Goal: Task Accomplishment & Management: Complete application form

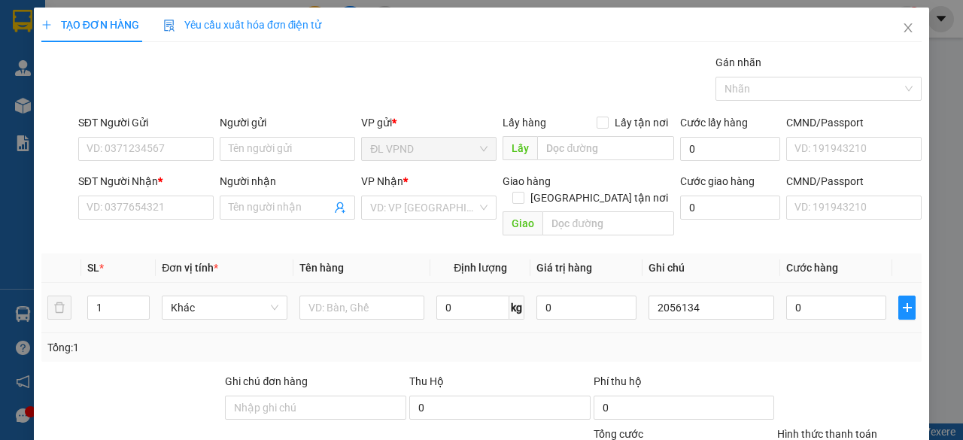
scroll to position [114, 0]
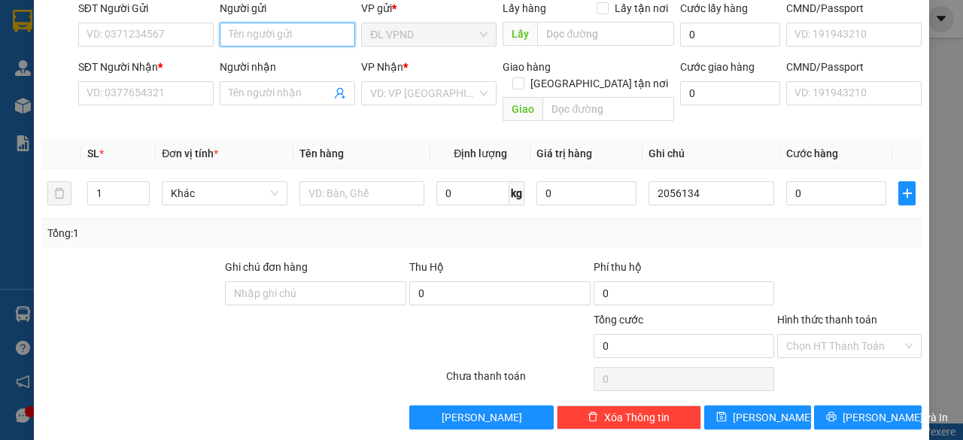
click at [293, 37] on input "Người gửi" at bounding box center [287, 35] width 135 height 24
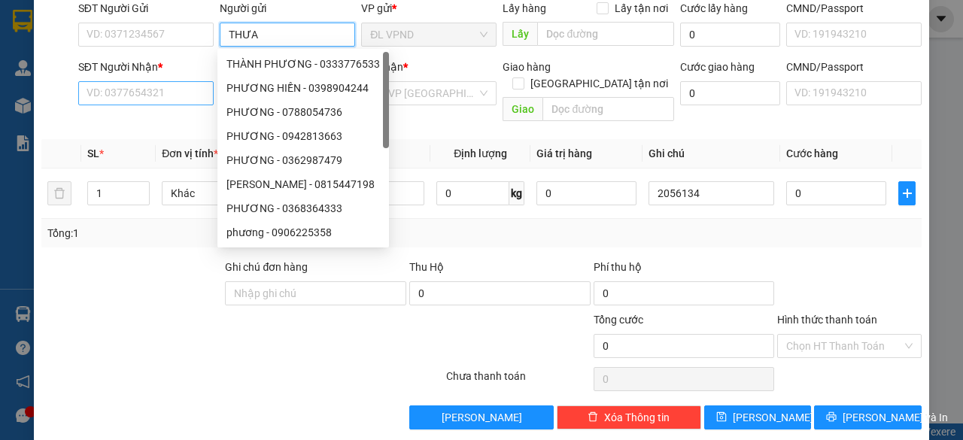
type input "THƯA"
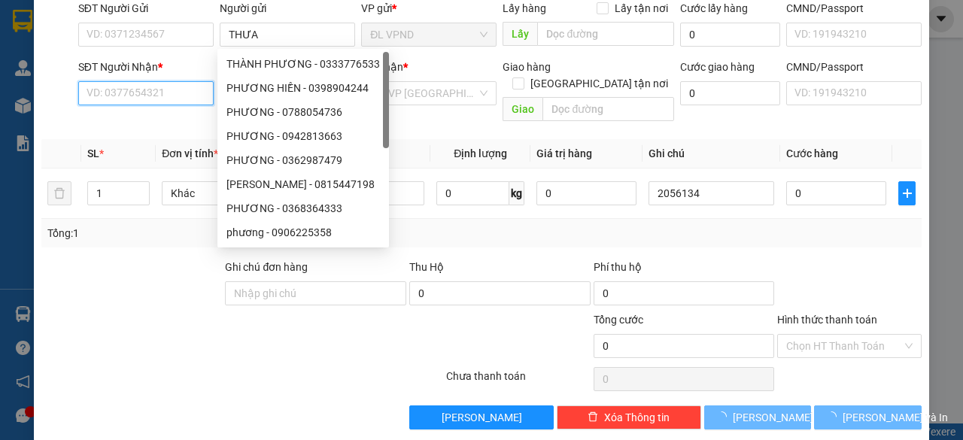
click at [143, 88] on input "SĐT Người Nhận *" at bounding box center [145, 93] width 135 height 24
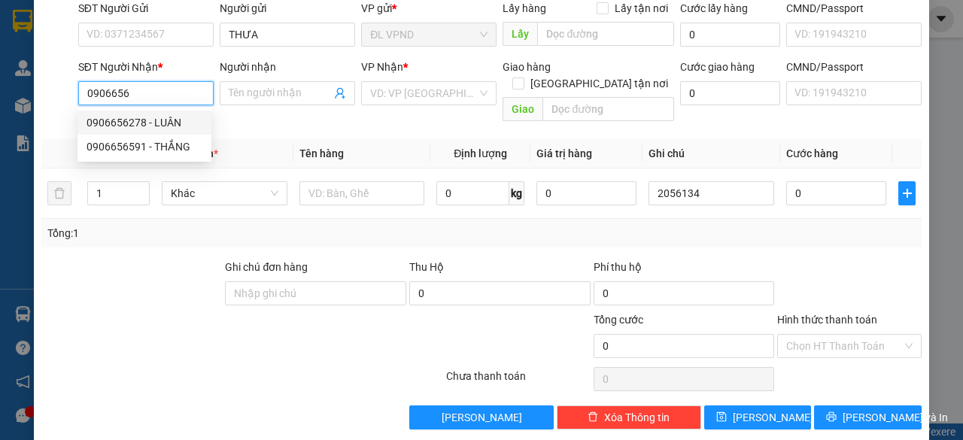
click at [120, 118] on div "0906656278 - LUÂN" at bounding box center [145, 122] width 116 height 17
type input "0906656278"
type input "LUÂN"
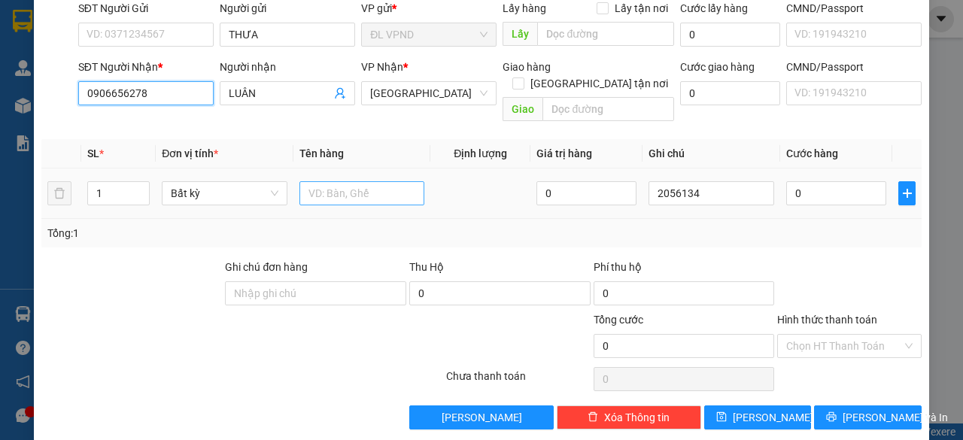
type input "0906656278"
click at [342, 181] on input "text" at bounding box center [362, 193] width 126 height 24
type input "1TX"
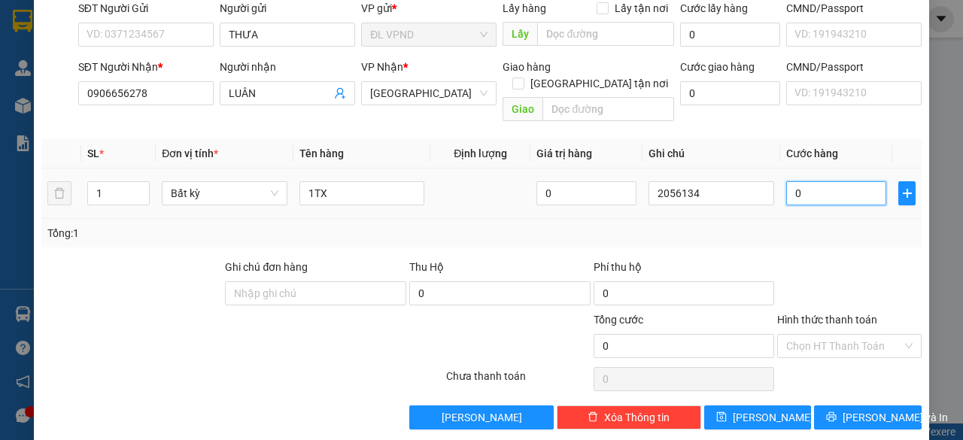
click at [797, 181] on input "0" at bounding box center [836, 193] width 100 height 24
type input "5"
type input "50"
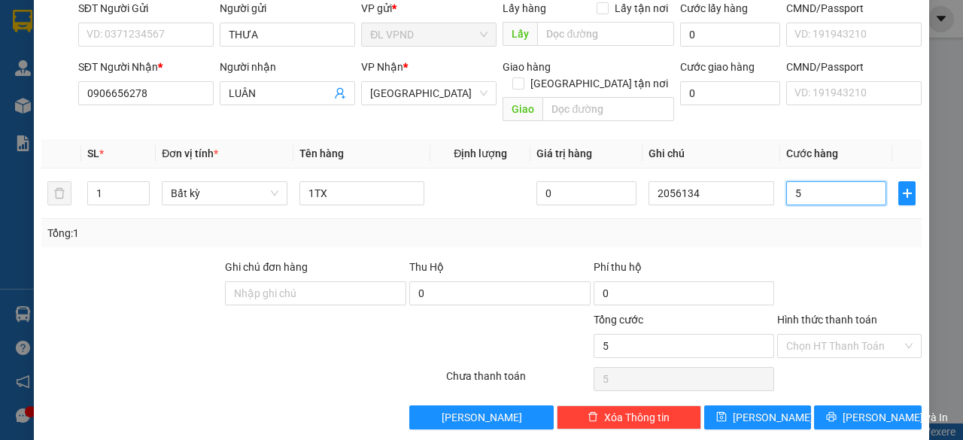
type input "50"
type input "50.000"
click at [825, 335] on input "Hình thức thanh toán" at bounding box center [844, 346] width 116 height 23
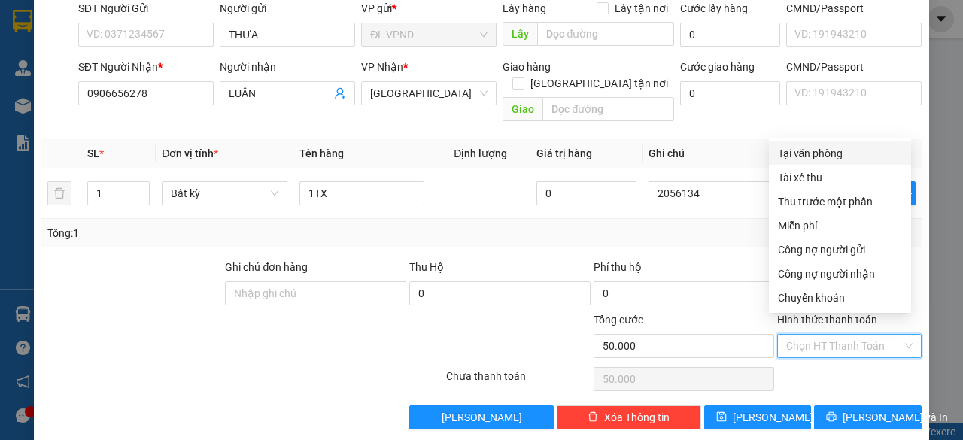
click at [838, 148] on div "Tại văn phòng" at bounding box center [840, 153] width 124 height 17
type input "0"
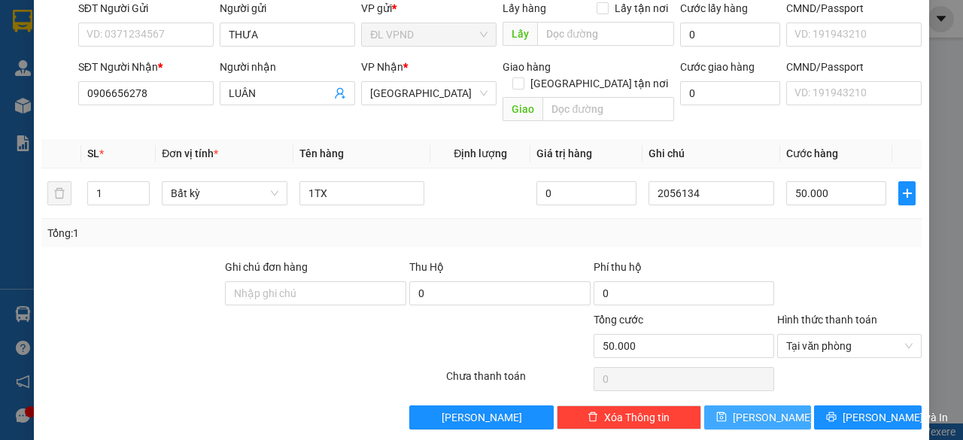
click at [754, 409] on span "[PERSON_NAME]" at bounding box center [773, 417] width 80 height 17
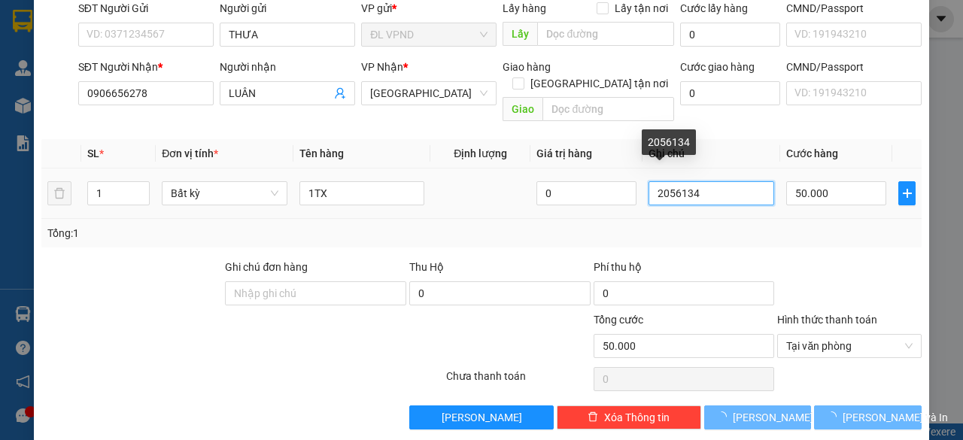
click at [700, 181] on input "2056134" at bounding box center [712, 193] width 126 height 24
type input "0"
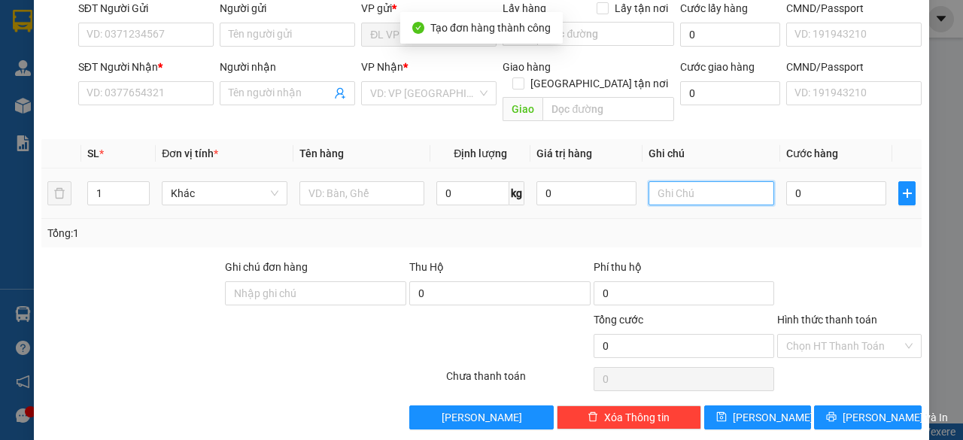
paste input "205613"
type input "2056135"
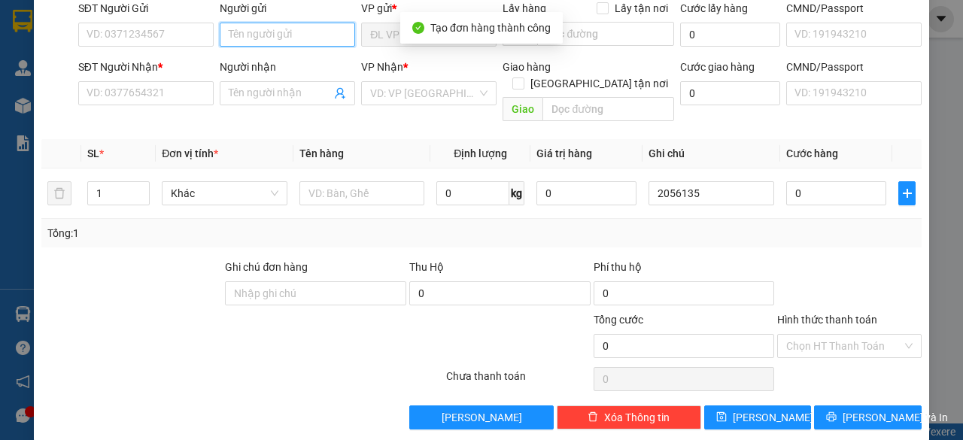
click at [284, 35] on input "Người gửi" at bounding box center [287, 35] width 135 height 24
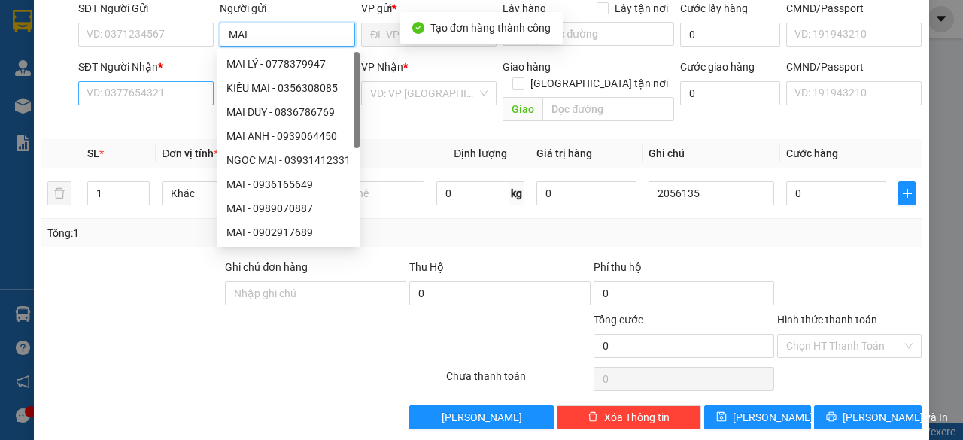
type input "MAI"
click at [166, 96] on input "SĐT Người Nhận *" at bounding box center [145, 93] width 135 height 24
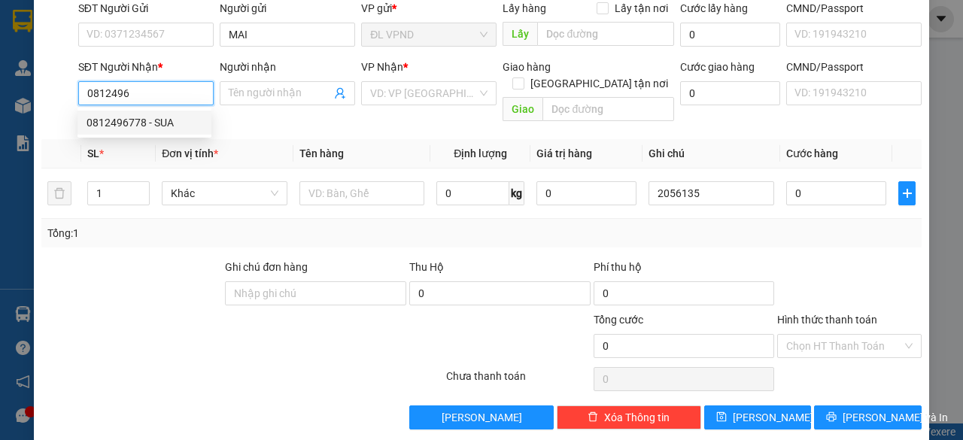
click at [140, 126] on div "0812496778 - SUA" at bounding box center [145, 122] width 116 height 17
type input "0812496778"
type input "SUA"
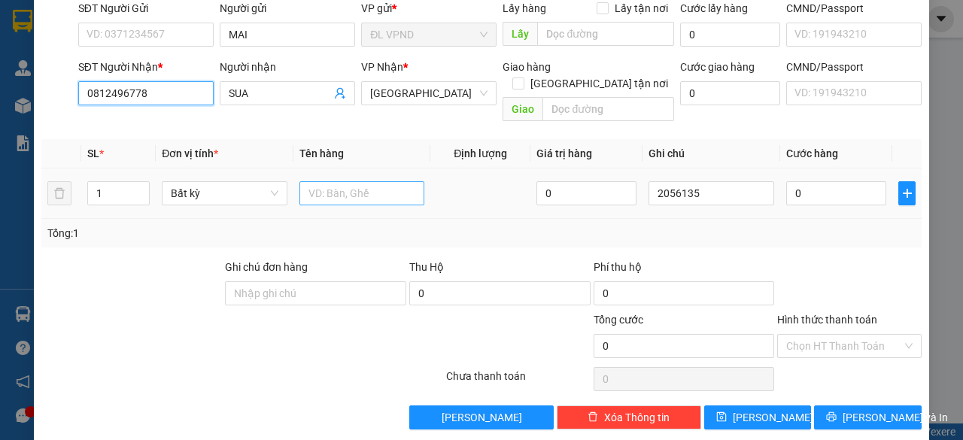
type input "0812496778"
click at [337, 181] on input "text" at bounding box center [362, 193] width 126 height 24
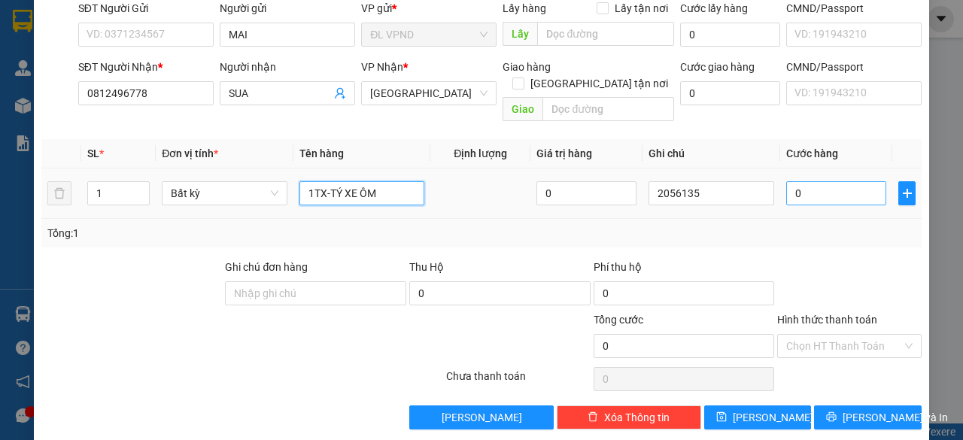
type input "1TX-TÝ XE ÔM"
click at [831, 182] on input "0" at bounding box center [836, 193] width 100 height 24
type input "8"
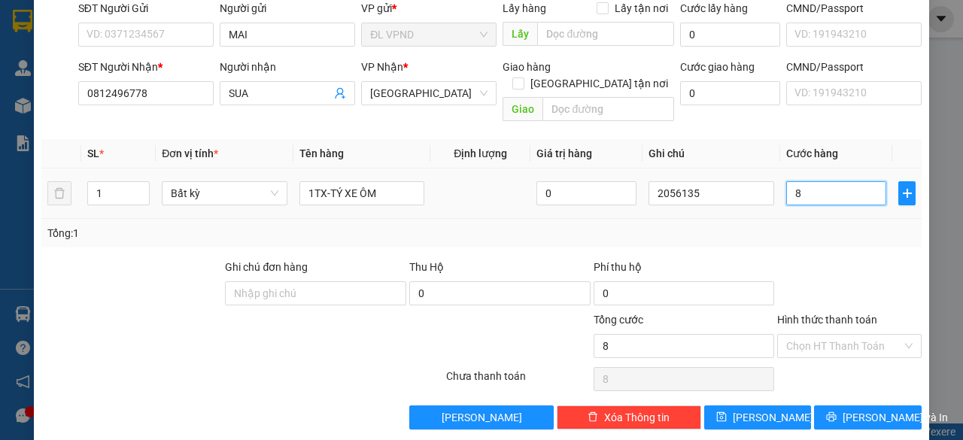
type input "80"
type input "80.000"
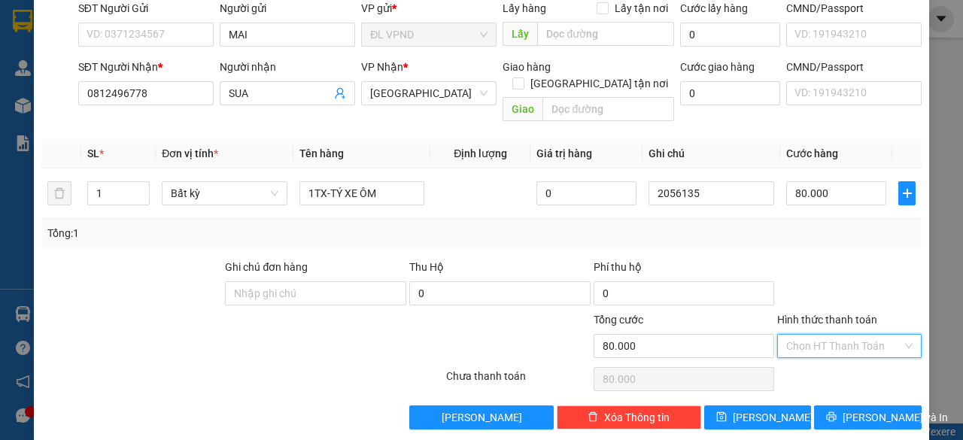
click at [807, 335] on input "Hình thức thanh toán" at bounding box center [844, 346] width 116 height 23
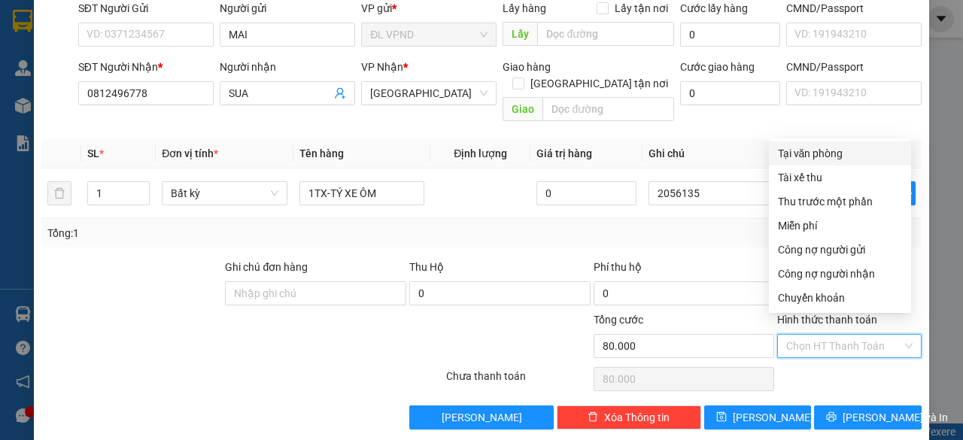
drag, startPoint x: 837, startPoint y: 153, endPoint x: 835, endPoint y: 246, distance: 93.3
click at [837, 152] on div "Tại văn phòng" at bounding box center [840, 153] width 124 height 17
type input "0"
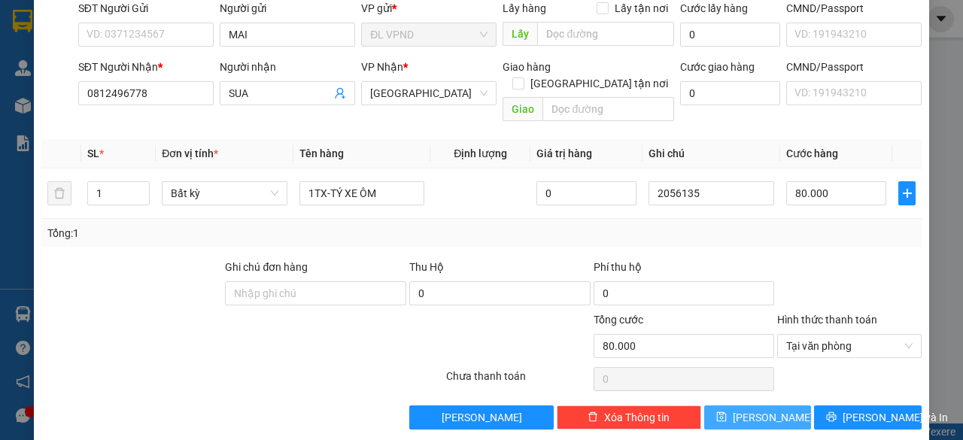
click at [727, 412] on icon "save" at bounding box center [721, 417] width 11 height 11
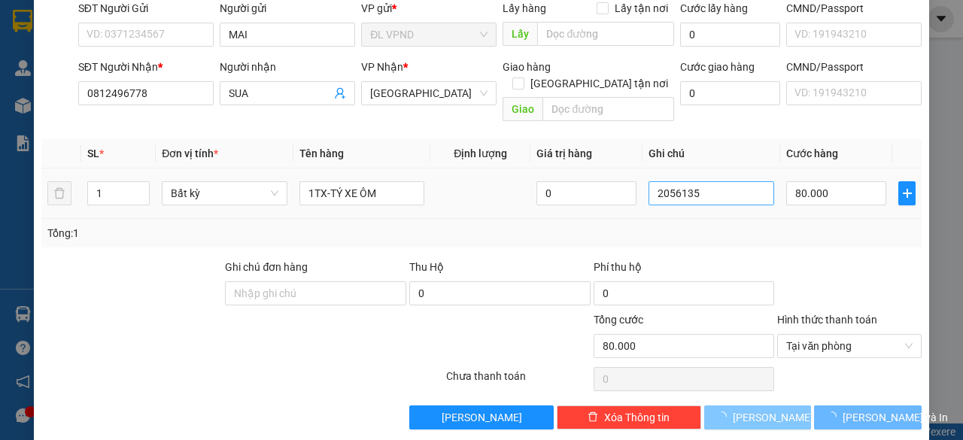
type input "0"
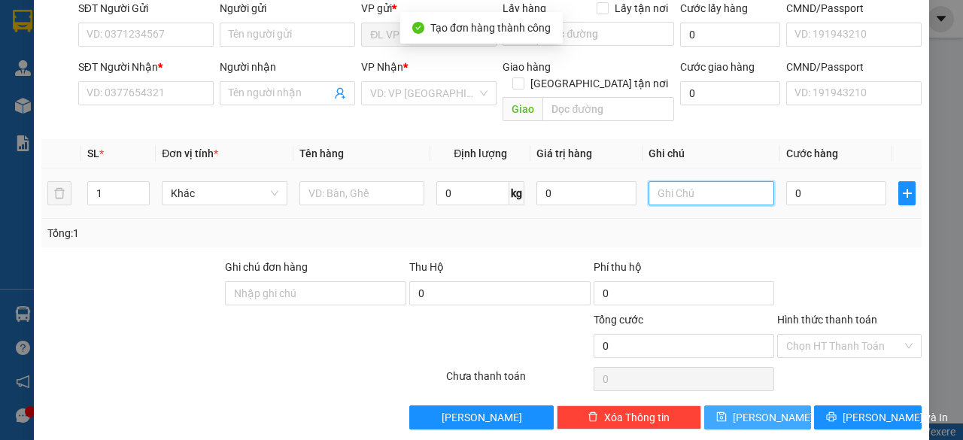
click at [709, 181] on input "text" at bounding box center [712, 193] width 126 height 24
paste input "205613"
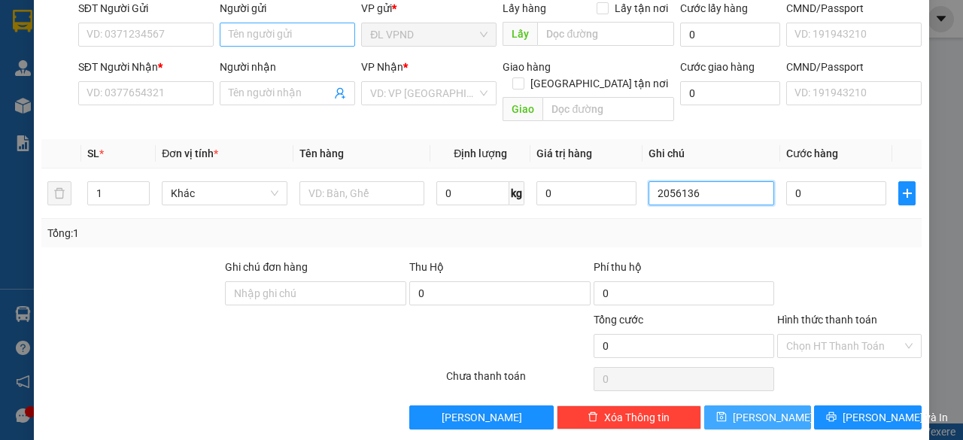
type input "2056136"
click at [301, 33] on input "Người gửi" at bounding box center [287, 35] width 135 height 24
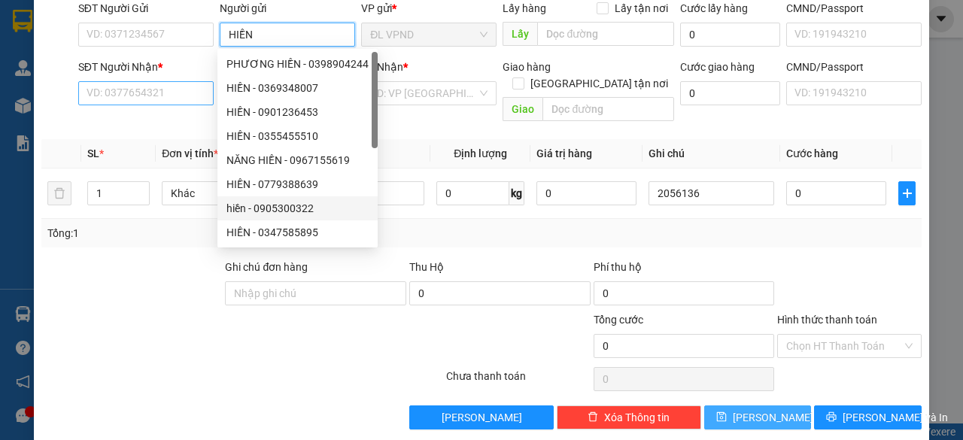
type input "HIỀN"
click at [172, 82] on input "SĐT Người Nhận *" at bounding box center [145, 93] width 135 height 24
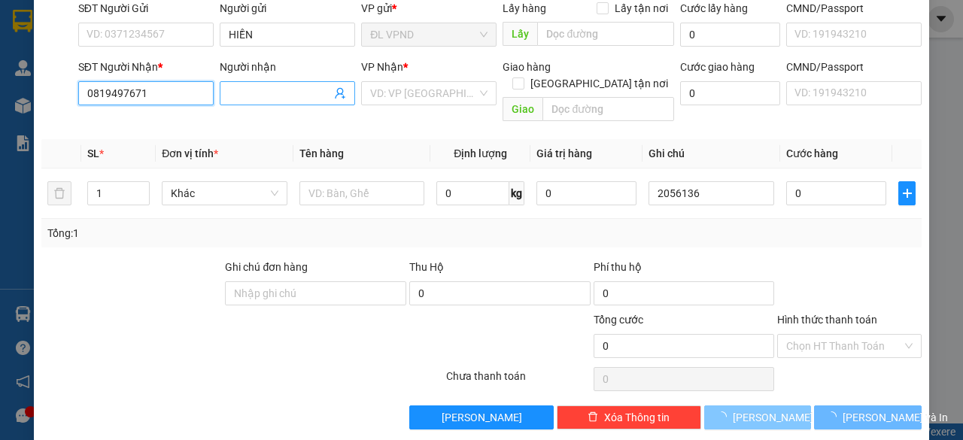
type input "0819497671"
click at [283, 87] on input "Người nhận" at bounding box center [280, 93] width 102 height 17
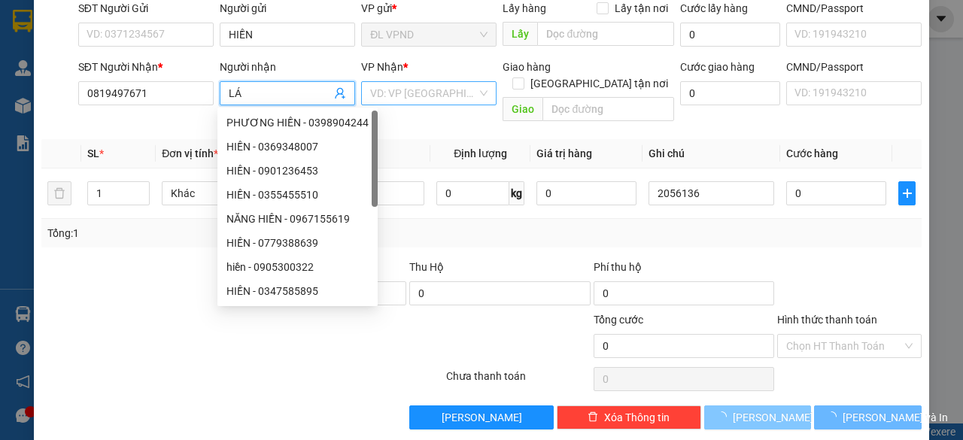
type input "LÁ"
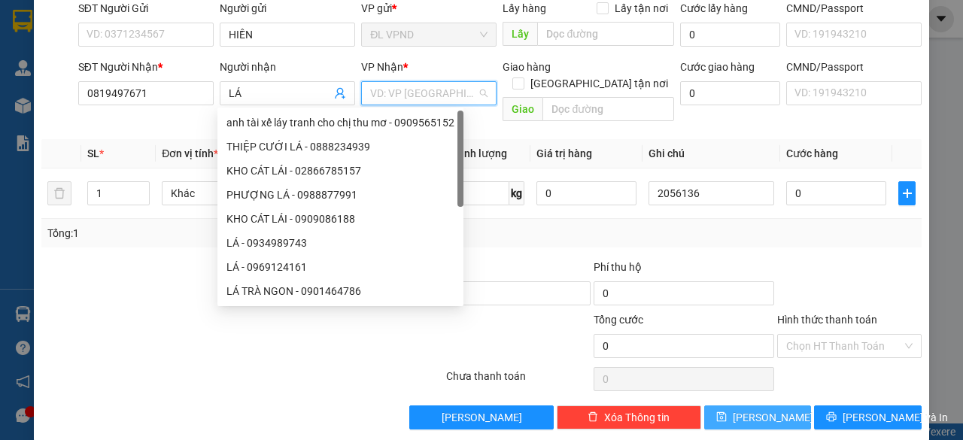
click at [404, 87] on input "search" at bounding box center [423, 93] width 107 height 23
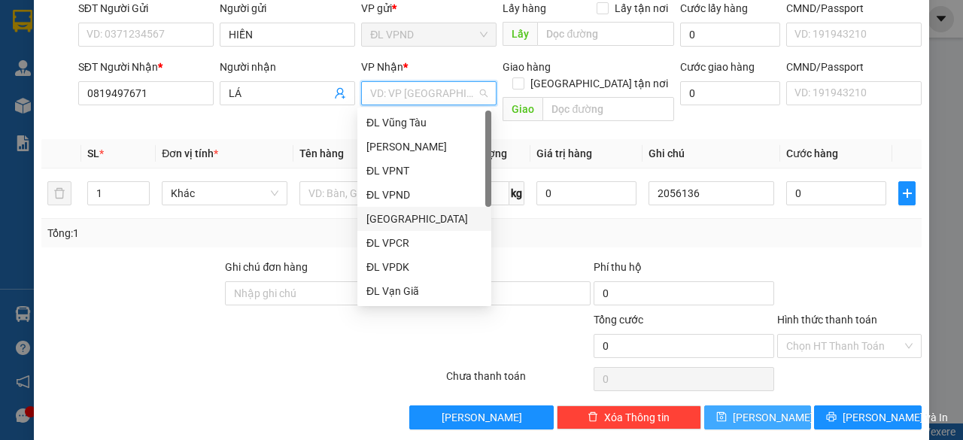
click at [401, 216] on div "[GEOGRAPHIC_DATA]" at bounding box center [424, 219] width 116 height 17
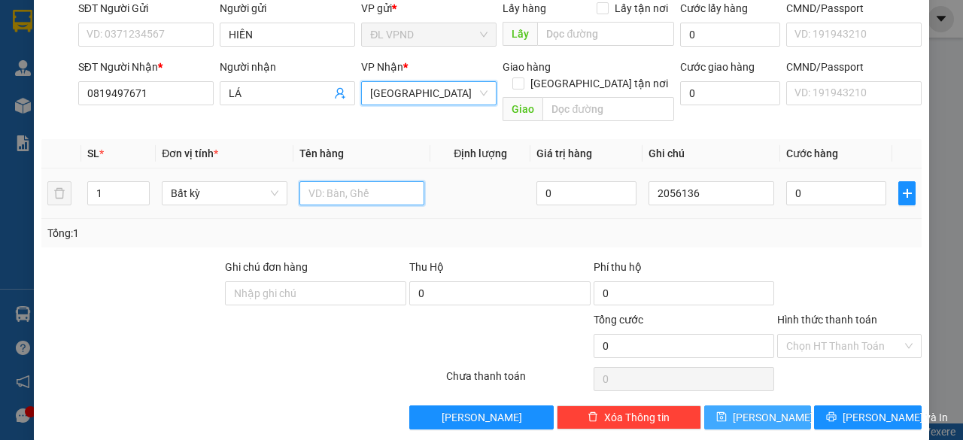
click at [354, 181] on input "text" at bounding box center [362, 193] width 126 height 24
type input "1TG"
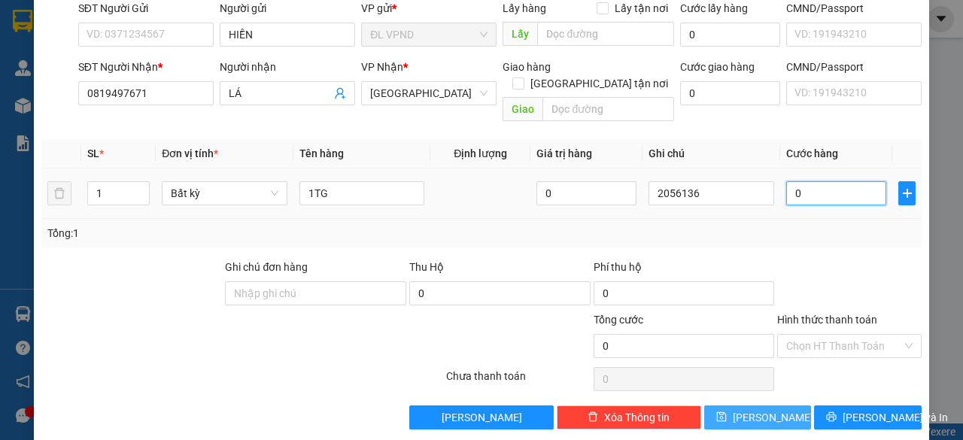
click at [811, 181] on input "0" at bounding box center [836, 193] width 100 height 24
type input "3"
type input "30"
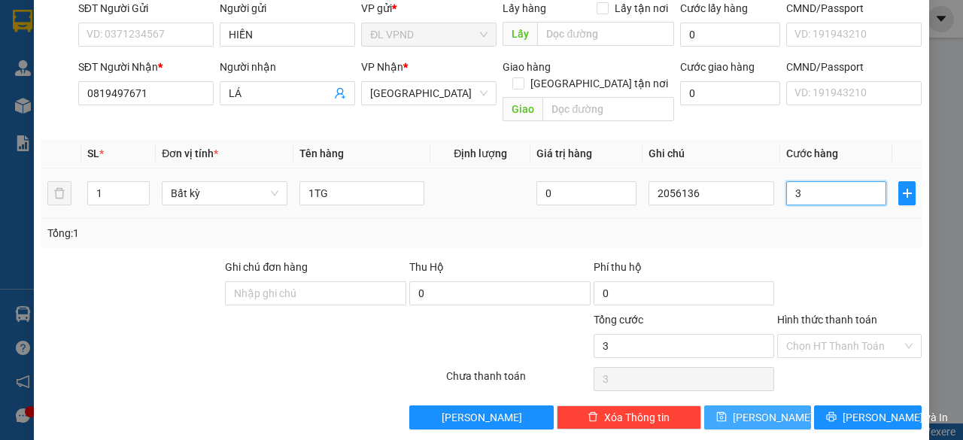
type input "30"
type input "30.000"
click at [805, 335] on input "Hình thức thanh toán" at bounding box center [844, 346] width 116 height 23
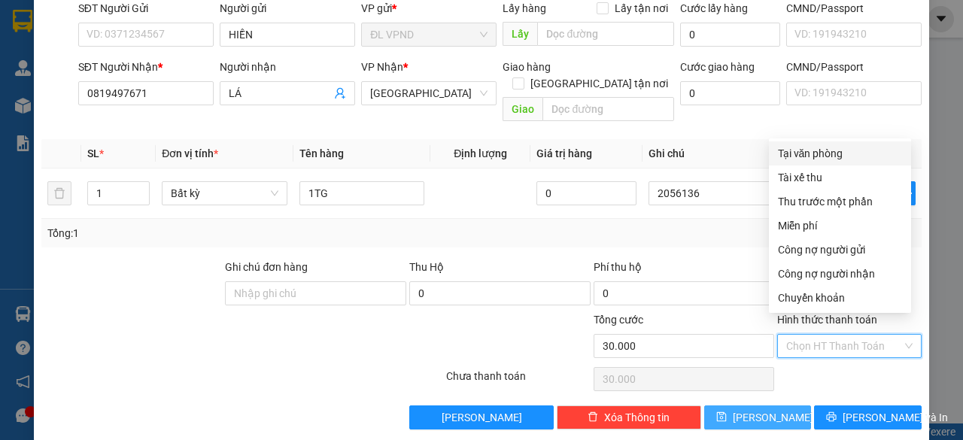
click at [815, 154] on div "Tại văn phòng" at bounding box center [840, 153] width 124 height 17
type input "0"
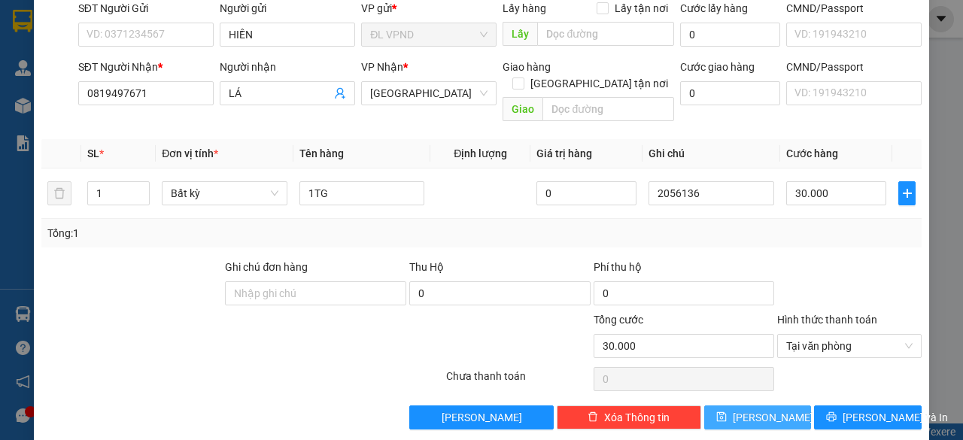
click at [749, 409] on span "[PERSON_NAME]" at bounding box center [773, 417] width 80 height 17
type input "0"
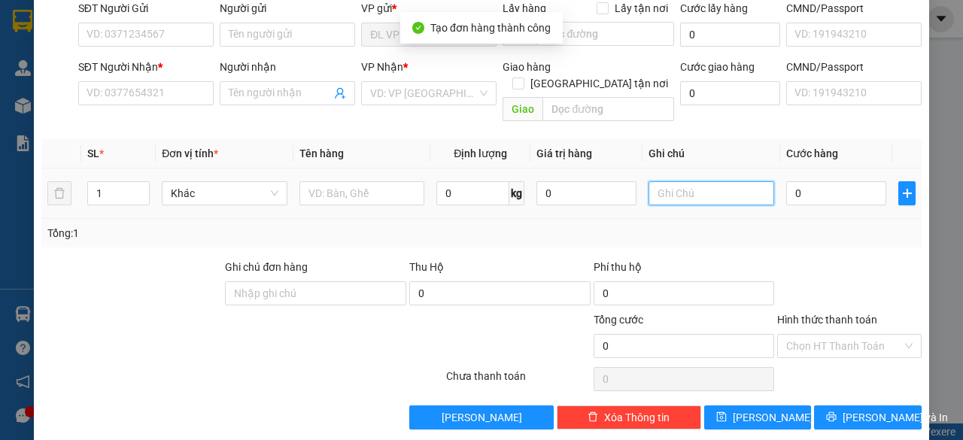
click at [719, 183] on input "text" at bounding box center [712, 193] width 126 height 24
paste input "205613"
type input "2056137"
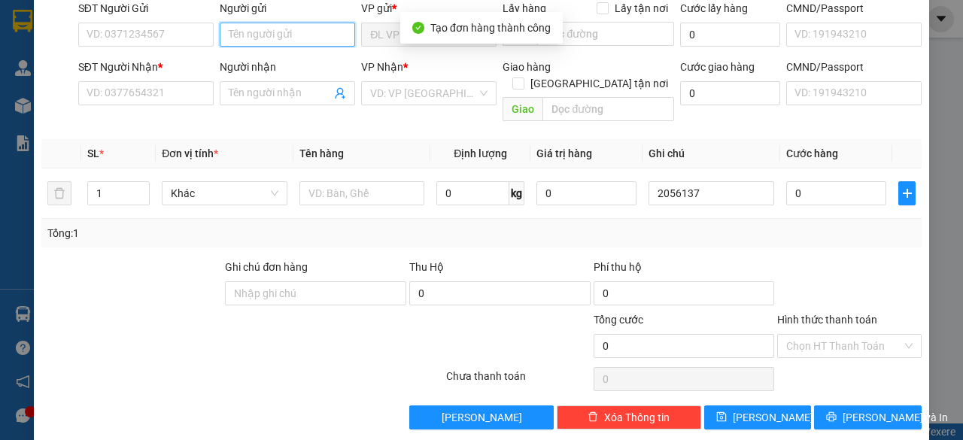
click at [267, 41] on input "Người gửi" at bounding box center [287, 35] width 135 height 24
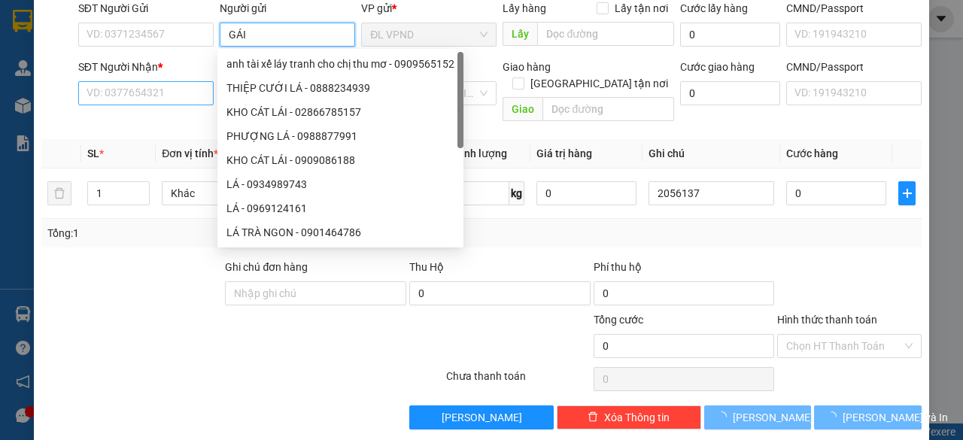
type input "GÁI"
click at [167, 93] on input "SĐT Người Nhận *" at bounding box center [145, 93] width 135 height 24
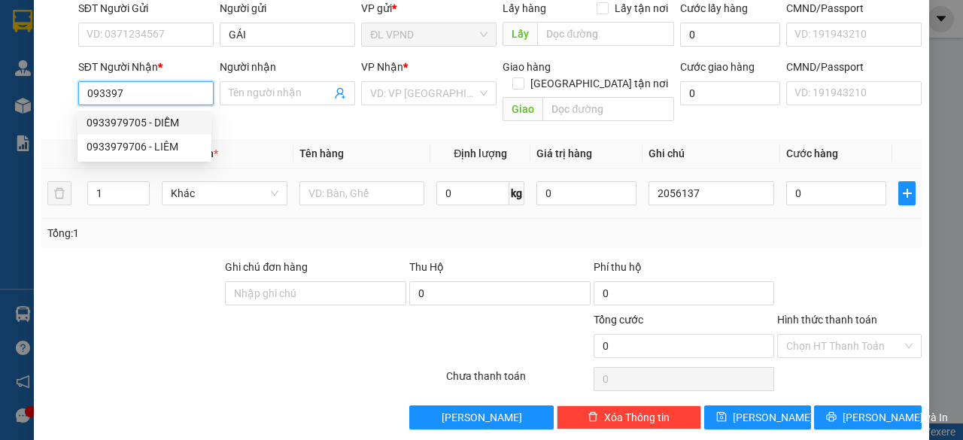
drag, startPoint x: 141, startPoint y: 118, endPoint x: 227, endPoint y: 152, distance: 92.2
click at [141, 117] on div "0933979705 - DIỄM" at bounding box center [145, 122] width 116 height 17
type input "0933979705"
type input "DIỄM"
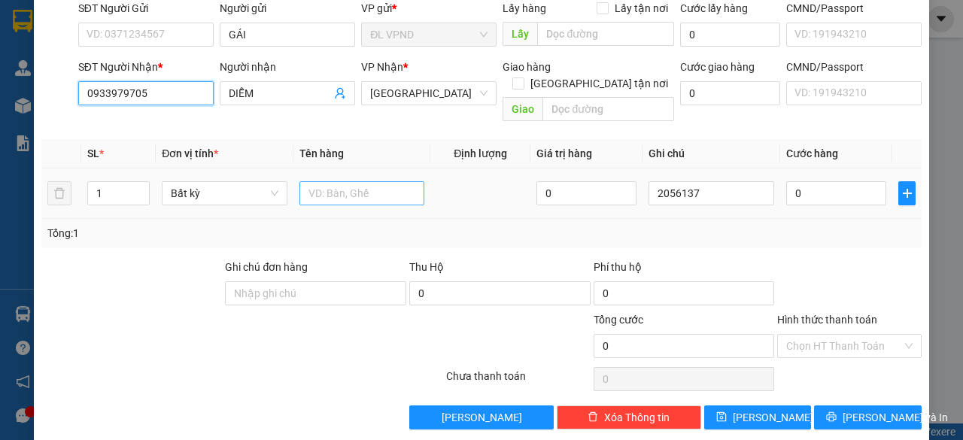
type input "0933979705"
click at [303, 181] on input "text" at bounding box center [362, 193] width 126 height 24
type input "1TX"
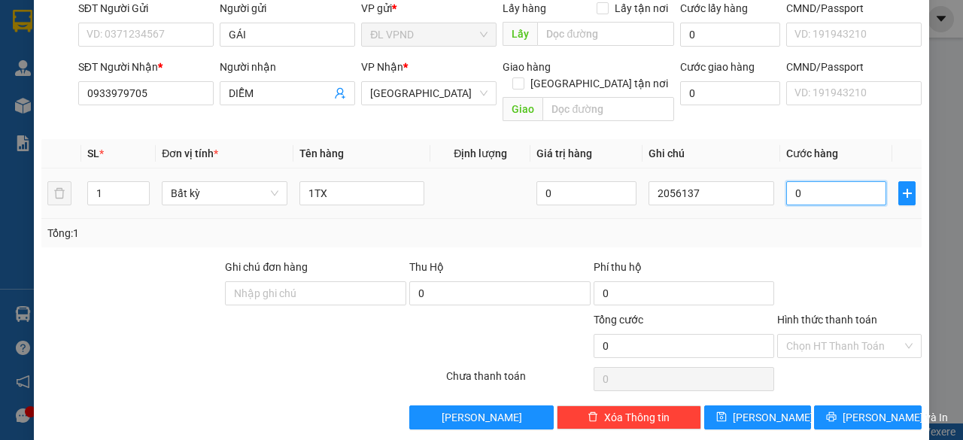
click at [806, 181] on input "0" at bounding box center [836, 193] width 100 height 24
type input "5"
type input "50"
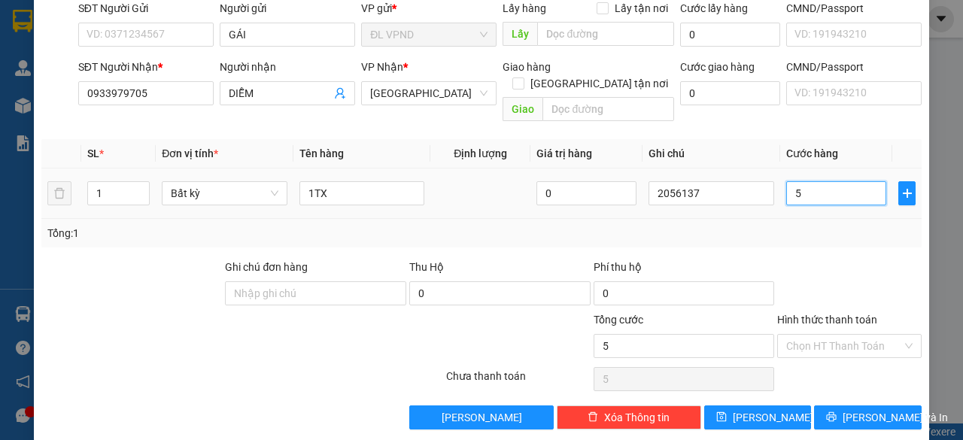
type input "50"
type input "50.000"
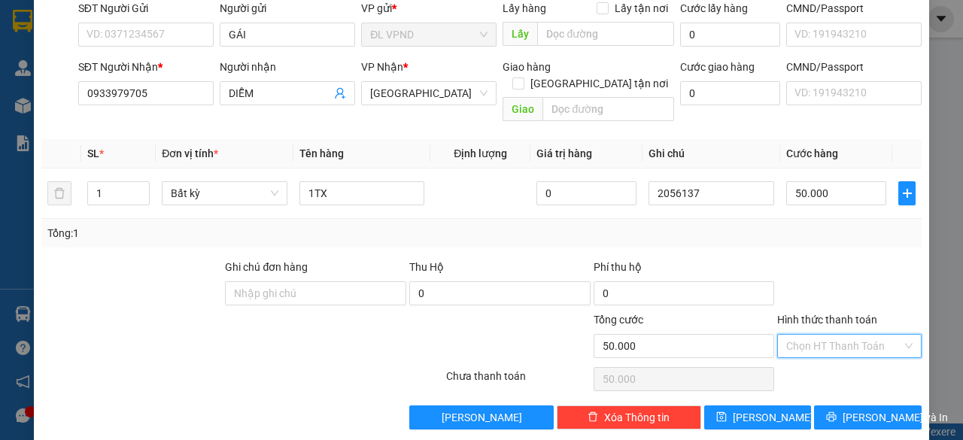
click at [820, 335] on input "Hình thức thanh toán" at bounding box center [844, 346] width 116 height 23
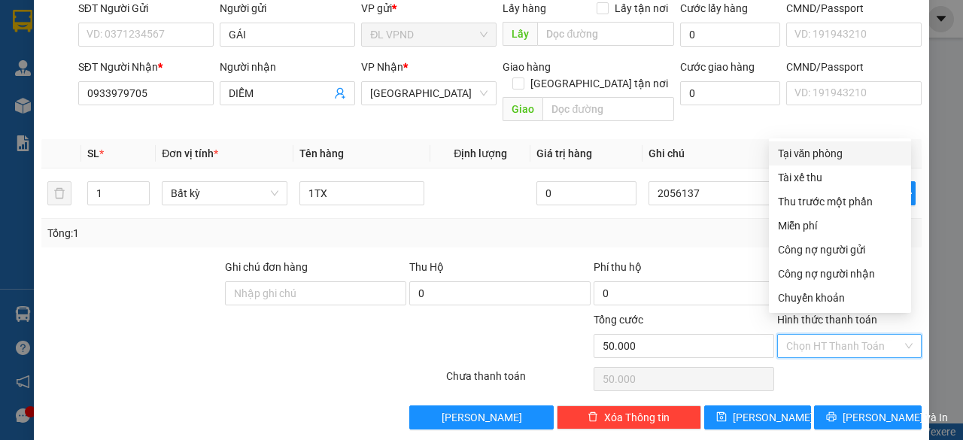
click at [830, 150] on div "Tại văn phòng" at bounding box center [840, 153] width 124 height 17
type input "0"
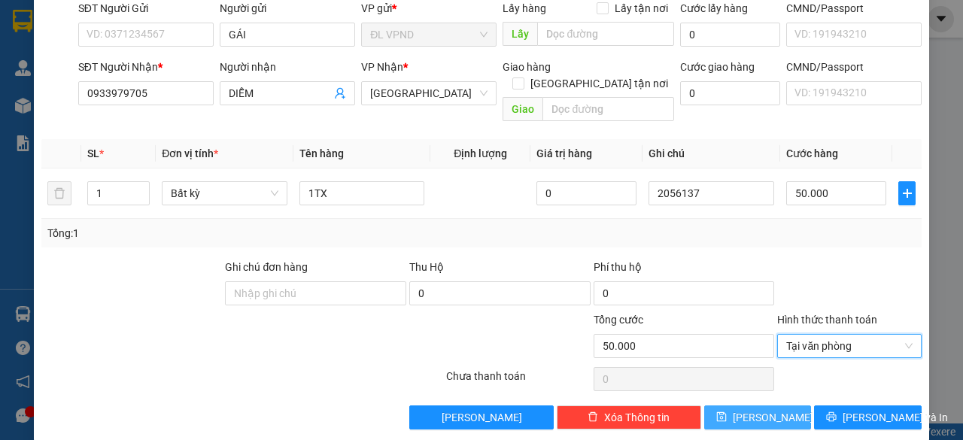
click at [767, 406] on button "[PERSON_NAME]" at bounding box center [758, 418] width 108 height 24
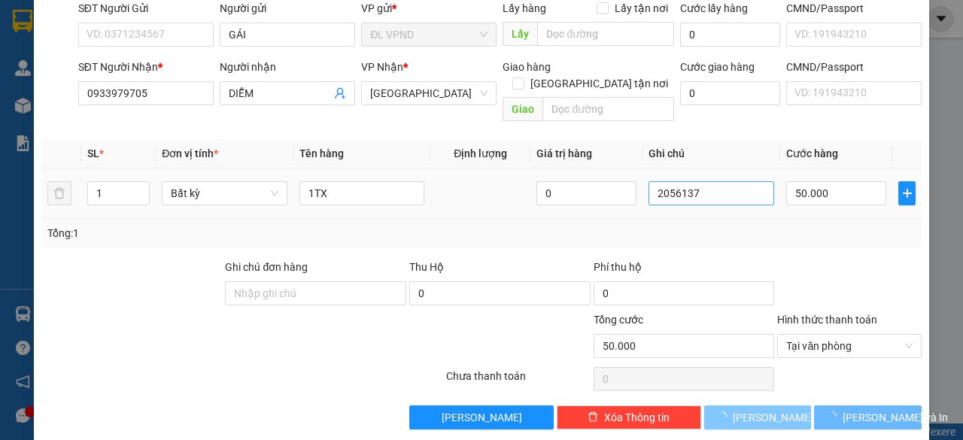
type input "0"
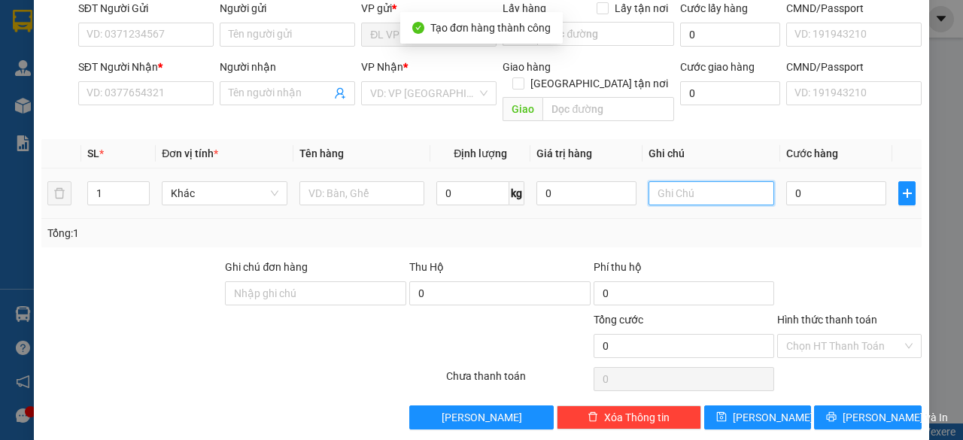
click at [712, 181] on input "text" at bounding box center [712, 193] width 126 height 24
paste input "205613"
type input "2056138"
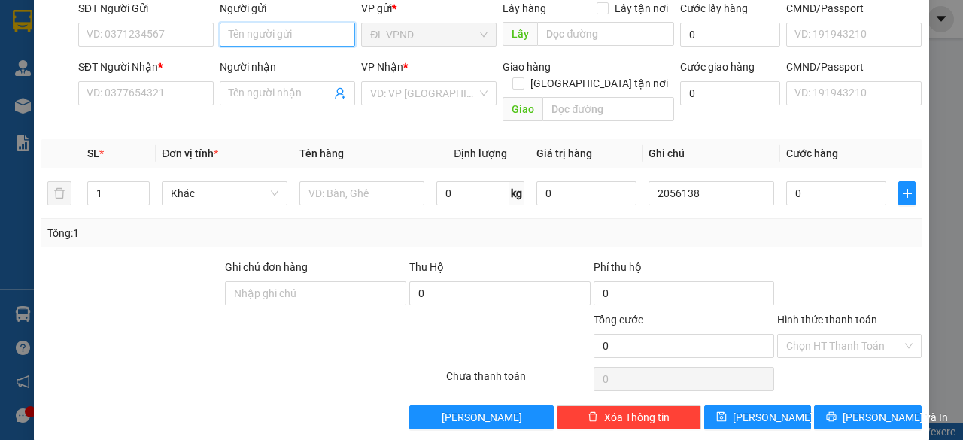
click at [295, 38] on input "Người gửi" at bounding box center [287, 35] width 135 height 24
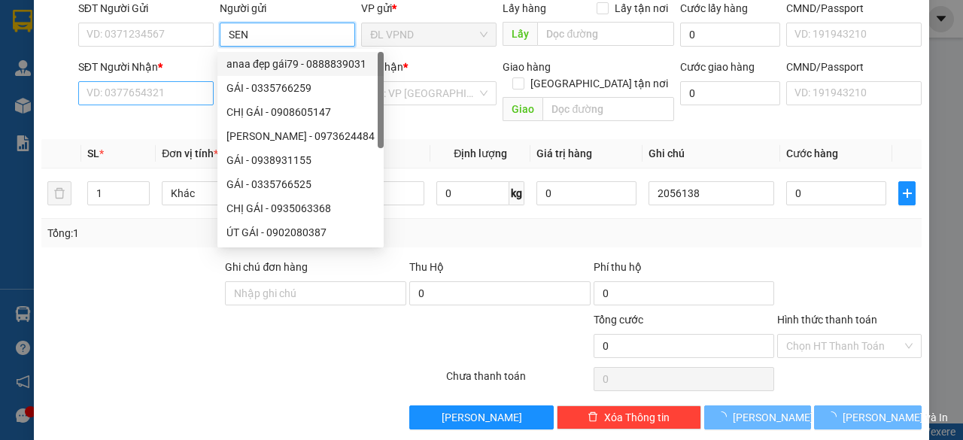
type input "SEN"
click at [168, 90] on input "SĐT Người Nhận *" at bounding box center [145, 93] width 135 height 24
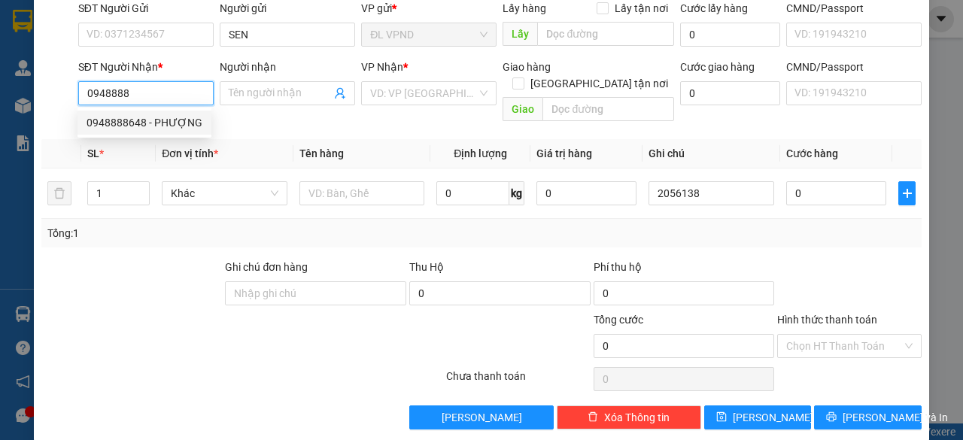
click at [144, 119] on div "0948888648 - PHƯỢNG" at bounding box center [145, 122] width 116 height 17
type input "0948888648"
type input "PHƯỢNG"
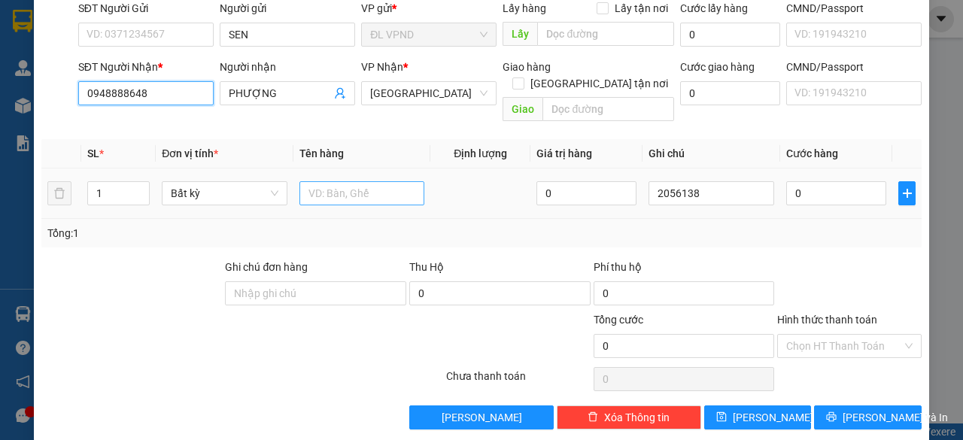
type input "0948888648"
click at [333, 181] on input "text" at bounding box center [362, 193] width 126 height 24
type input "1TX"
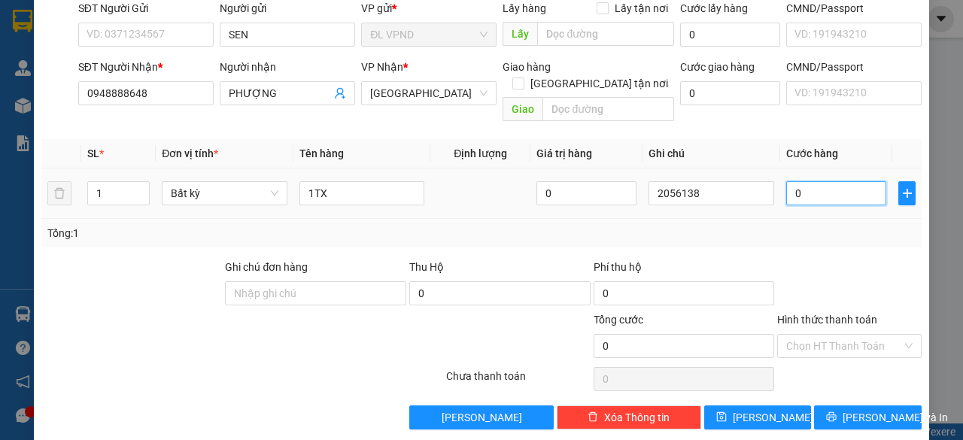
click at [787, 181] on input "0" at bounding box center [836, 193] width 100 height 24
type input "5"
type input "50"
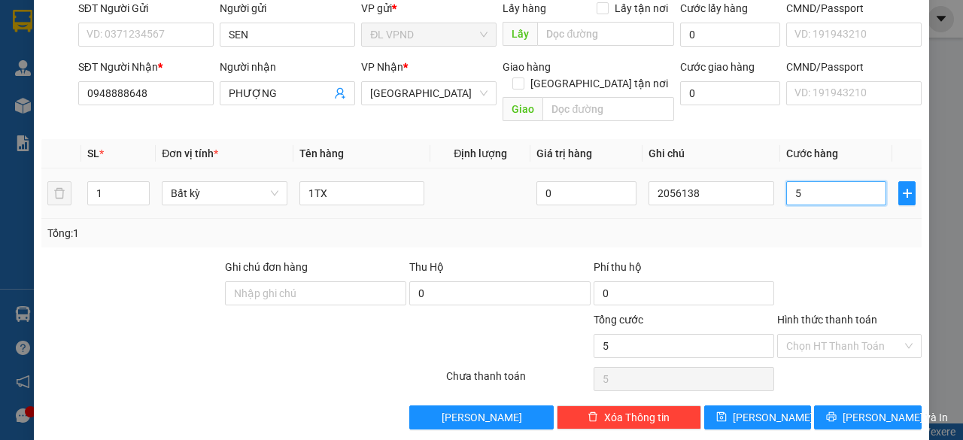
type input "50"
type input "50.000"
click at [791, 335] on input "Hình thức thanh toán" at bounding box center [844, 346] width 116 height 23
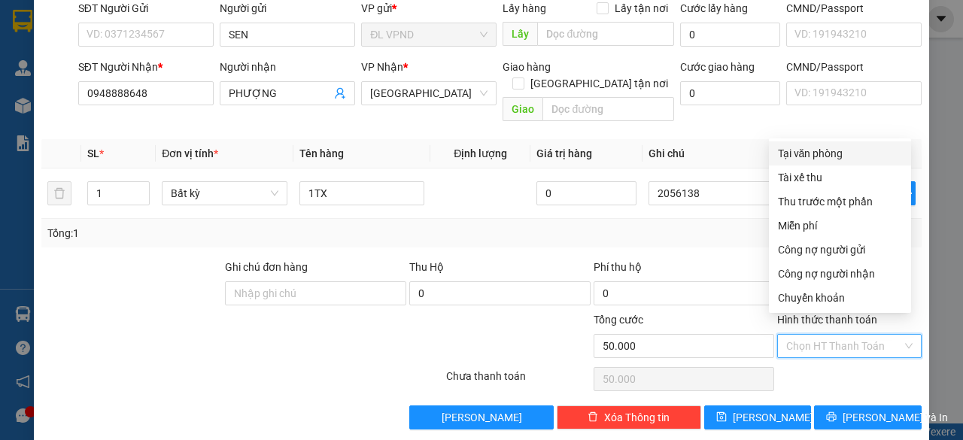
click at [864, 143] on div "Tại văn phòng" at bounding box center [840, 153] width 142 height 24
type input "0"
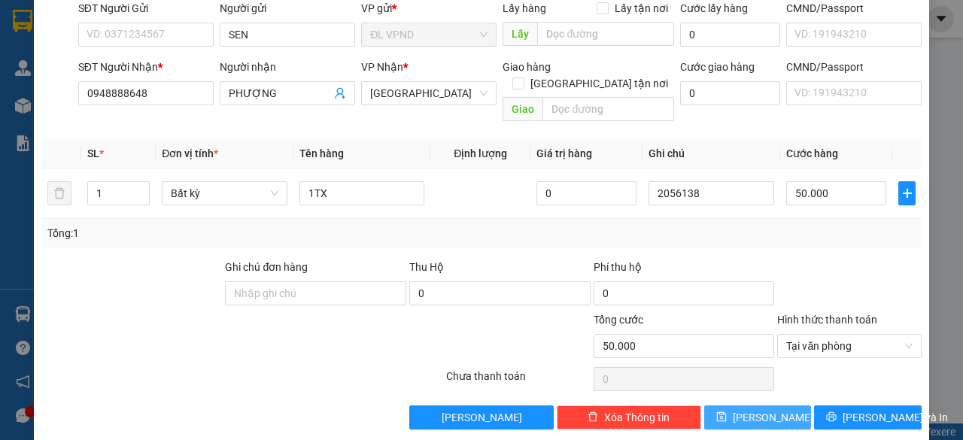
click at [766, 406] on button "[PERSON_NAME]" at bounding box center [758, 418] width 108 height 24
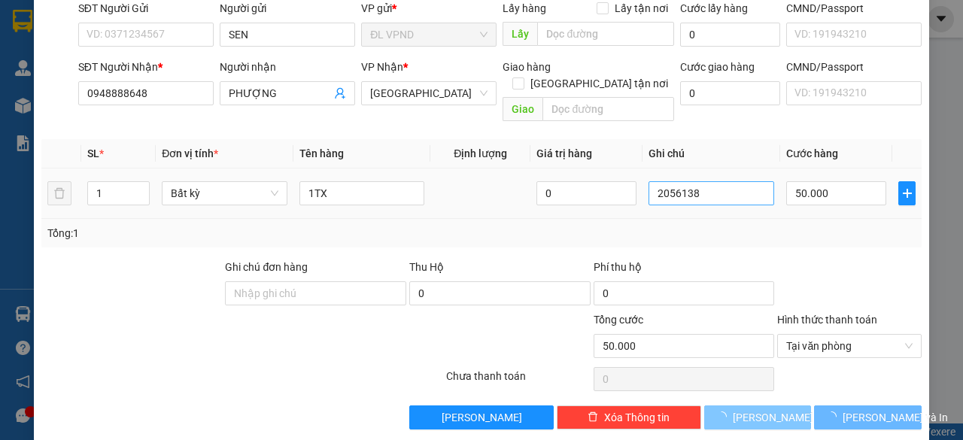
type input "0"
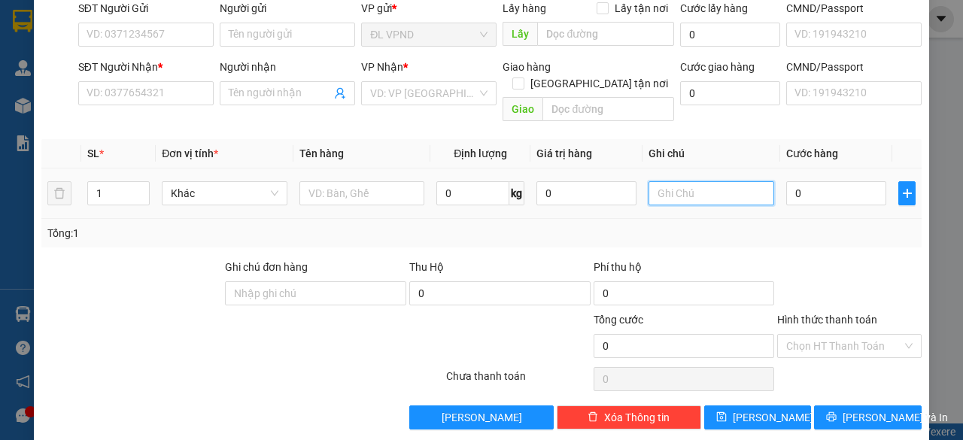
click at [708, 181] on input "text" at bounding box center [712, 193] width 126 height 24
paste input "205613"
type input "2056139"
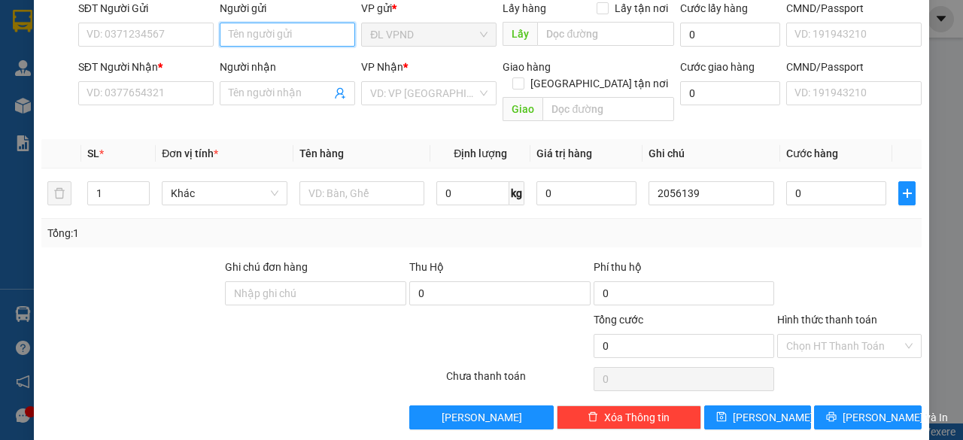
click at [289, 31] on input "Người gửi" at bounding box center [287, 35] width 135 height 24
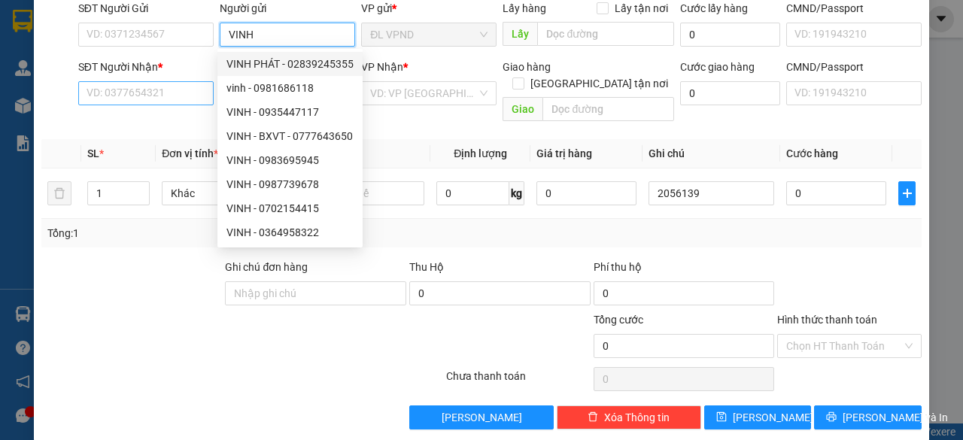
type input "VINH"
click at [146, 87] on input "SĐT Người Nhận *" at bounding box center [145, 93] width 135 height 24
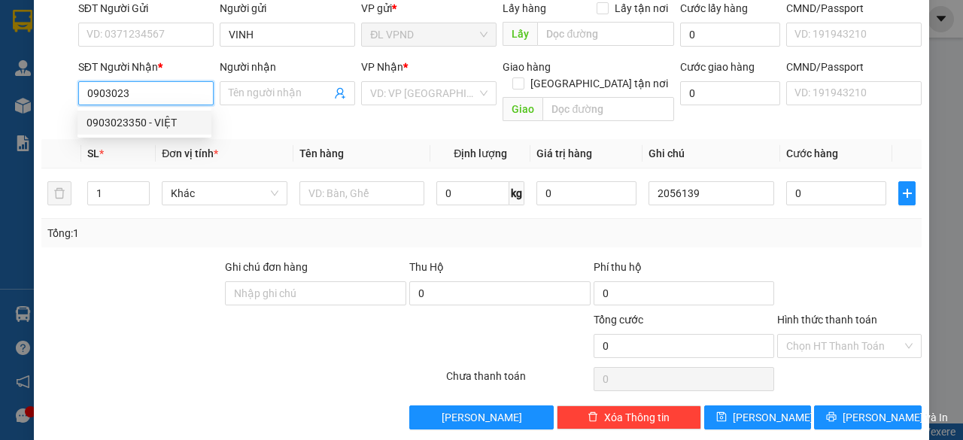
click at [127, 123] on div "0903023350 - VIỆT" at bounding box center [145, 122] width 116 height 17
type input "0903023350"
type input "VIỆT"
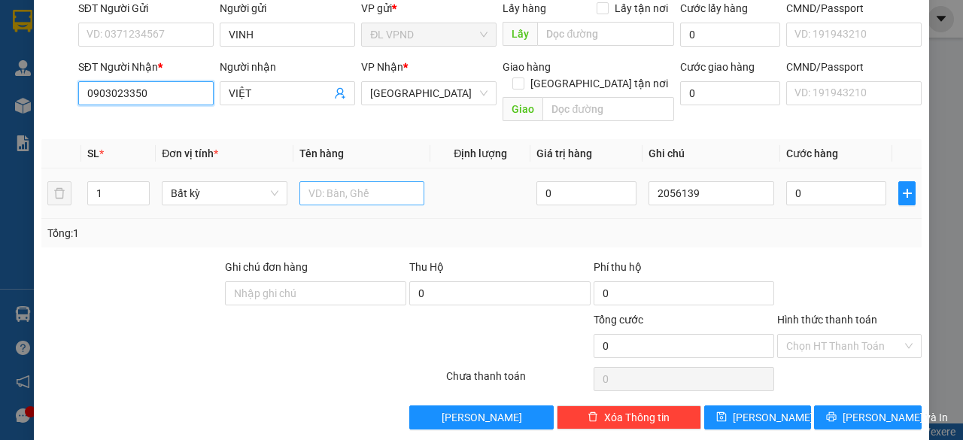
type input "0903023350"
click at [324, 181] on input "text" at bounding box center [362, 193] width 126 height 24
type input "1TX"
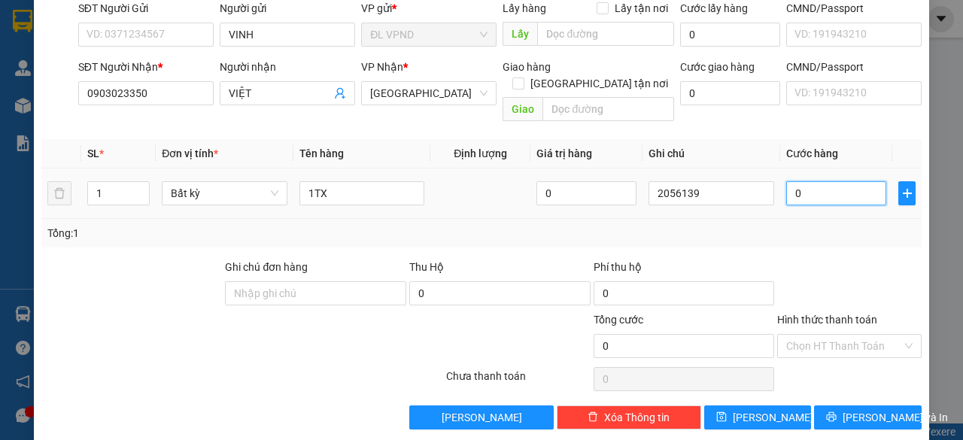
click at [826, 181] on input "0" at bounding box center [836, 193] width 100 height 24
type input "8"
type input "80"
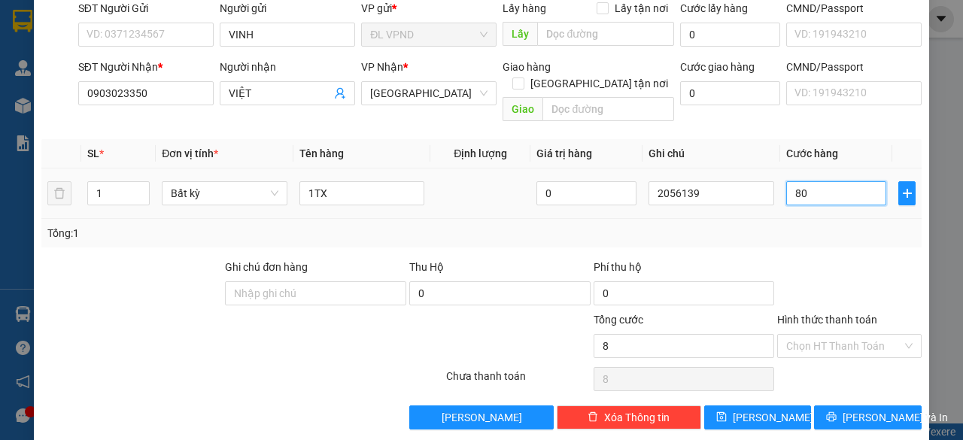
type input "80"
type input "80.000"
click at [813, 335] on input "Hình thức thanh toán" at bounding box center [844, 346] width 116 height 23
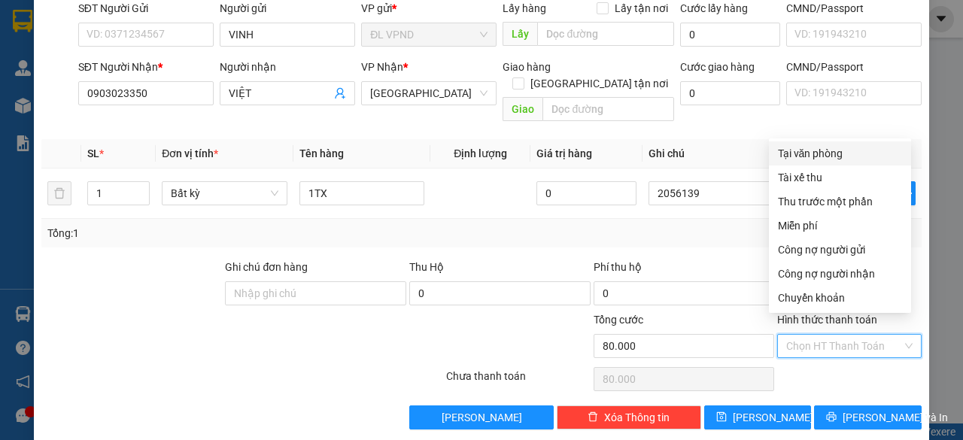
click at [819, 153] on div "Tại văn phòng" at bounding box center [840, 153] width 124 height 17
type input "0"
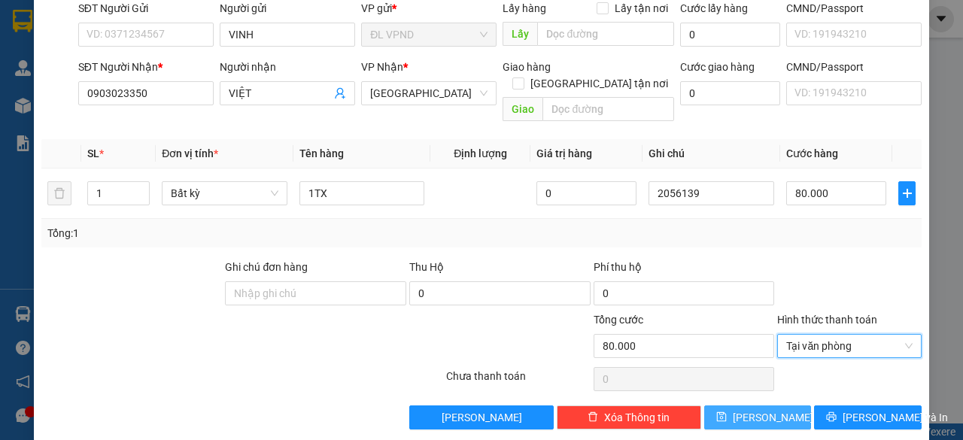
click at [761, 409] on span "[PERSON_NAME]" at bounding box center [773, 417] width 80 height 17
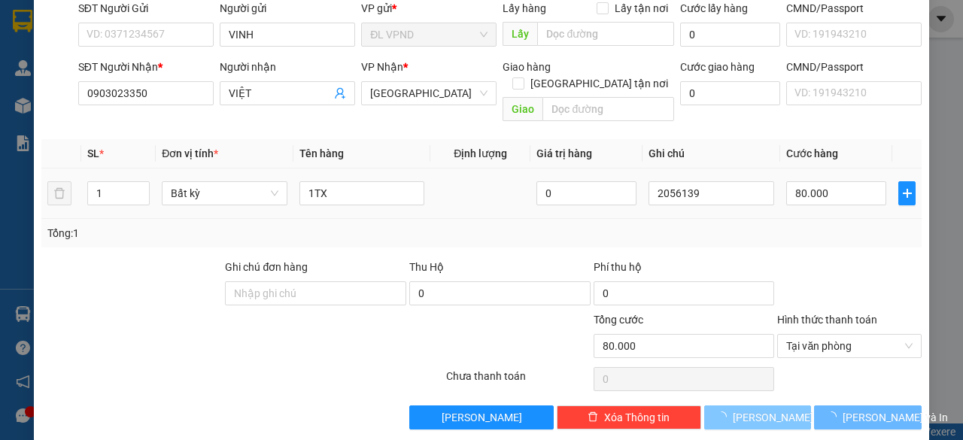
type input "0"
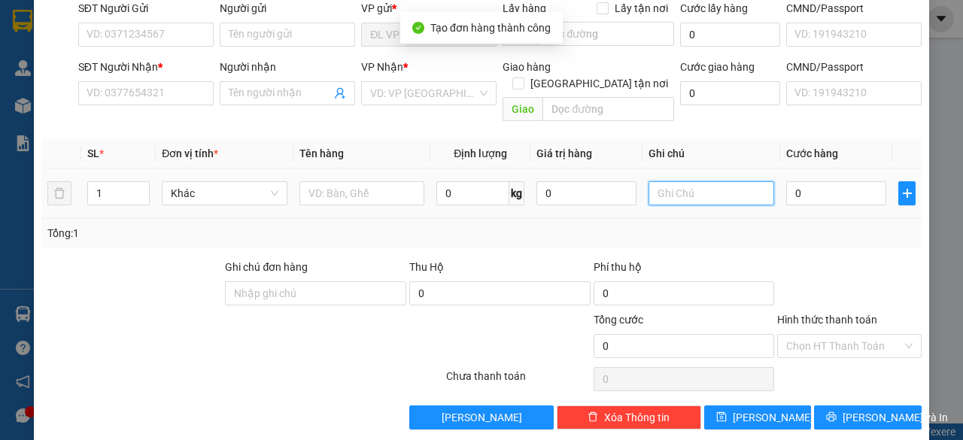
click at [699, 181] on input "text" at bounding box center [712, 193] width 126 height 24
paste input "205613"
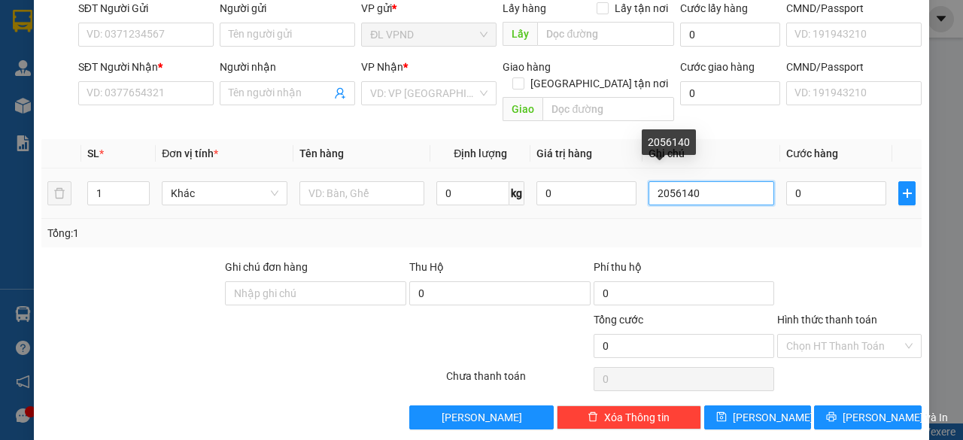
drag, startPoint x: 684, startPoint y: 177, endPoint x: 581, endPoint y: 203, distance: 106.4
click at [584, 202] on div "SL * Đơn vị tính * Tên hàng Định lượng Giá trị hàng Ghi chú Cước hàng 1 Khác 0 …" at bounding box center [481, 193] width 880 height 108
type input "2056140"
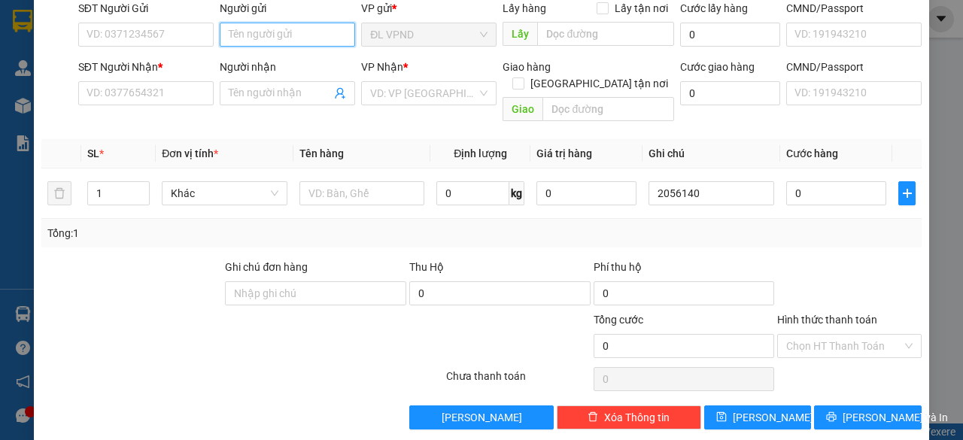
click at [293, 37] on input "Người gửi" at bounding box center [287, 35] width 135 height 24
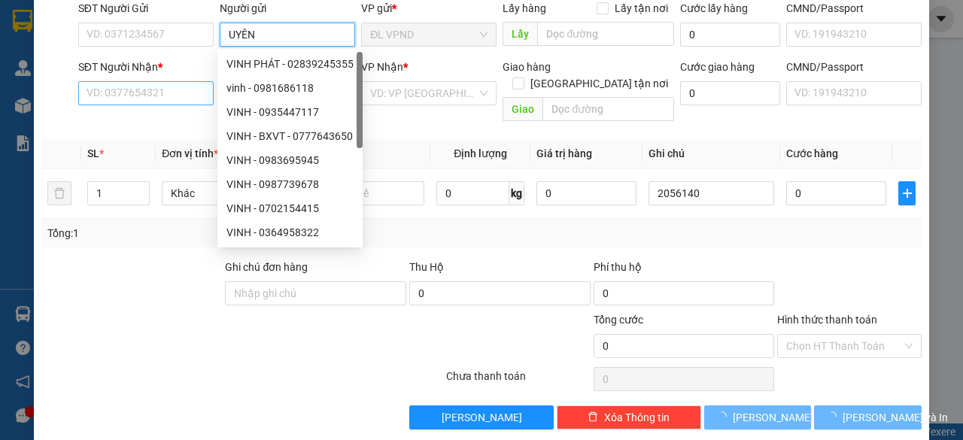
type input "UYÊN"
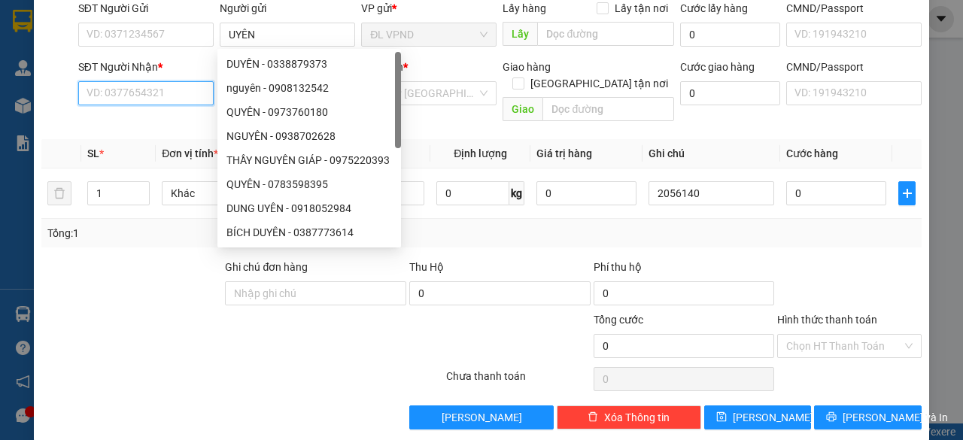
click at [179, 90] on input "SĐT Người Nhận *" at bounding box center [145, 93] width 135 height 24
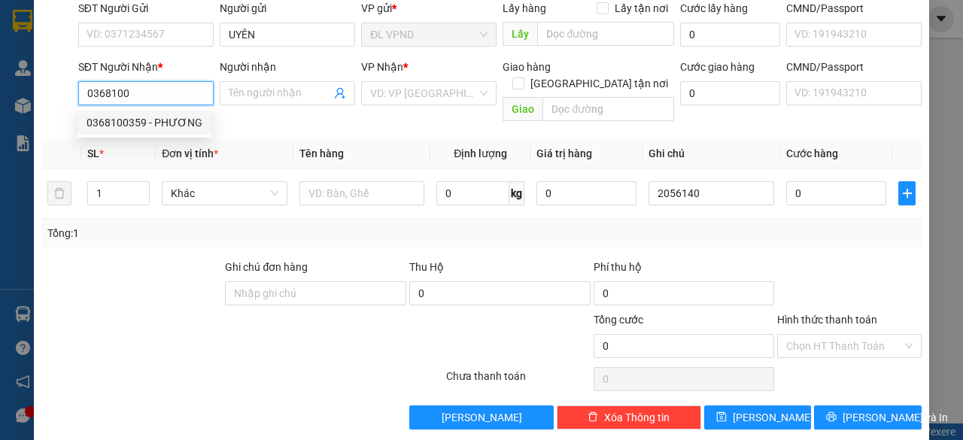
click at [123, 123] on div "0368100359 - PHƯƠNG" at bounding box center [145, 122] width 116 height 17
type input "0368100359"
type input "PHƯƠNG"
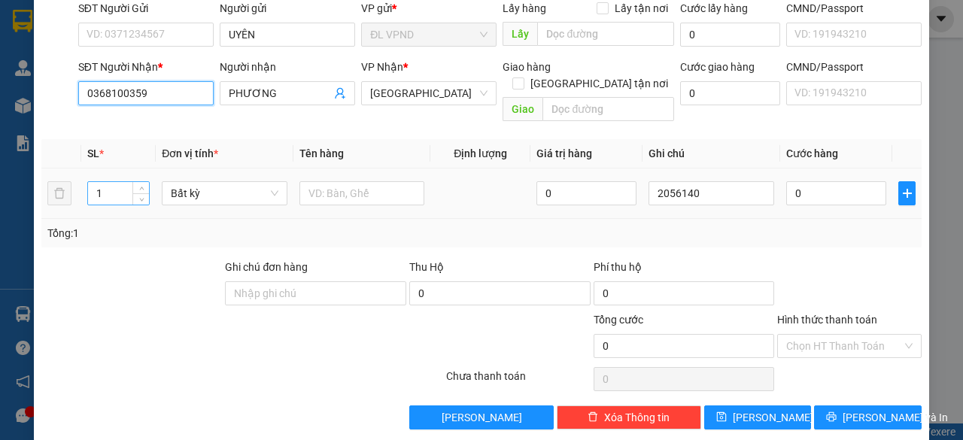
type input "0368100359"
drag, startPoint x: 113, startPoint y: 169, endPoint x: 60, endPoint y: 196, distance: 59.2
click at [66, 196] on tr "1 Bất kỳ 0 2056140 0" at bounding box center [481, 194] width 880 height 50
type input "4"
click at [329, 181] on input "text" at bounding box center [362, 193] width 126 height 24
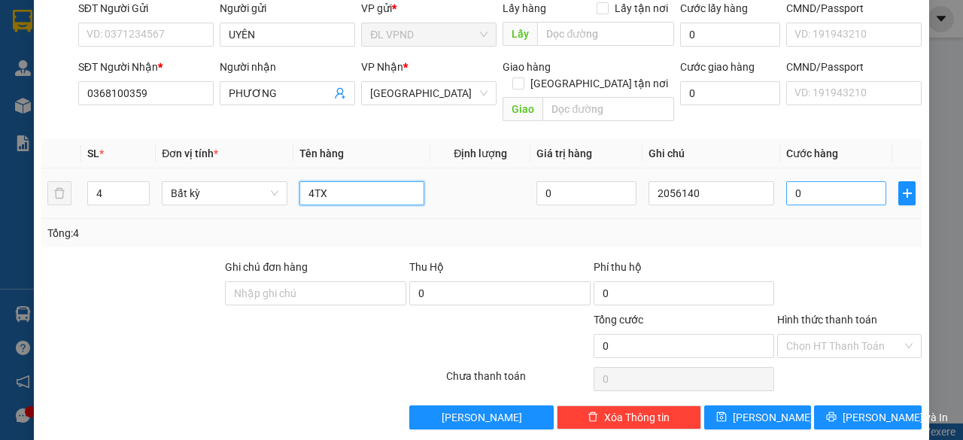
type input "4TX"
click at [808, 181] on input "0" at bounding box center [836, 193] width 100 height 24
type input "2"
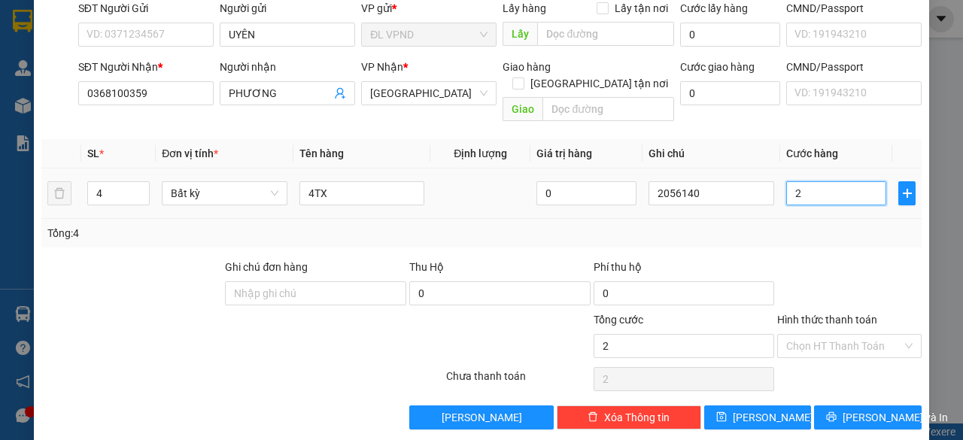
type input "24"
type input "240"
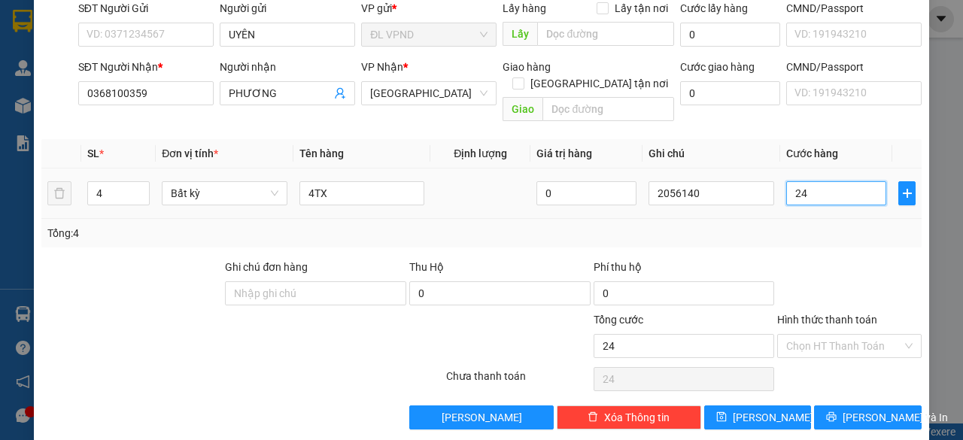
type input "240"
type input "240.000"
click at [804, 335] on input "Hình thức thanh toán" at bounding box center [844, 346] width 116 height 23
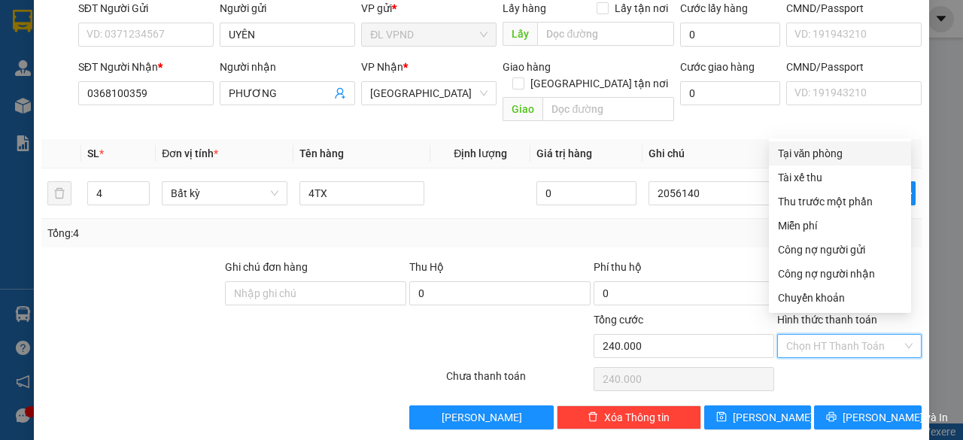
click at [825, 154] on div "Tại văn phòng" at bounding box center [840, 153] width 124 height 17
type input "0"
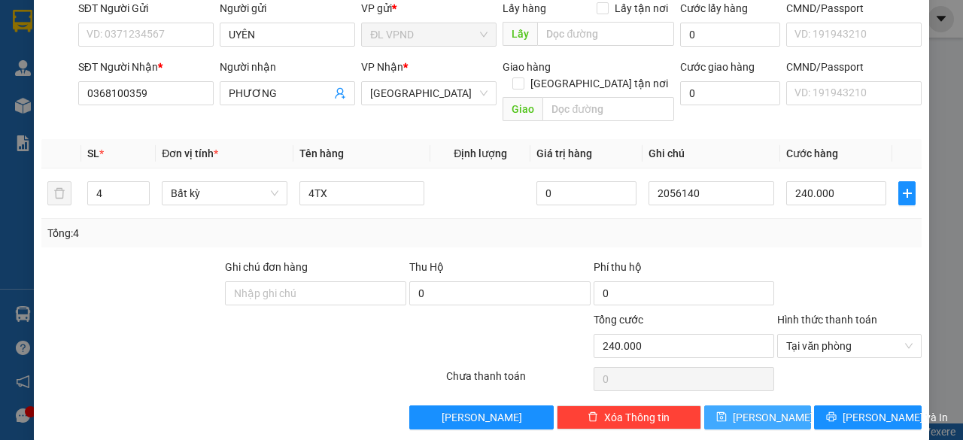
click at [743, 406] on button "[PERSON_NAME]" at bounding box center [758, 418] width 108 height 24
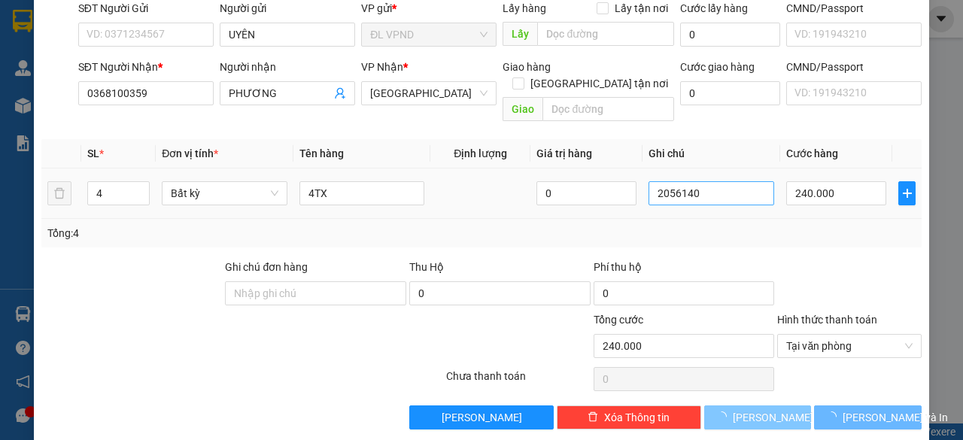
type input "1"
type input "0"
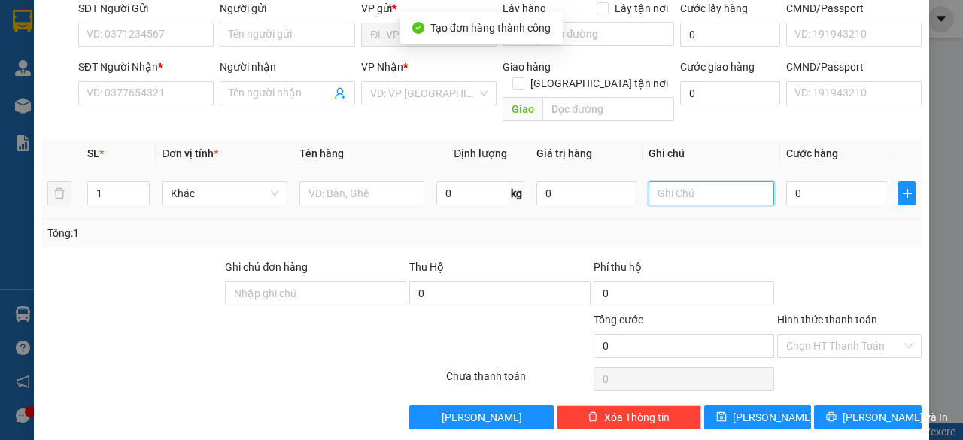
click at [704, 181] on input "text" at bounding box center [712, 193] width 126 height 24
paste input "205614"
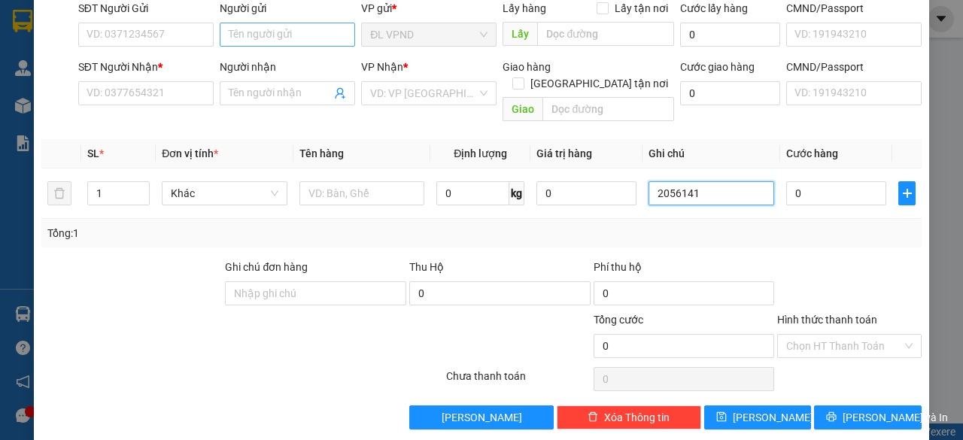
type input "2056141"
click at [308, 32] on input "Người gửi" at bounding box center [287, 35] width 135 height 24
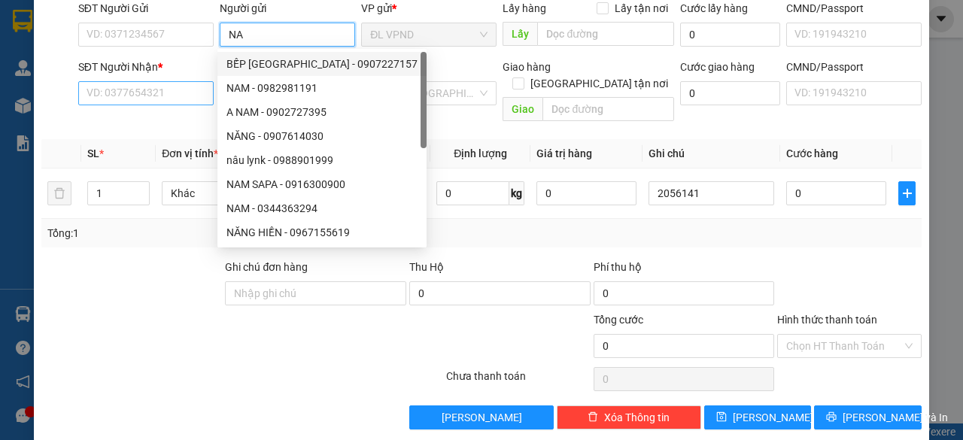
type input "NA"
drag, startPoint x: 141, startPoint y: 99, endPoint x: 141, endPoint y: 88, distance: 10.6
click at [142, 98] on input "SĐT Người Nhận *" at bounding box center [145, 93] width 135 height 24
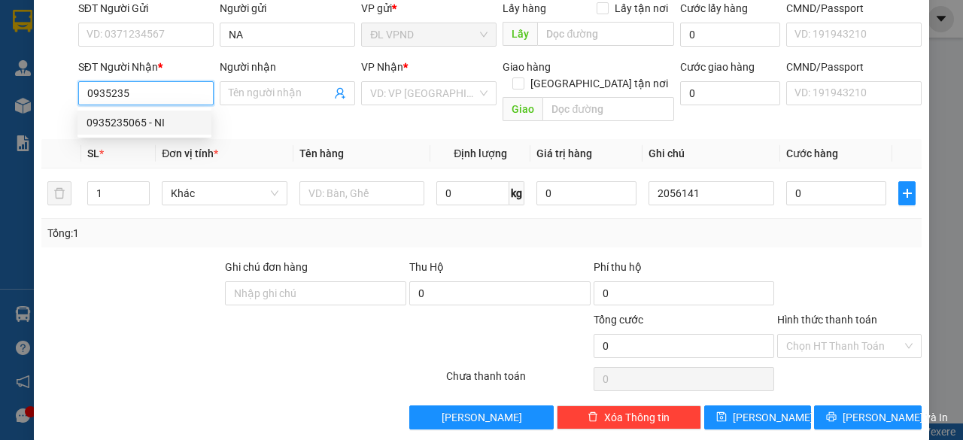
click at [132, 123] on div "0935235065 - NI" at bounding box center [145, 122] width 116 height 17
type input "0935235065"
type input "NI"
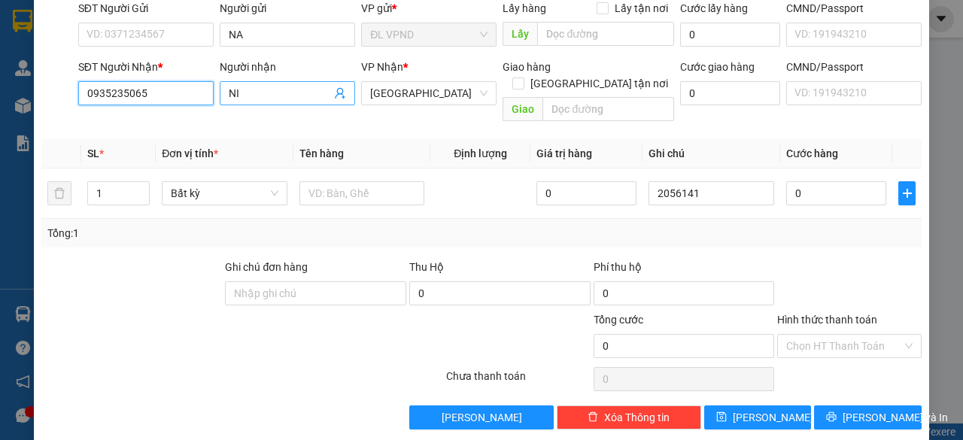
type input "0935235065"
drag, startPoint x: 250, startPoint y: 90, endPoint x: 159, endPoint y: 111, distance: 92.5
click at [172, 108] on div "SĐT Người Nhận * 0935235065 Người nhận NI NI VP Nhận * ĐL Quận 1 Giao hàng Giao…" at bounding box center [499, 93] width 849 height 69
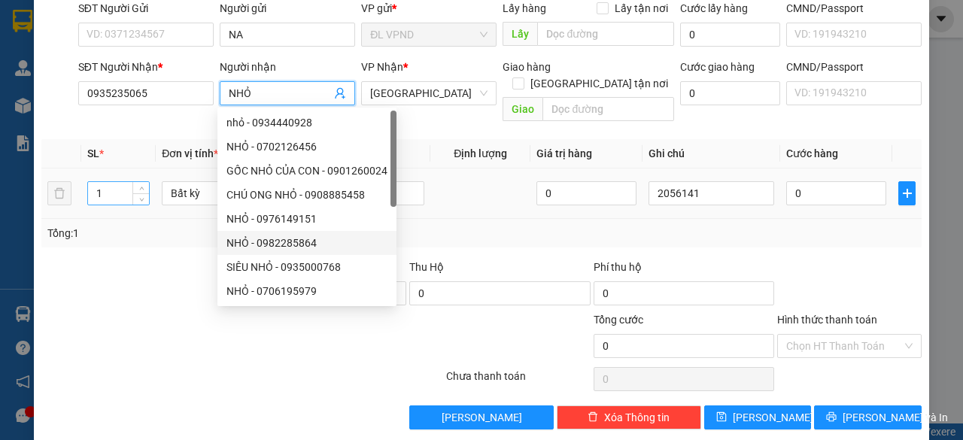
type input "NHỎ"
click at [55, 187] on tr "1 Bất kỳ 0 2056141 0" at bounding box center [481, 194] width 880 height 50
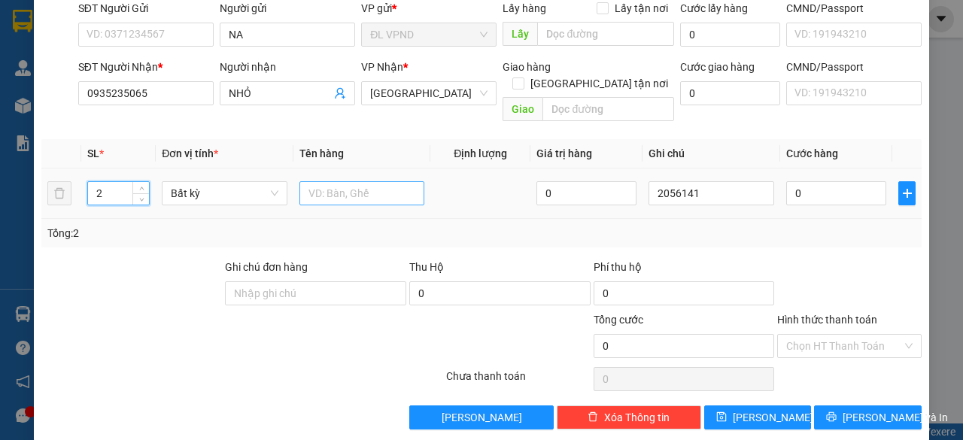
type input "2"
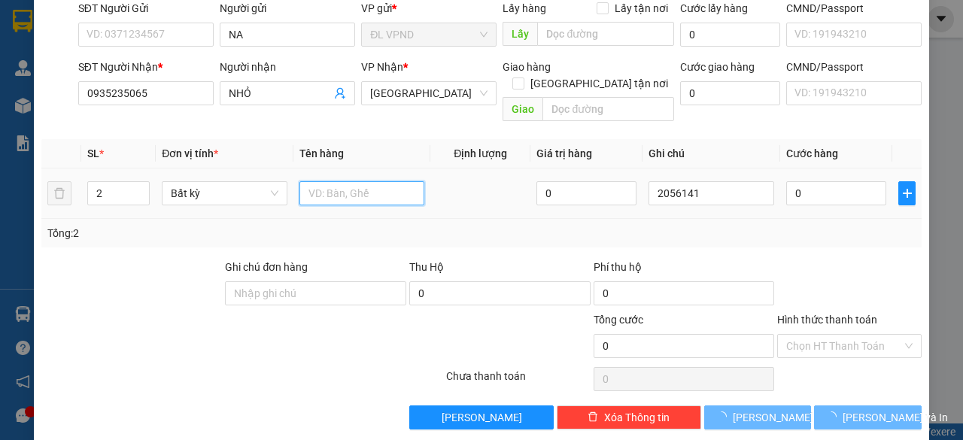
click at [342, 181] on input "text" at bounding box center [362, 193] width 126 height 24
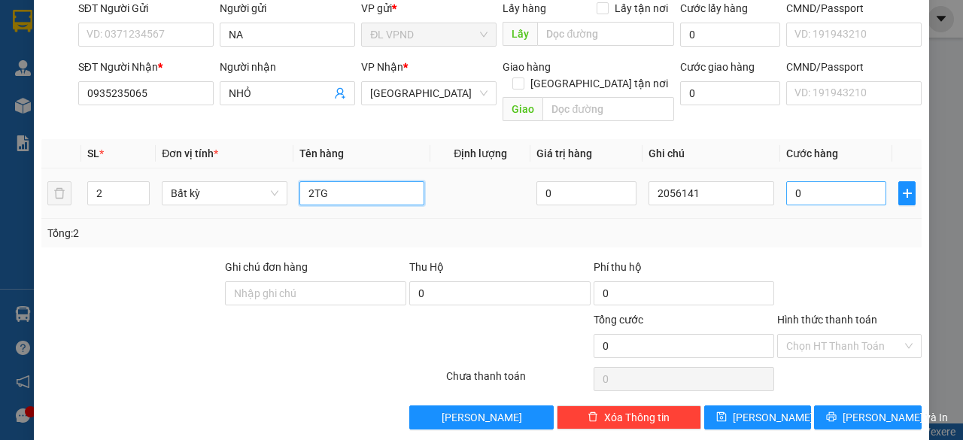
type input "2TG"
click at [819, 181] on input "0" at bounding box center [836, 193] width 100 height 24
type input "7"
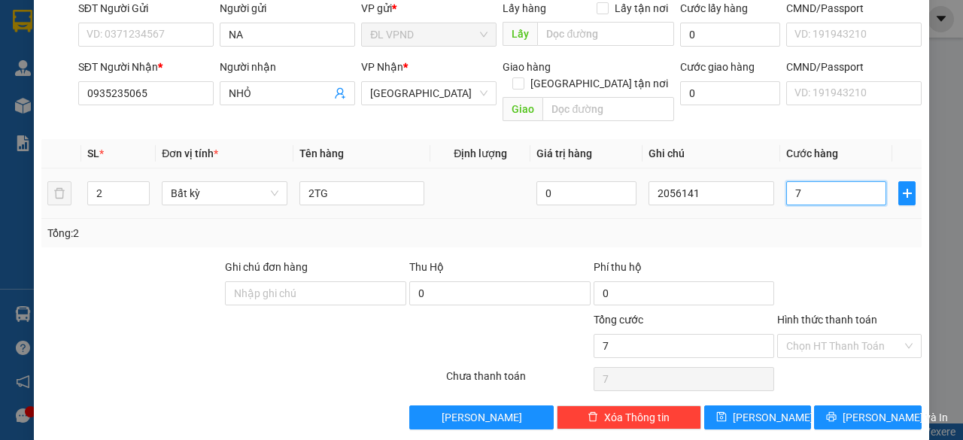
type input "70"
type input "70.000"
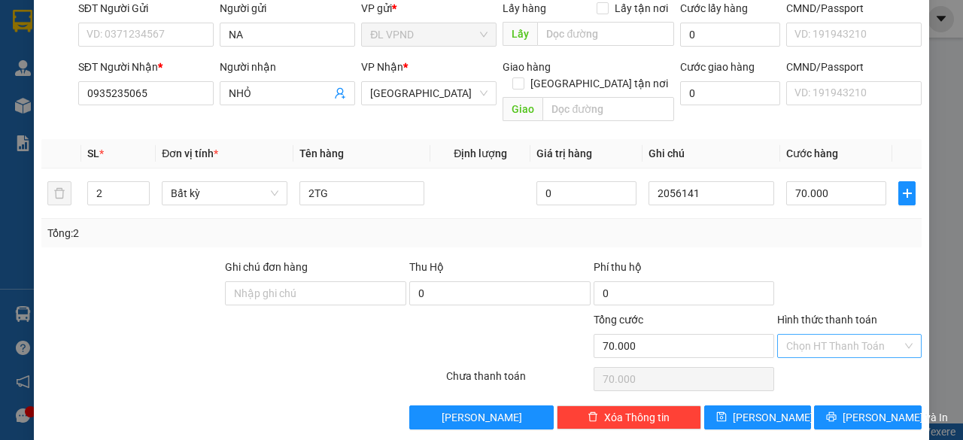
click at [787, 335] on input "Hình thức thanh toán" at bounding box center [844, 346] width 116 height 23
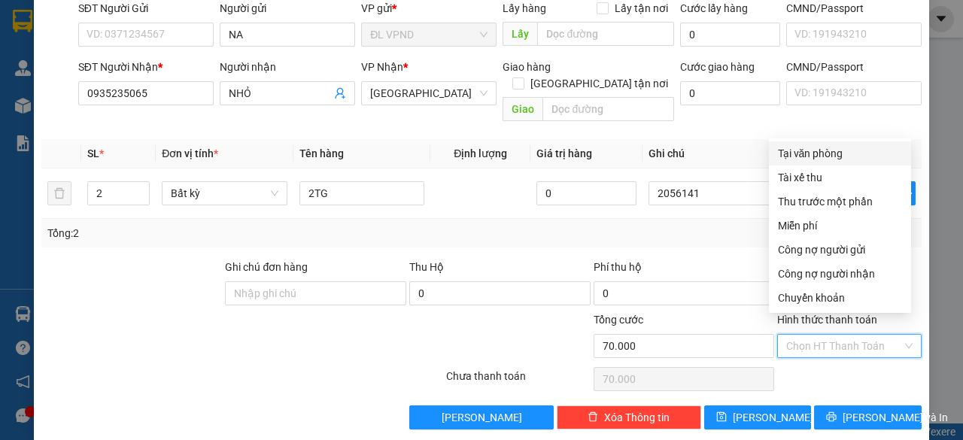
click at [816, 154] on div "Tại văn phòng" at bounding box center [840, 153] width 124 height 17
type input "0"
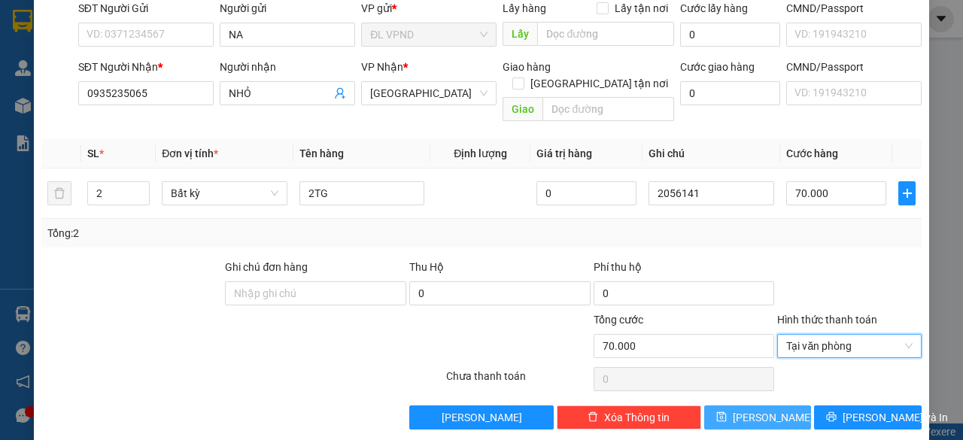
click at [748, 409] on span "[PERSON_NAME]" at bounding box center [773, 417] width 80 height 17
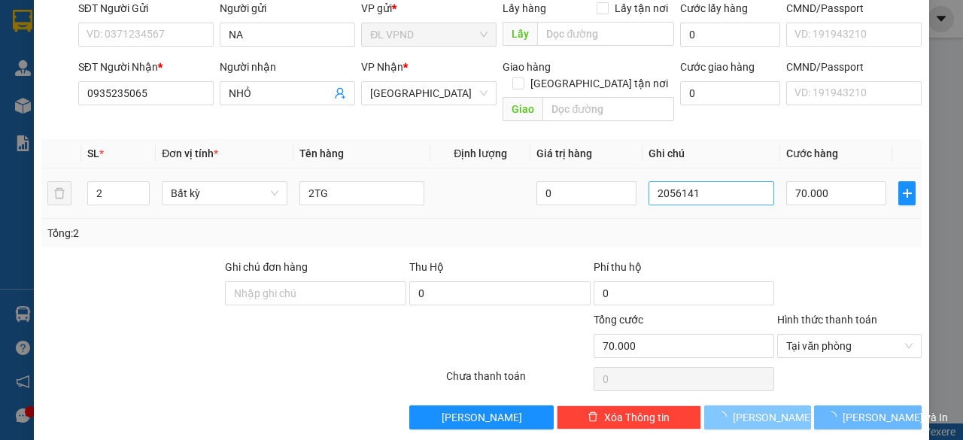
type input "1"
type input "0"
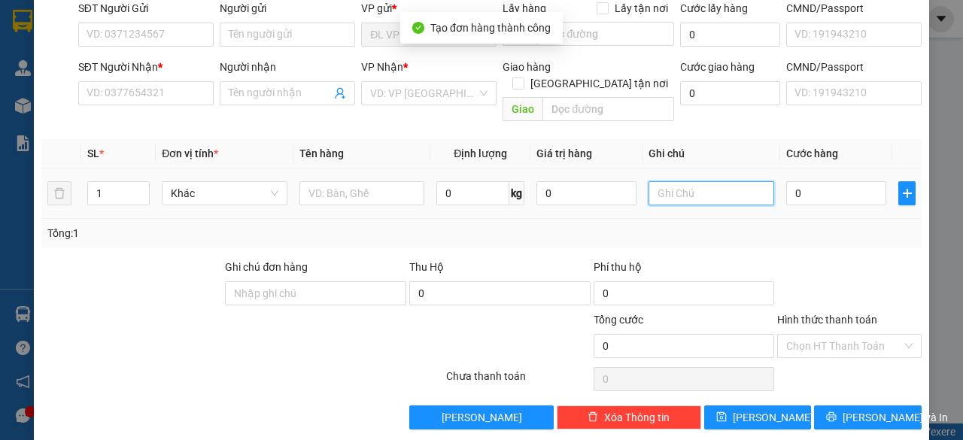
click at [710, 181] on input "text" at bounding box center [712, 193] width 126 height 24
paste input "205614"
type input "2056142"
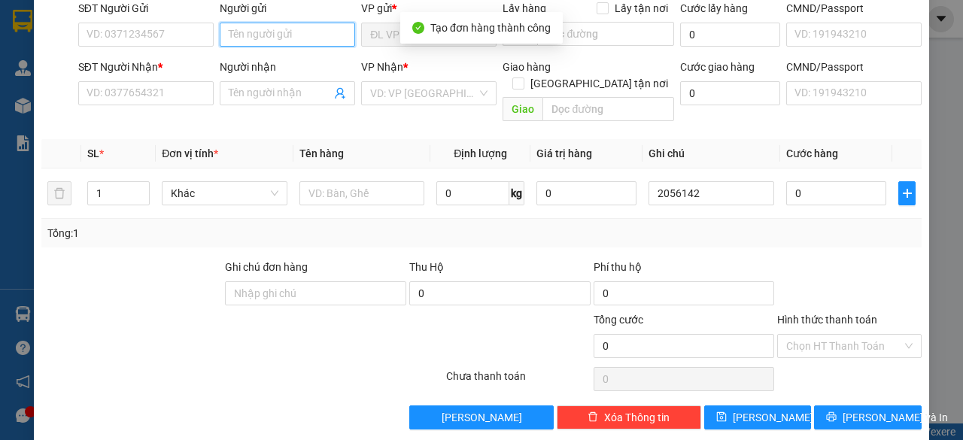
click at [252, 31] on input "Người gửi" at bounding box center [287, 35] width 135 height 24
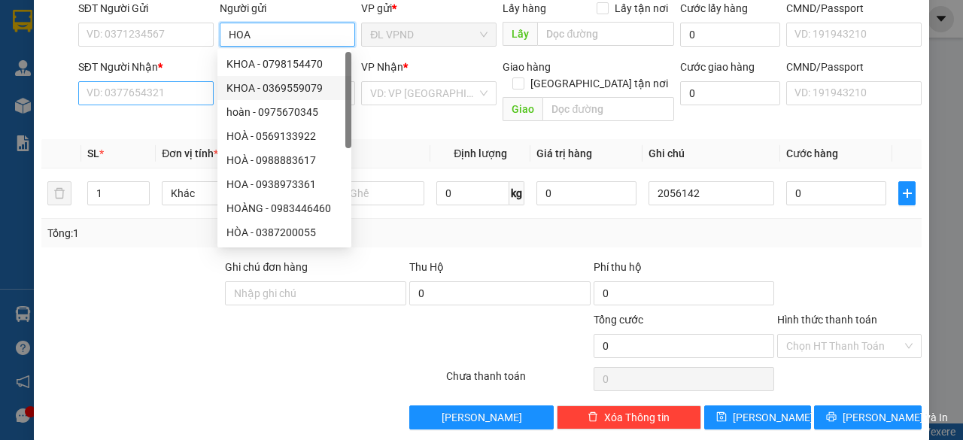
type input "HOA"
click at [146, 90] on input "SĐT Người Nhận *" at bounding box center [145, 93] width 135 height 24
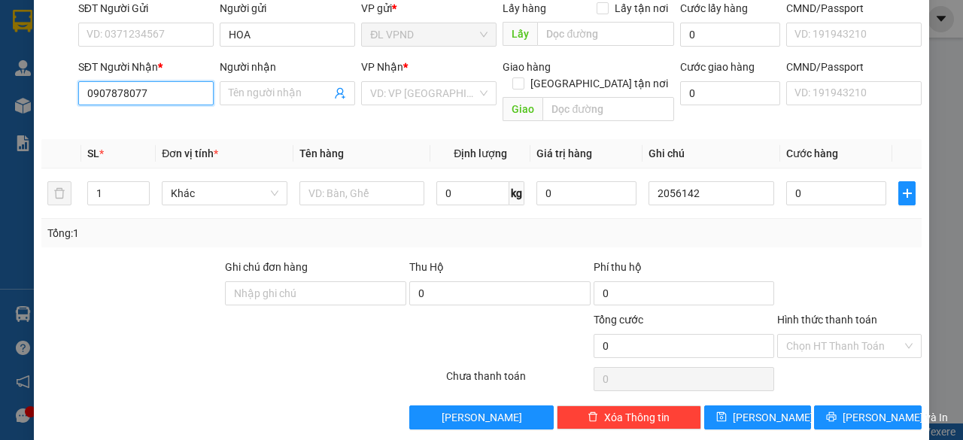
click at [164, 90] on input "0907878077" at bounding box center [145, 93] width 135 height 24
type input "0907878077"
click at [260, 97] on input "Người nhận" at bounding box center [280, 93] width 102 height 17
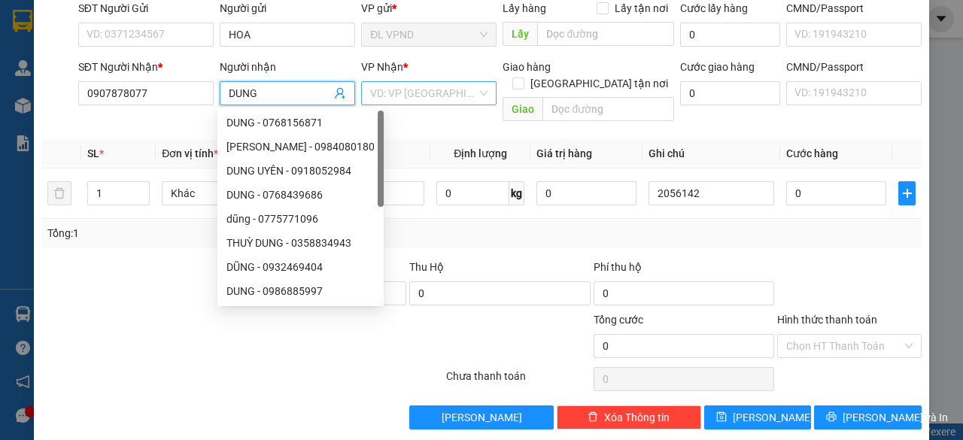
type input "DUNG"
click at [419, 97] on input "search" at bounding box center [423, 93] width 107 height 23
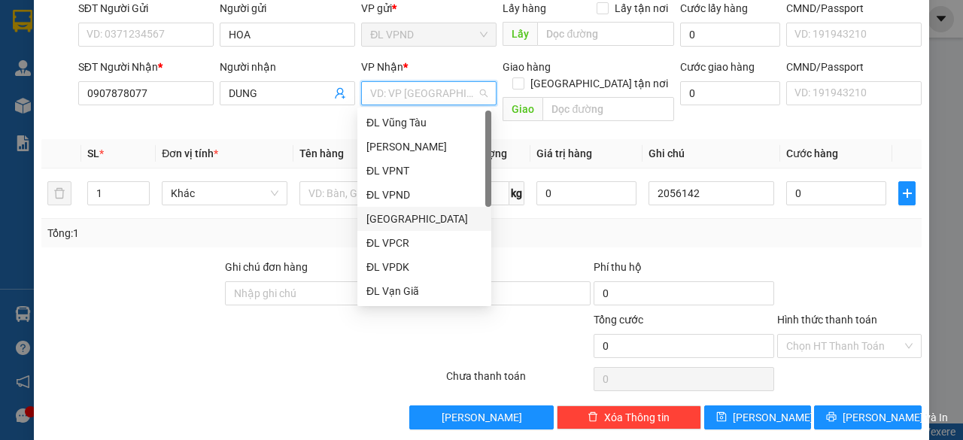
click at [402, 215] on div "[GEOGRAPHIC_DATA]" at bounding box center [424, 219] width 116 height 17
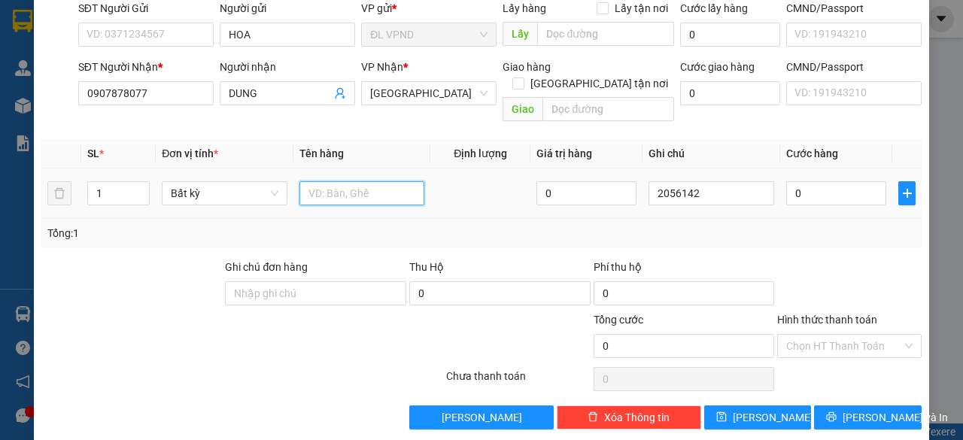
click at [325, 181] on input "text" at bounding box center [362, 193] width 126 height 24
type input "1TX"
click at [803, 181] on input "0" at bounding box center [836, 193] width 100 height 24
type input "2"
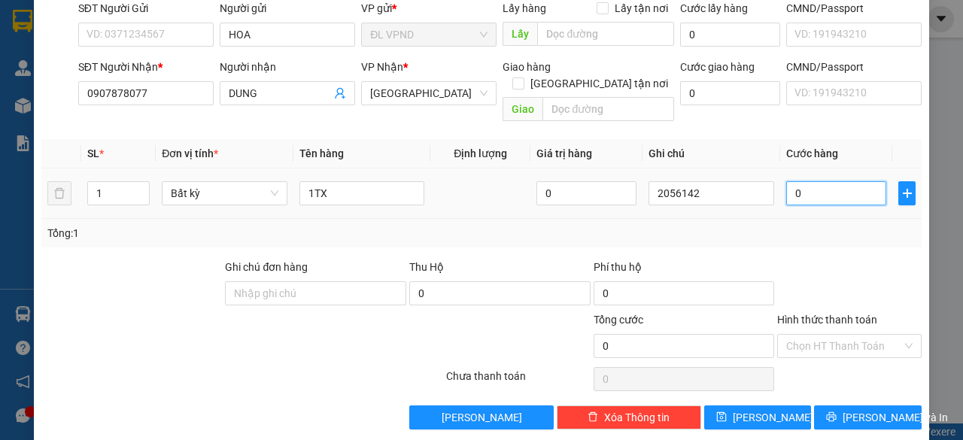
type input "2"
type input "20"
type input "20.000"
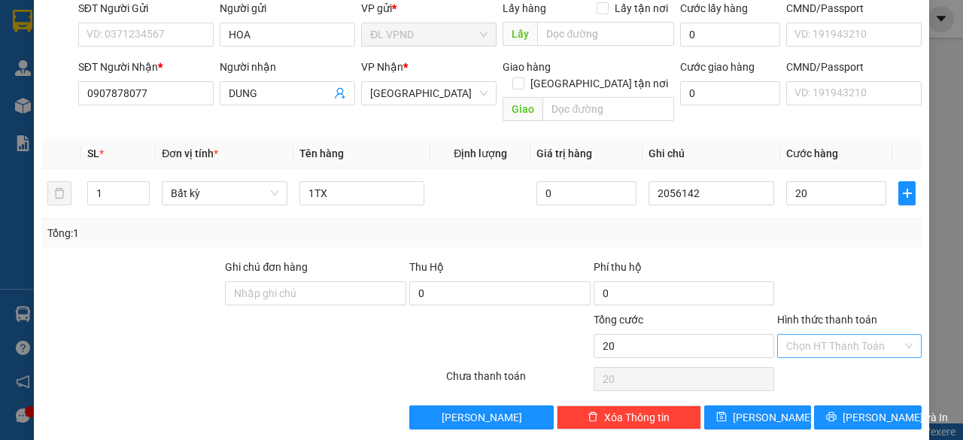
type input "20.000"
click at [792, 335] on input "Hình thức thanh toán" at bounding box center [844, 346] width 116 height 23
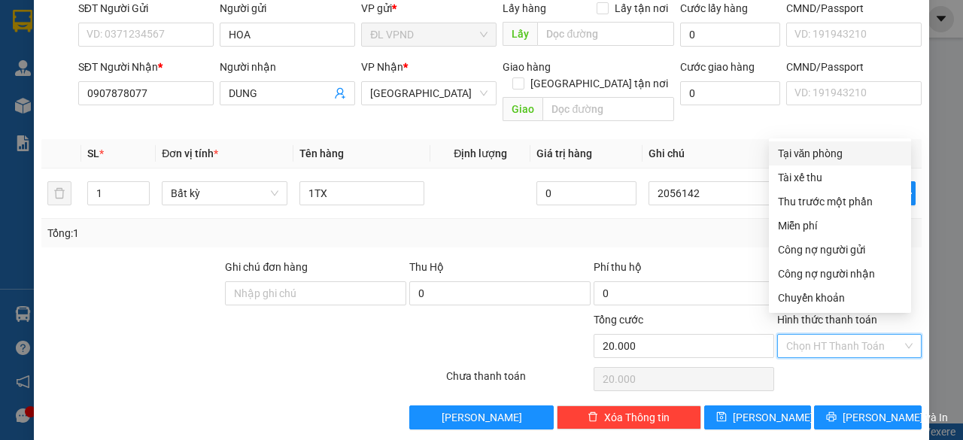
click at [828, 151] on div "Tại văn phòng" at bounding box center [840, 153] width 124 height 17
type input "0"
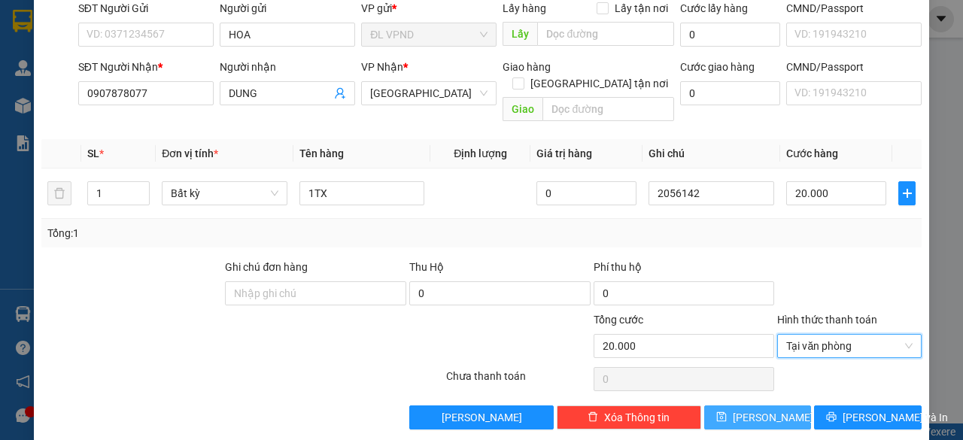
drag, startPoint x: 749, startPoint y: 395, endPoint x: 746, endPoint y: 387, distance: 7.9
click at [748, 409] on span "[PERSON_NAME]" at bounding box center [773, 417] width 80 height 17
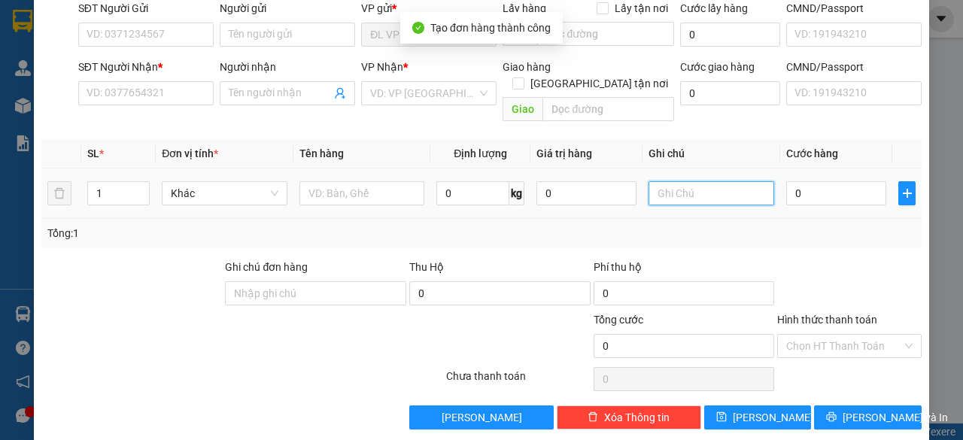
click at [706, 181] on input "text" at bounding box center [712, 193] width 126 height 24
paste input "205614"
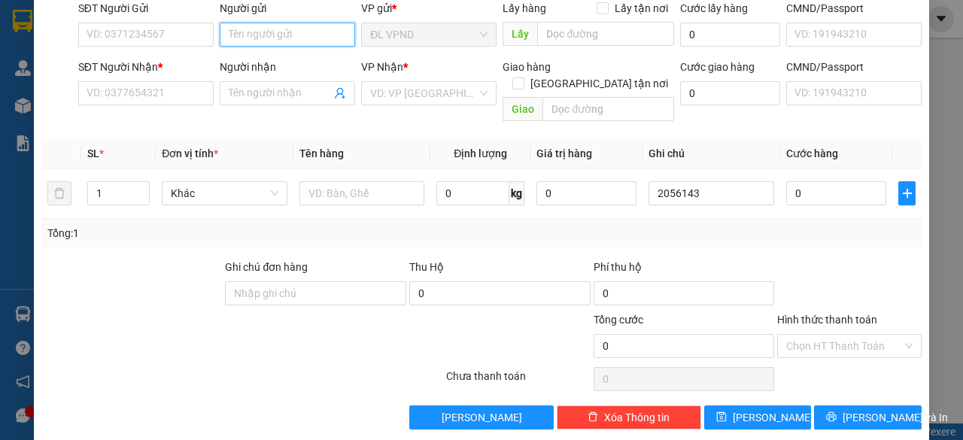
click at [280, 40] on input "Người gửi" at bounding box center [287, 35] width 135 height 24
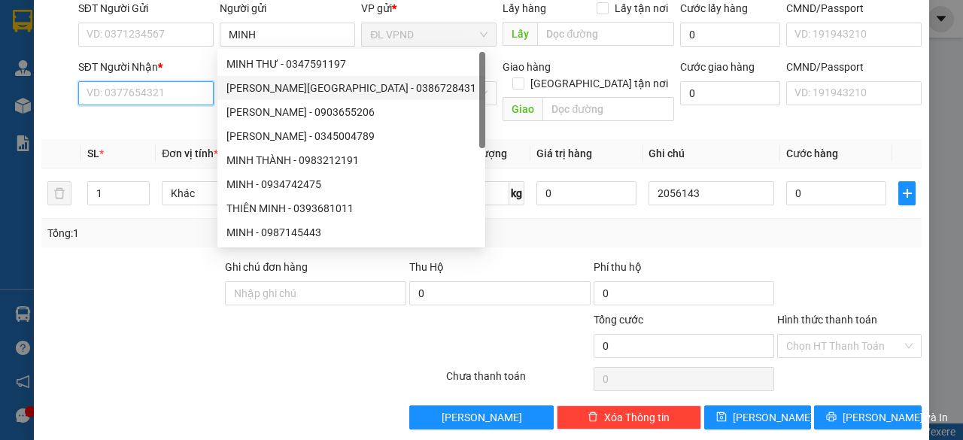
click at [175, 81] on input "SĐT Người Nhận *" at bounding box center [145, 93] width 135 height 24
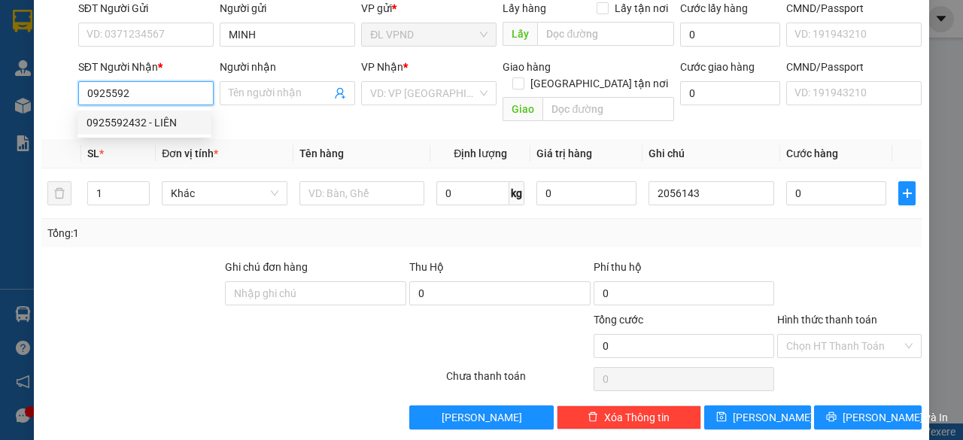
click at [134, 132] on div "0925592432 - LIÊN" at bounding box center [144, 123] width 134 height 24
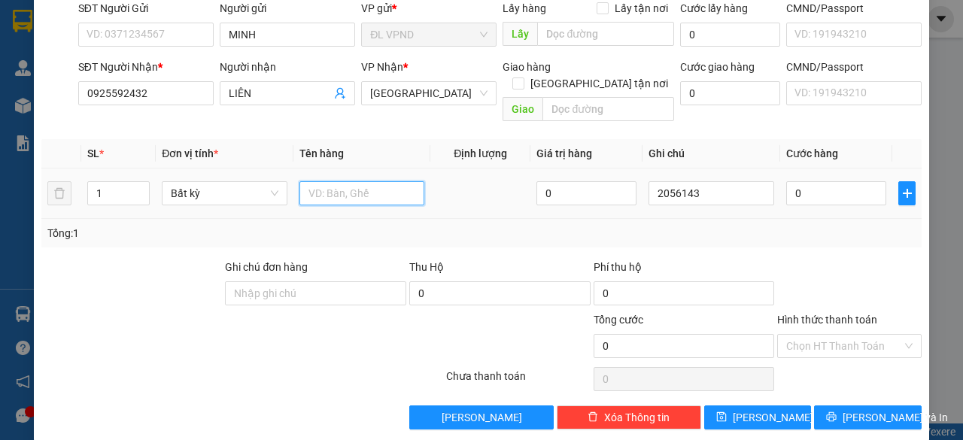
click at [322, 181] on input "text" at bounding box center [362, 193] width 126 height 24
click at [831, 184] on input "0" at bounding box center [836, 193] width 100 height 24
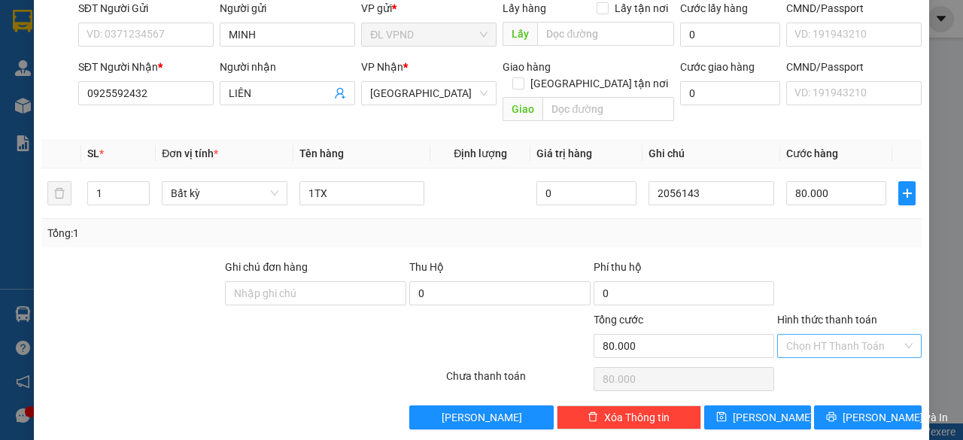
click at [843, 335] on input "Hình thức thanh toán" at bounding box center [844, 346] width 116 height 23
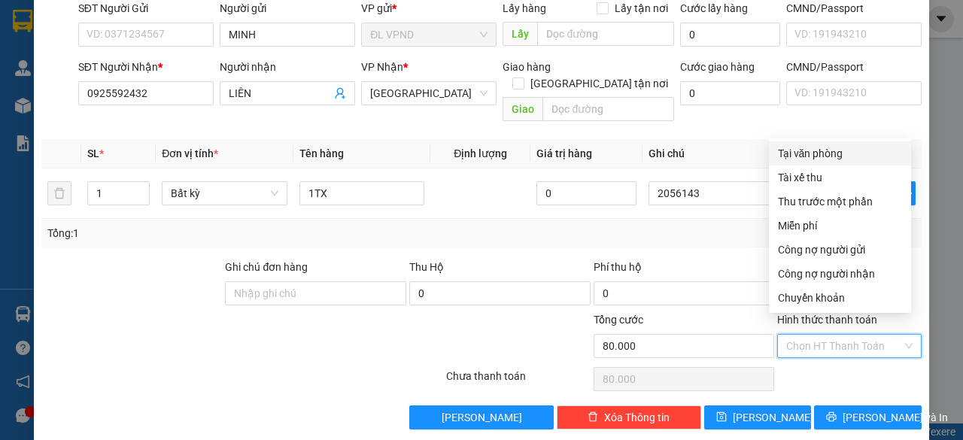
click at [820, 147] on div "Tại văn phòng" at bounding box center [840, 153] width 124 height 17
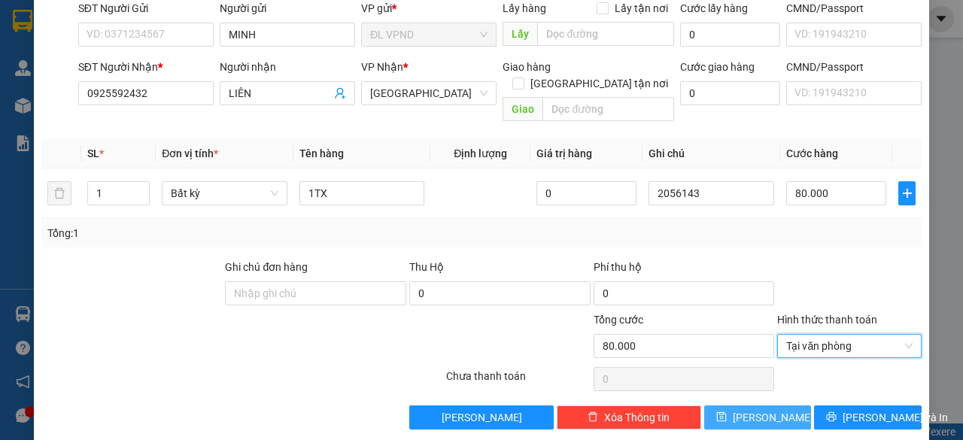
click at [736, 406] on button "[PERSON_NAME]" at bounding box center [758, 418] width 108 height 24
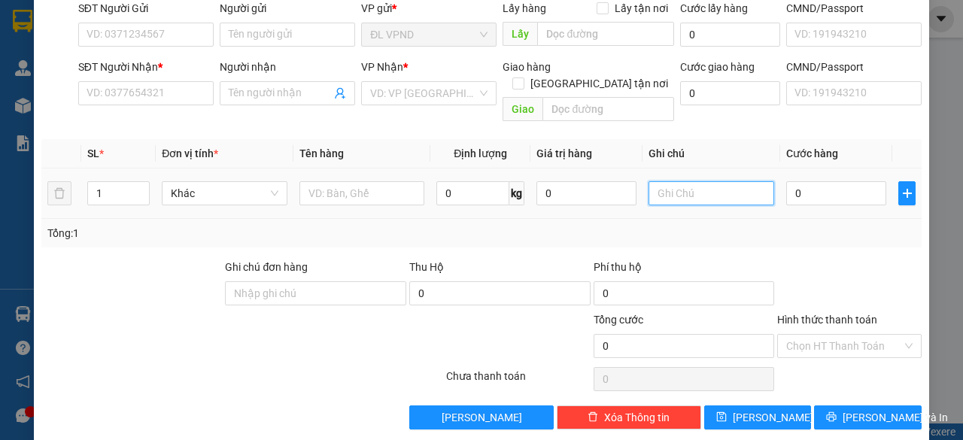
click at [697, 181] on input "text" at bounding box center [712, 193] width 126 height 24
paste input "205614"
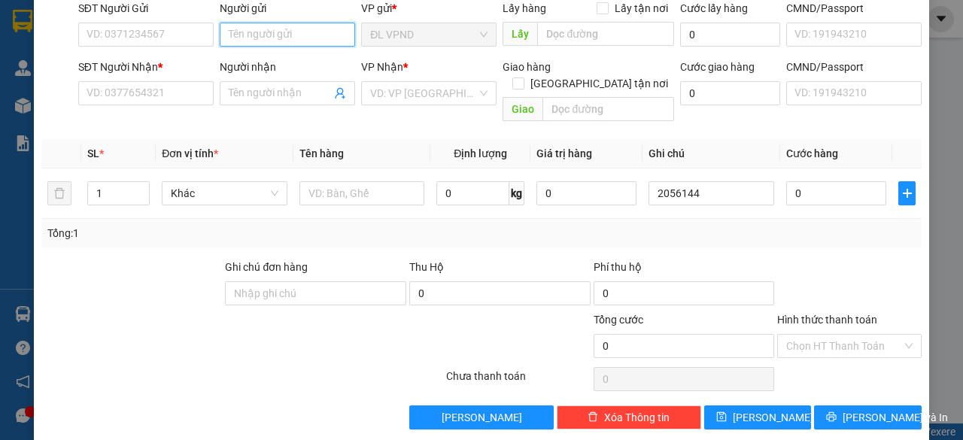
click at [266, 41] on input "Người gửi" at bounding box center [287, 35] width 135 height 24
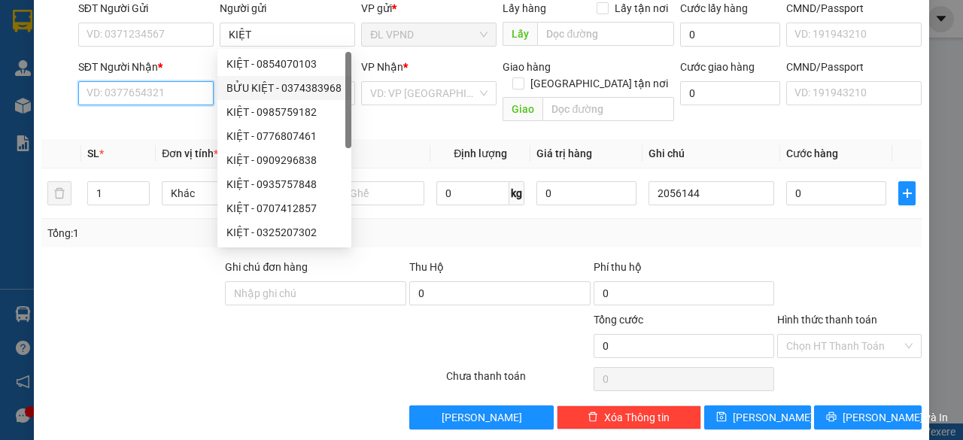
click at [190, 90] on input "SĐT Người Nhận *" at bounding box center [145, 93] width 135 height 24
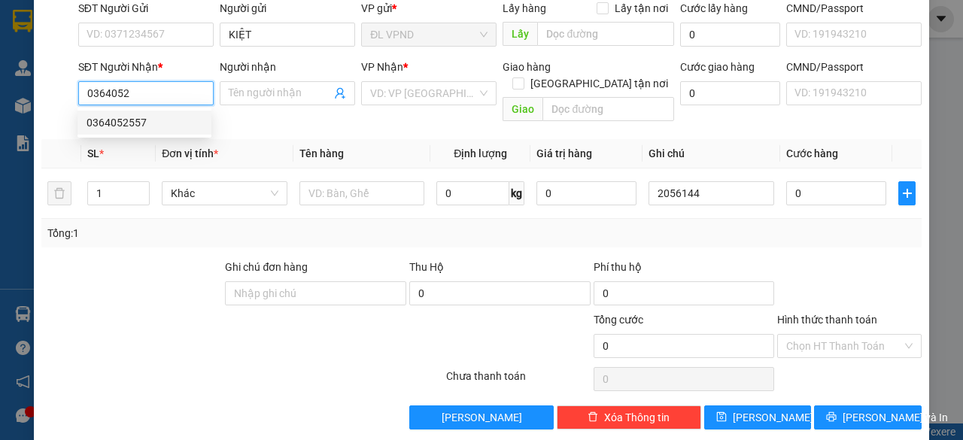
click at [126, 120] on div "0364052557" at bounding box center [145, 122] width 116 height 17
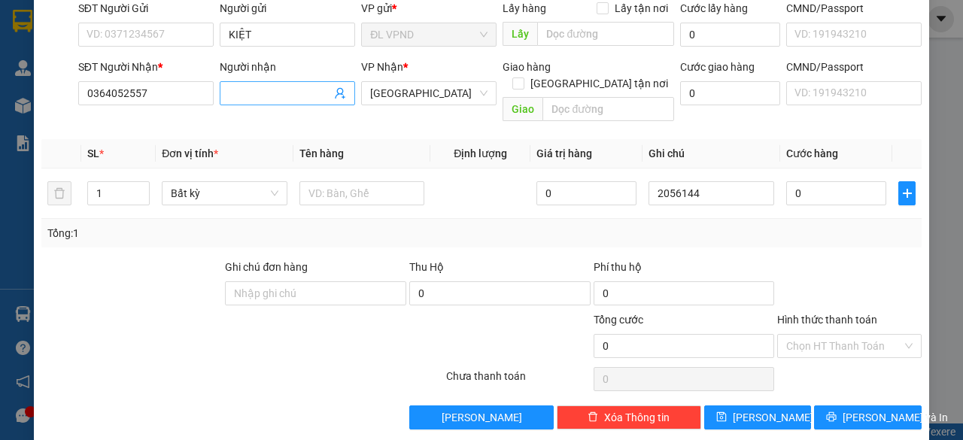
click at [285, 91] on input "Người nhận" at bounding box center [280, 93] width 102 height 17
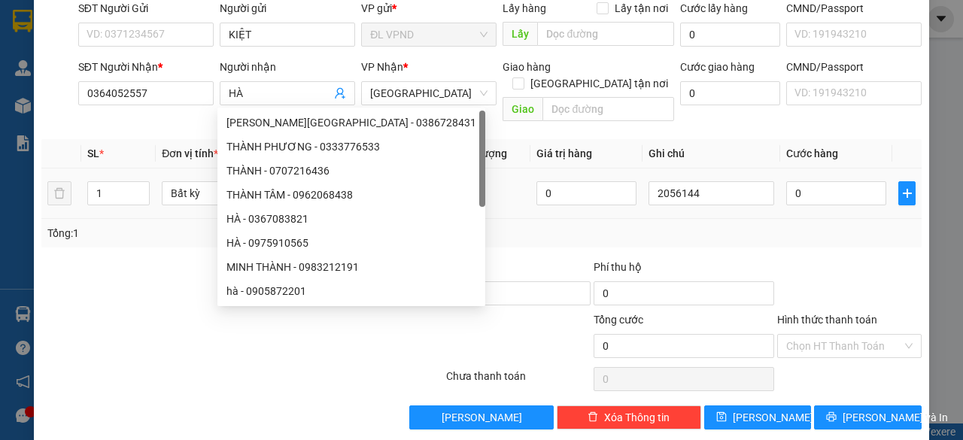
click at [450, 184] on td at bounding box center [480, 194] width 100 height 50
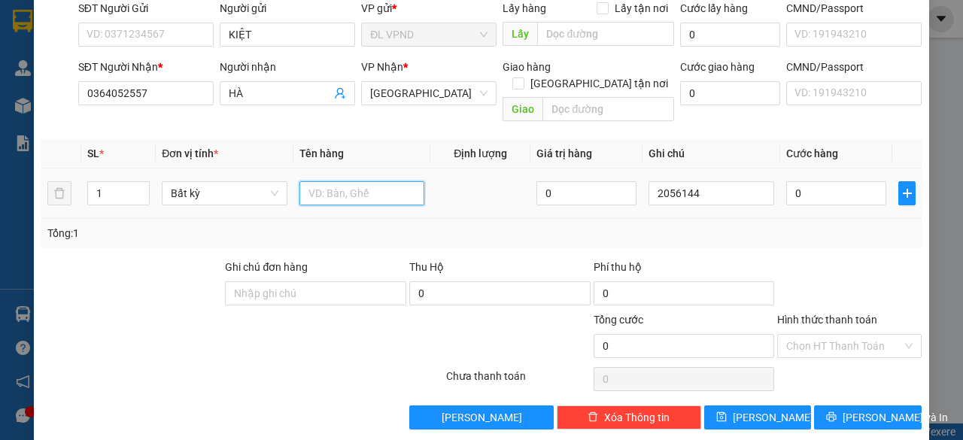
click at [406, 181] on input "text" at bounding box center [362, 193] width 126 height 24
click at [823, 184] on input "0" at bounding box center [836, 193] width 100 height 24
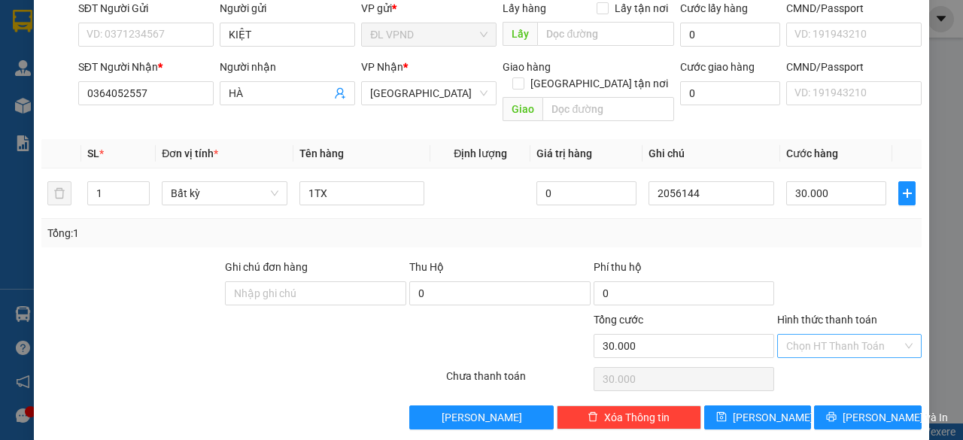
click at [814, 335] on input "Hình thức thanh toán" at bounding box center [844, 346] width 116 height 23
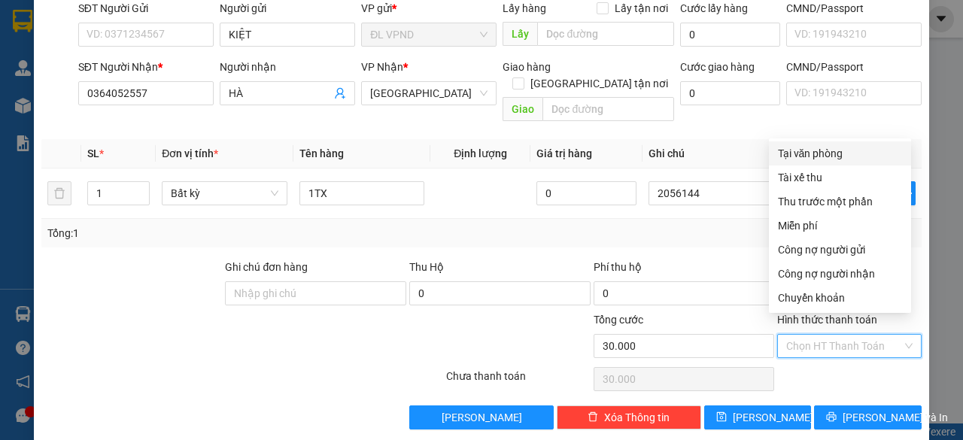
click at [822, 150] on div "Tại văn phòng" at bounding box center [840, 153] width 124 height 17
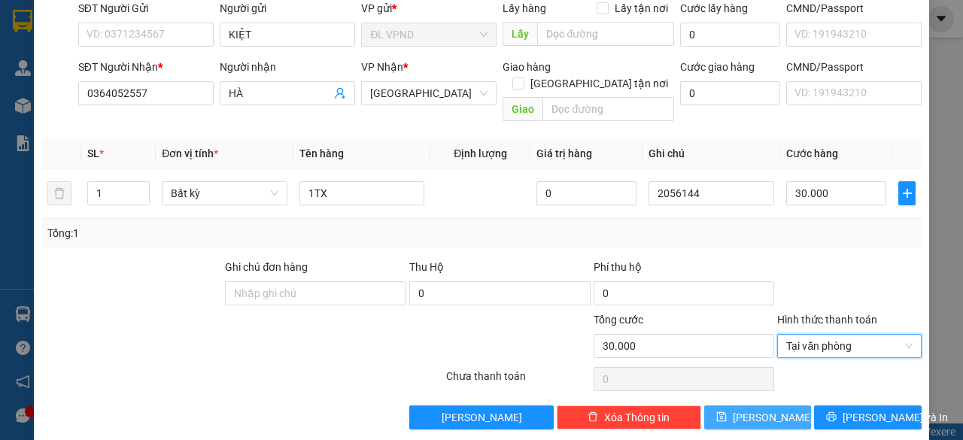
click at [728, 406] on button "[PERSON_NAME]" at bounding box center [758, 418] width 108 height 24
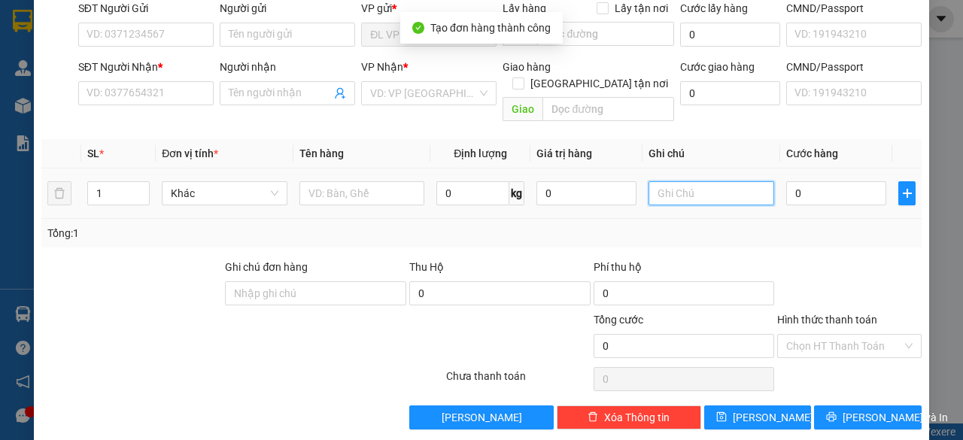
click at [709, 181] on input "text" at bounding box center [712, 193] width 126 height 24
paste input "205614"
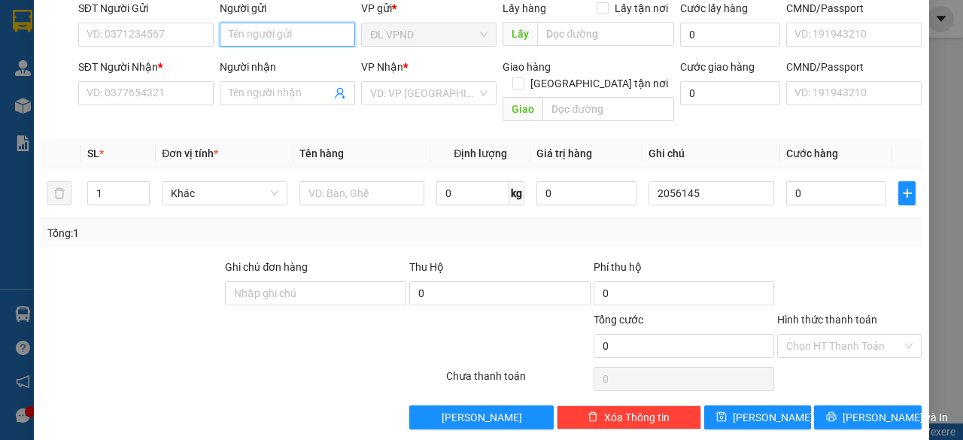
click at [299, 26] on input "Người gửi" at bounding box center [287, 35] width 135 height 24
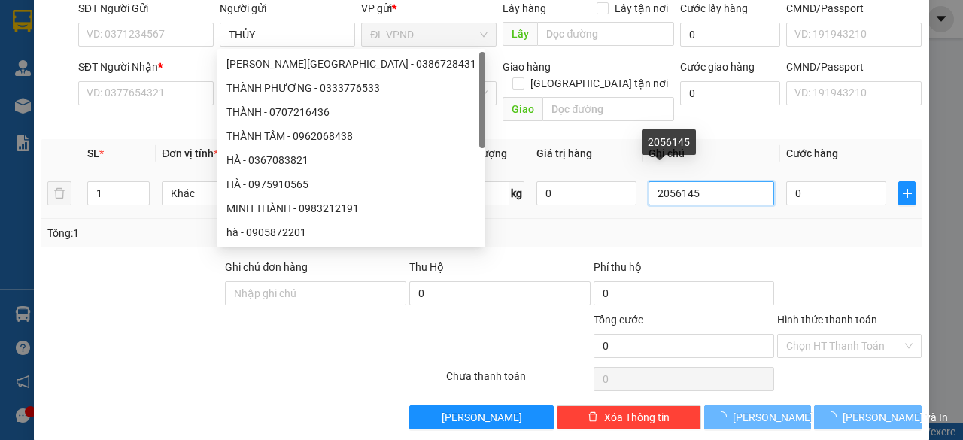
drag, startPoint x: 685, startPoint y: 173, endPoint x: 508, endPoint y: 226, distance: 185.4
click at [514, 225] on div "SL * Đơn vị tính * Tên hàng Định lượng Giá trị hàng Ghi chú Cước hàng 1 Khác 0 …" at bounding box center [481, 193] width 880 height 108
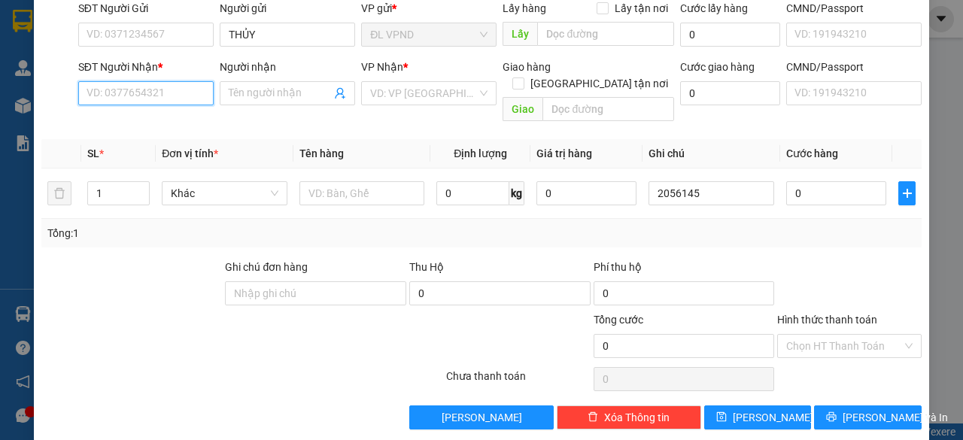
click at [185, 91] on input "SĐT Người Nhận *" at bounding box center [145, 93] width 135 height 24
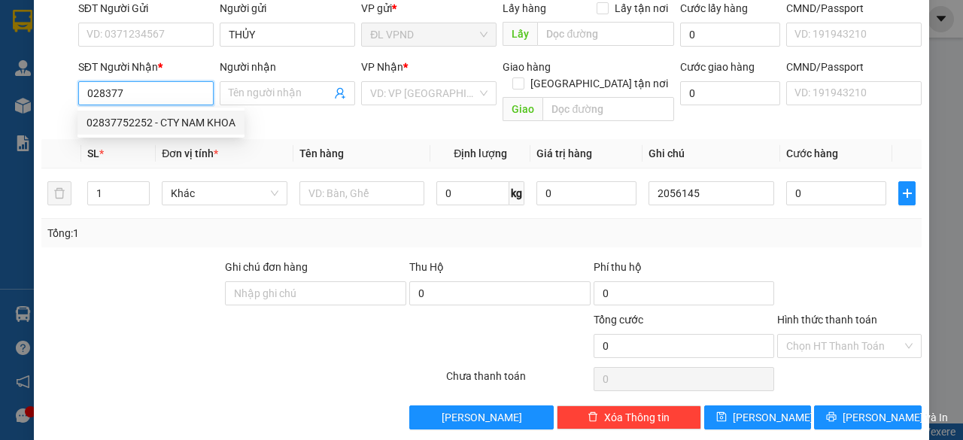
click at [132, 115] on div "02837752252 - CTY NAM KHOA" at bounding box center [161, 122] width 149 height 17
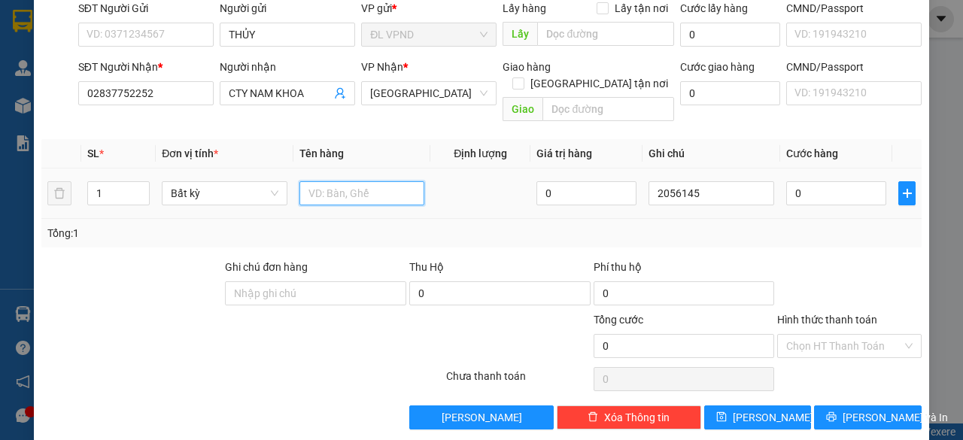
click at [338, 181] on input "text" at bounding box center [362, 193] width 126 height 24
click at [805, 181] on input "0" at bounding box center [836, 193] width 100 height 24
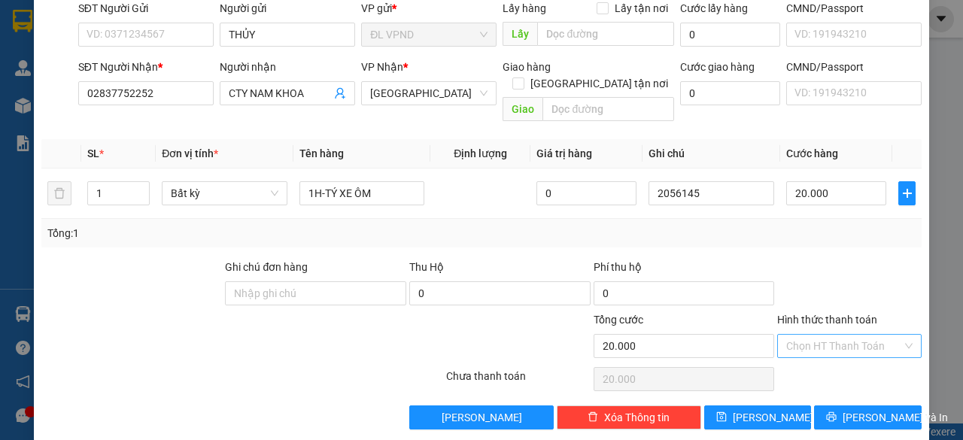
click at [794, 335] on input "Hình thức thanh toán" at bounding box center [844, 346] width 116 height 23
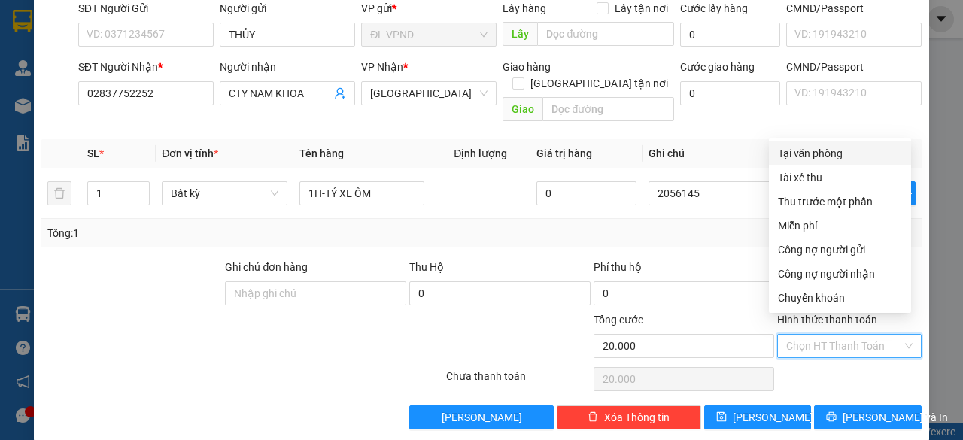
click at [823, 155] on div "Tại văn phòng" at bounding box center [840, 153] width 124 height 17
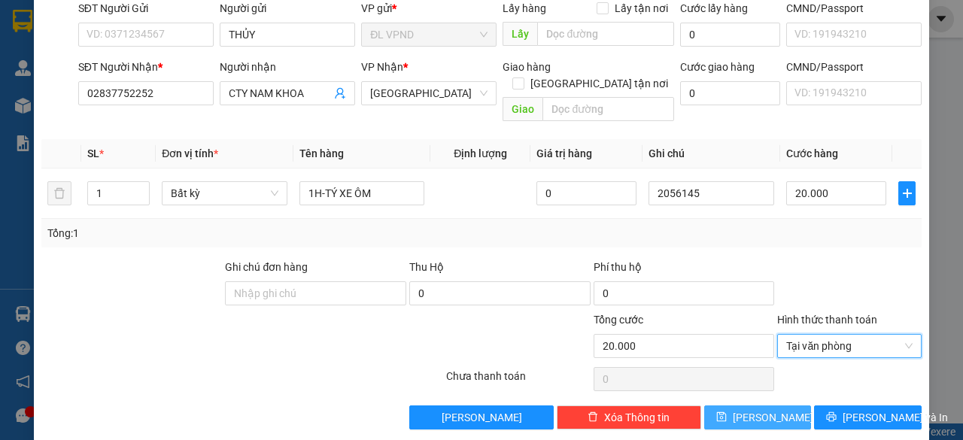
click at [727, 412] on icon "save" at bounding box center [721, 417] width 11 height 11
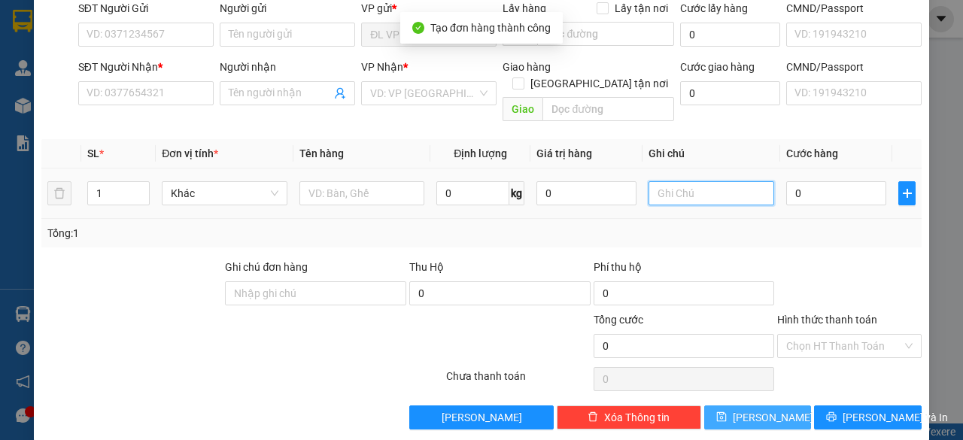
click at [713, 181] on input "text" at bounding box center [712, 193] width 126 height 24
paste input "205614"
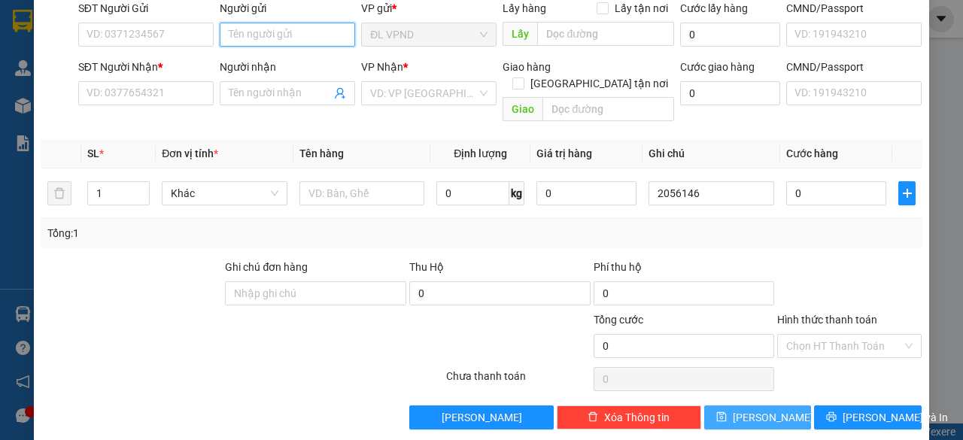
click at [275, 35] on input "Người gửi" at bounding box center [287, 35] width 135 height 24
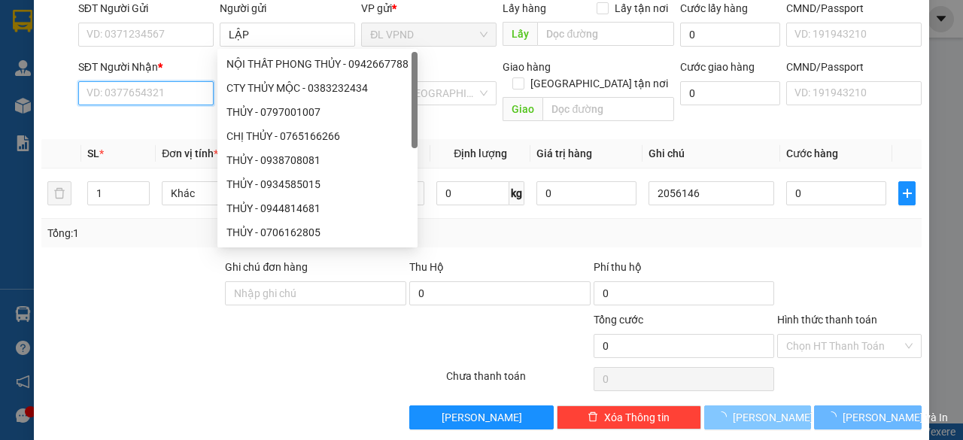
click at [117, 90] on input "SĐT Người Nhận *" at bounding box center [145, 93] width 135 height 24
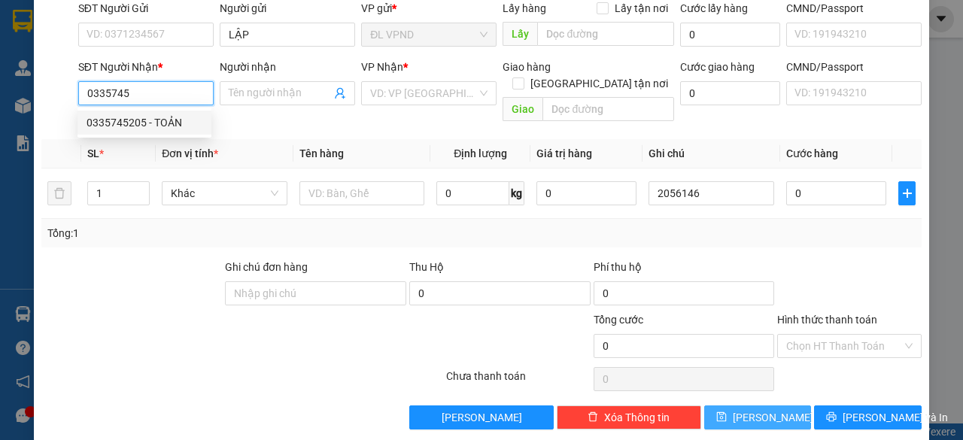
click at [144, 121] on div "0335745205 - TOẢN" at bounding box center [145, 122] width 116 height 17
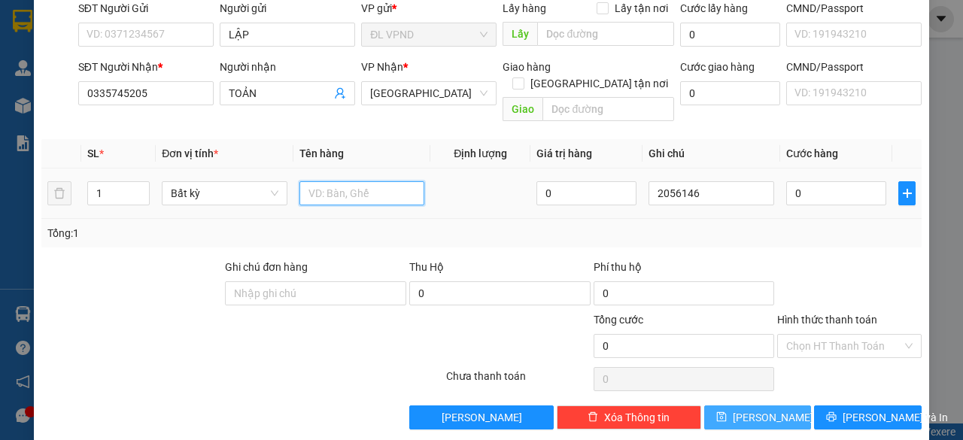
click at [313, 181] on input "text" at bounding box center [362, 193] width 126 height 24
click at [828, 181] on input "0" at bounding box center [836, 193] width 100 height 24
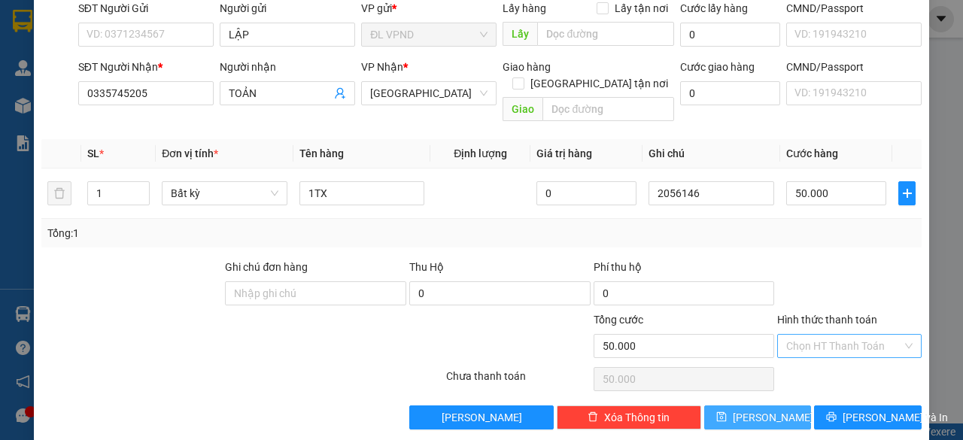
click at [820, 335] on input "Hình thức thanh toán" at bounding box center [844, 346] width 116 height 23
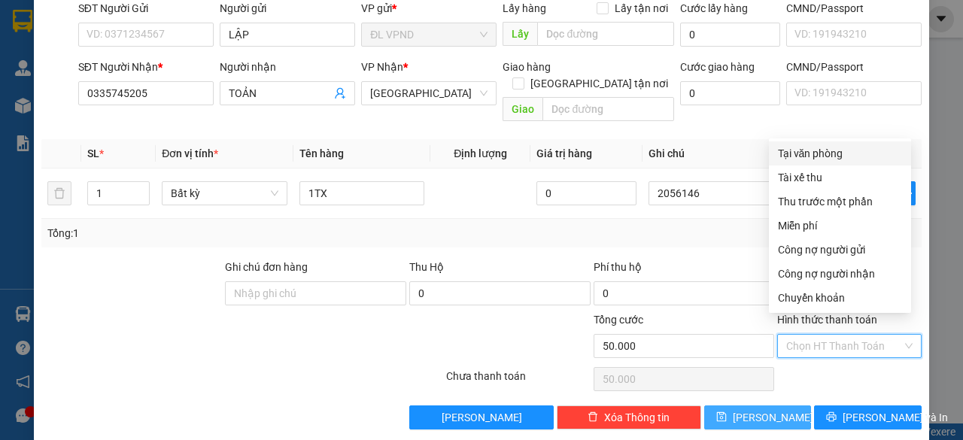
click at [830, 153] on div "Tại văn phòng" at bounding box center [840, 153] width 124 height 17
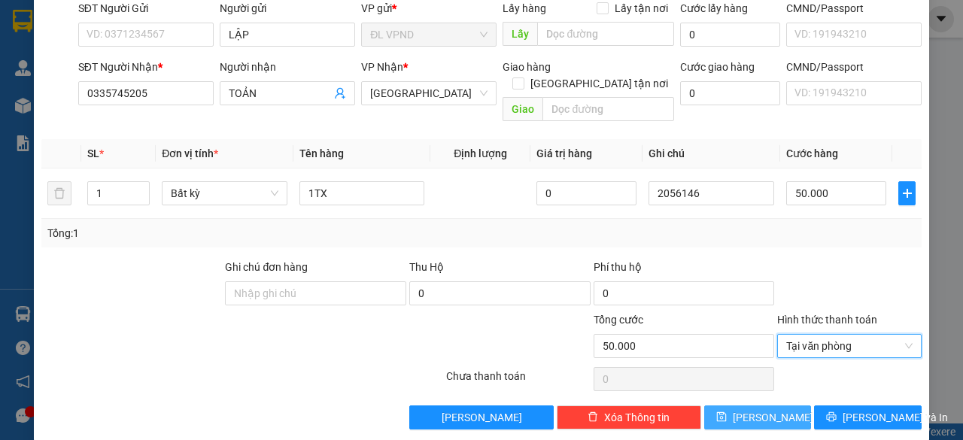
click at [726, 412] on icon "save" at bounding box center [721, 417] width 10 height 10
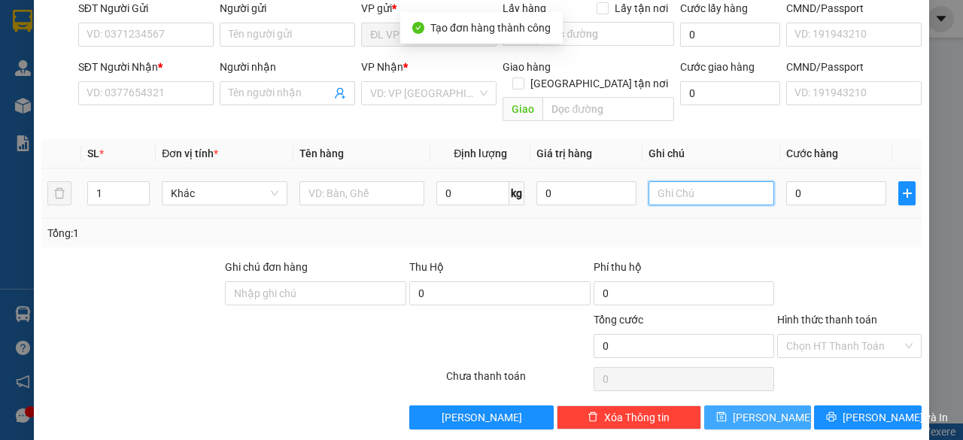
click at [710, 181] on input "text" at bounding box center [712, 193] width 126 height 24
paste input "205614"
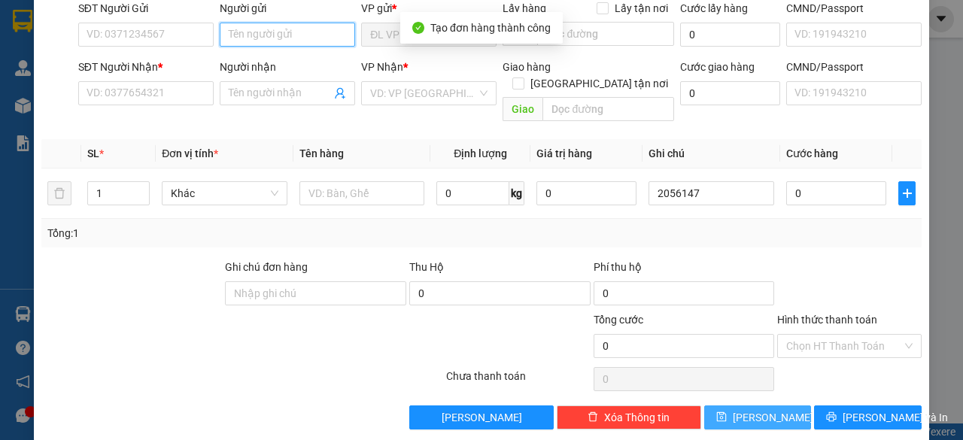
click at [302, 31] on input "Người gửi" at bounding box center [287, 35] width 135 height 24
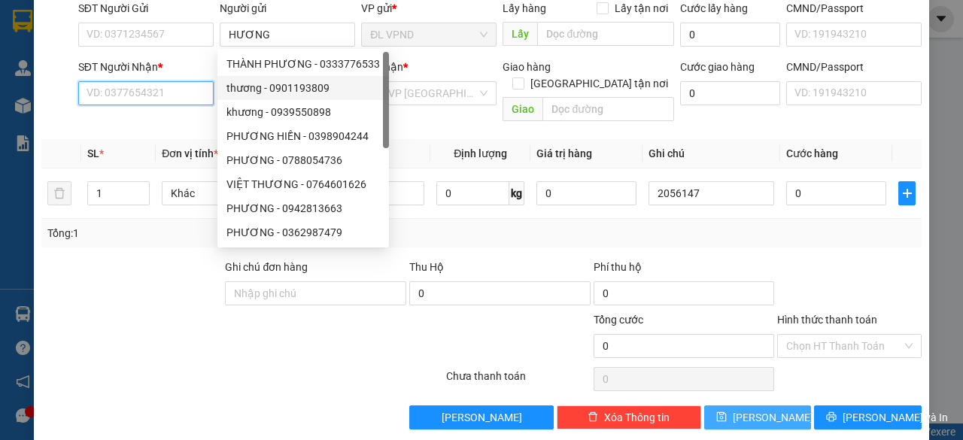
click at [83, 96] on input "SĐT Người Nhận *" at bounding box center [145, 93] width 135 height 24
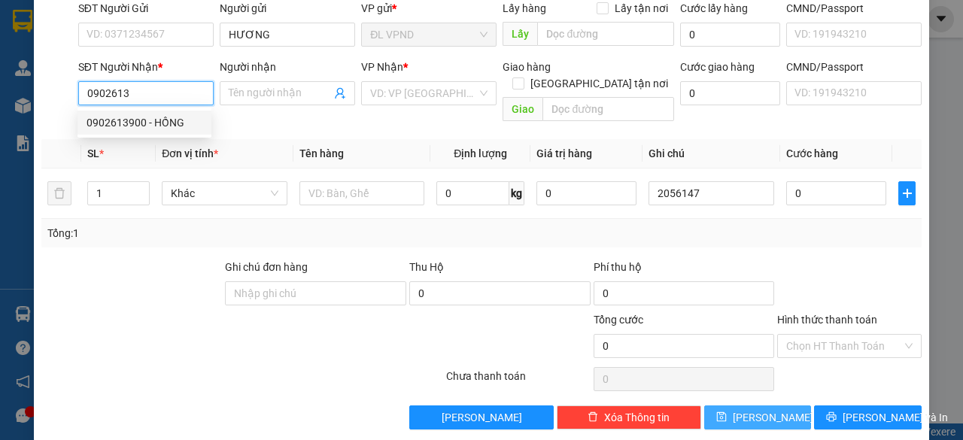
click at [110, 123] on div "0902613900 - HỒNG" at bounding box center [145, 122] width 116 height 17
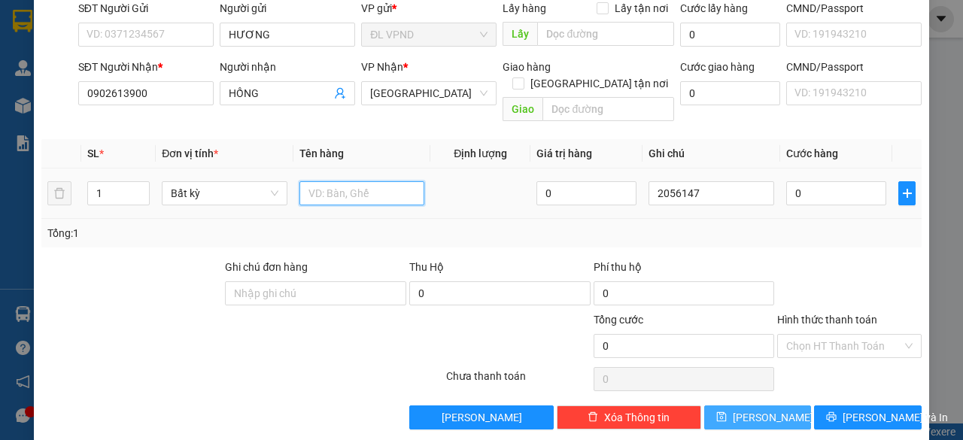
click at [324, 181] on input "text" at bounding box center [362, 193] width 126 height 24
click at [800, 181] on input "0" at bounding box center [836, 193] width 100 height 24
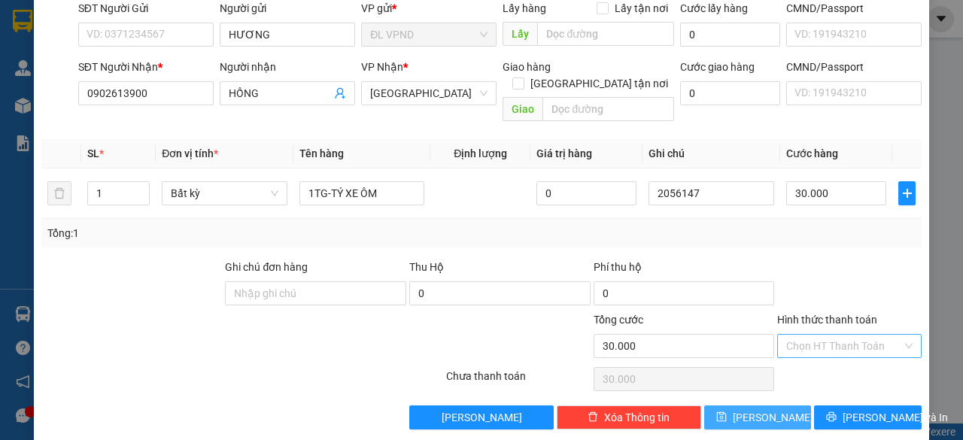
click at [811, 335] on input "Hình thức thanh toán" at bounding box center [844, 346] width 116 height 23
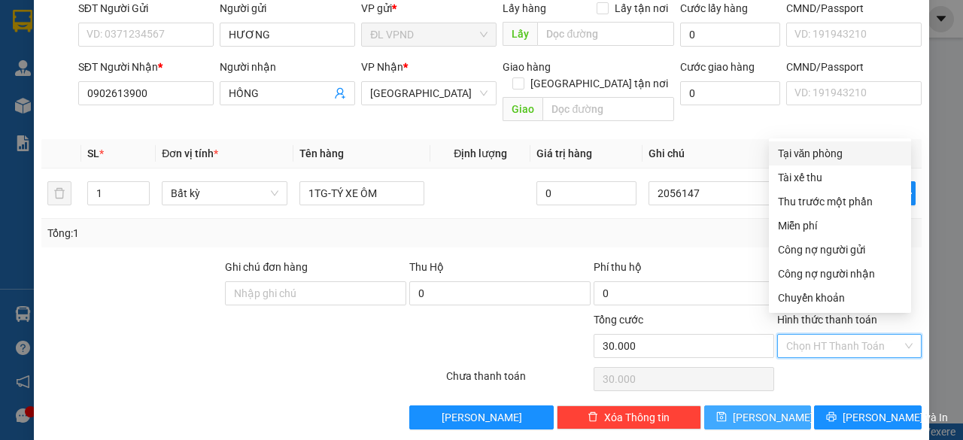
click at [806, 150] on div "Tại văn phòng" at bounding box center [840, 153] width 124 height 17
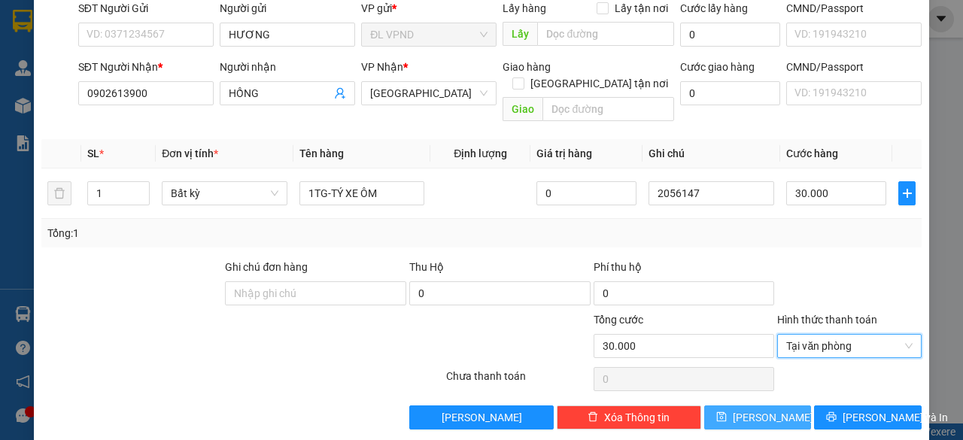
click at [755, 409] on span "[PERSON_NAME]" at bounding box center [773, 417] width 80 height 17
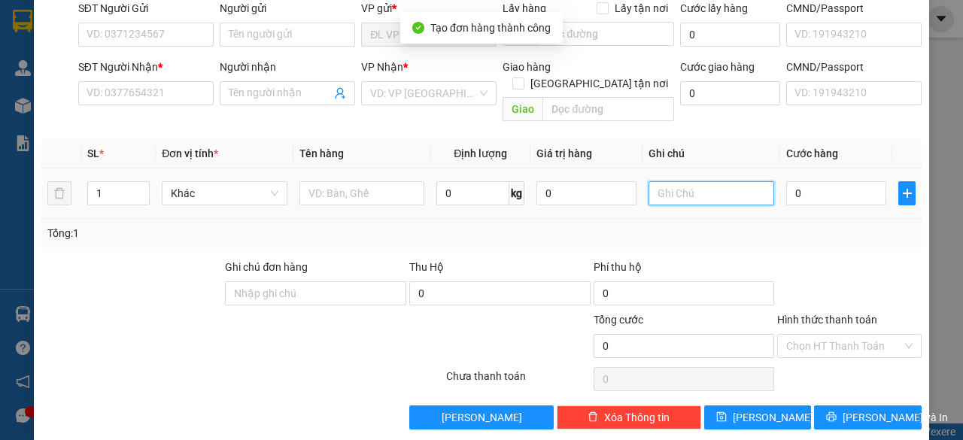
click at [700, 181] on input "text" at bounding box center [712, 193] width 126 height 24
paste input "205614"
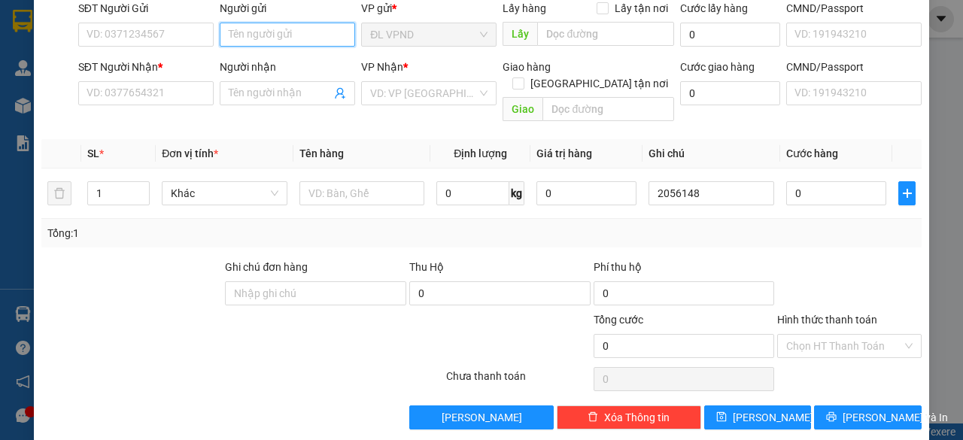
click at [301, 28] on input "Người gửi" at bounding box center [287, 35] width 135 height 24
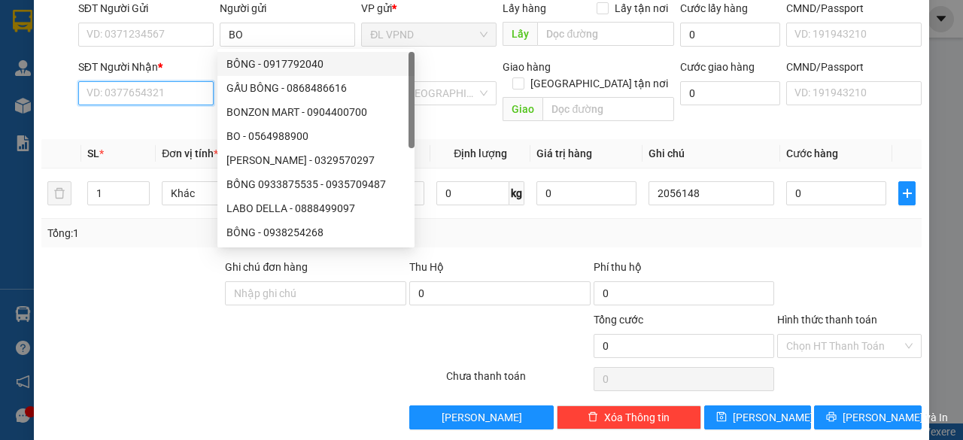
click at [155, 102] on input "SĐT Người Nhận *" at bounding box center [145, 93] width 135 height 24
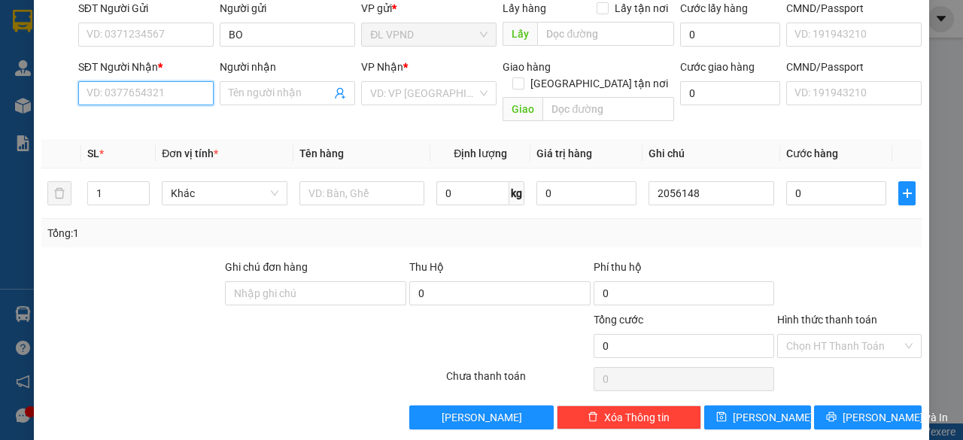
click at [159, 91] on input "SĐT Người Nhận *" at bounding box center [145, 93] width 135 height 24
click at [119, 129] on div "0901835113 - MY" at bounding box center [145, 122] width 116 height 17
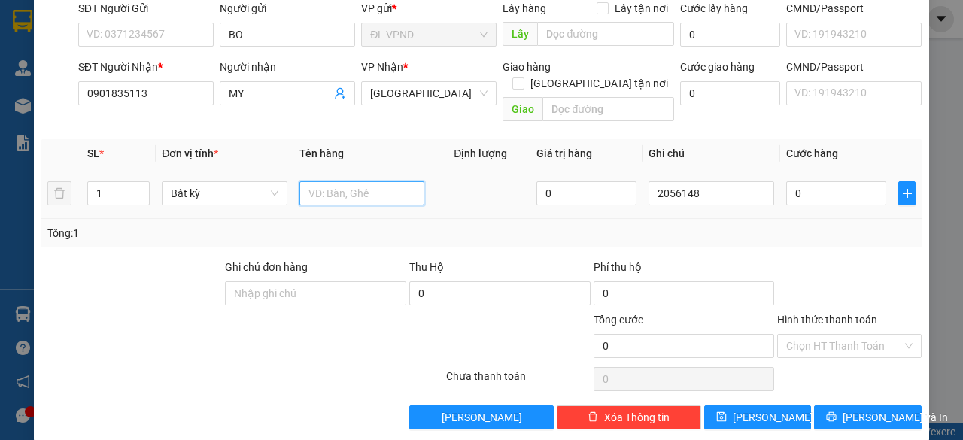
click at [351, 181] on input "text" at bounding box center [362, 193] width 126 height 24
click at [810, 184] on input "0" at bounding box center [836, 193] width 100 height 24
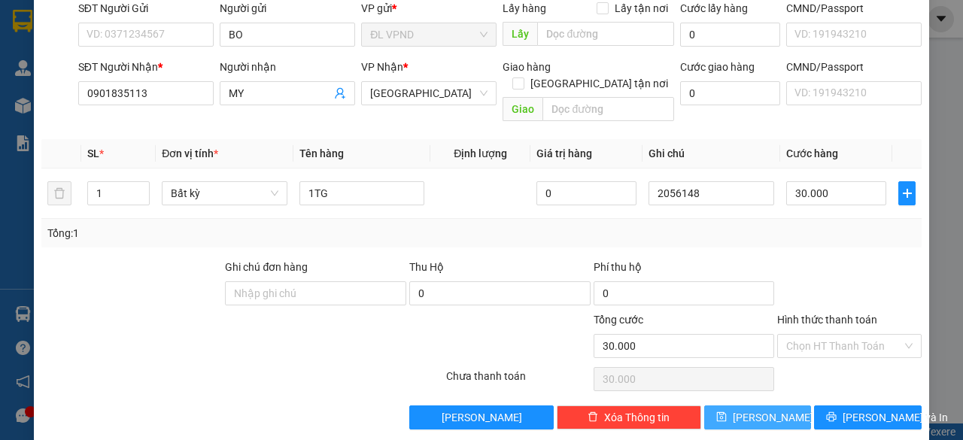
click at [727, 412] on icon "save" at bounding box center [721, 417] width 11 height 11
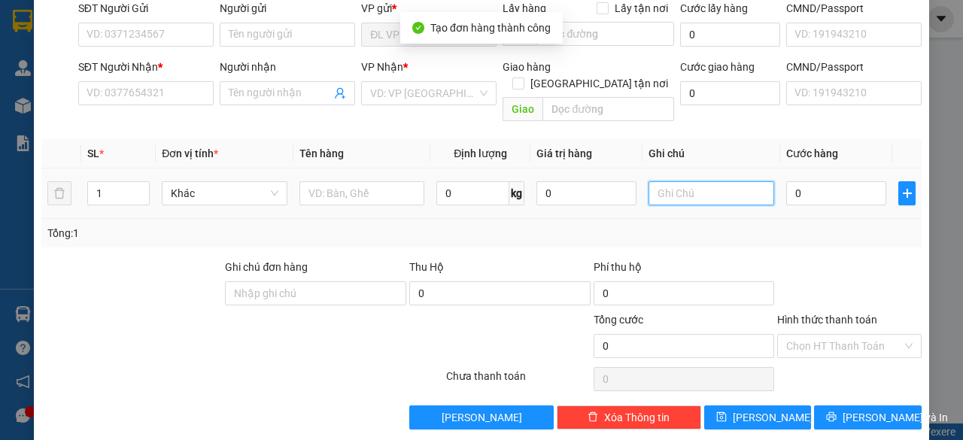
click at [701, 181] on input "text" at bounding box center [712, 193] width 126 height 24
paste input "205614"
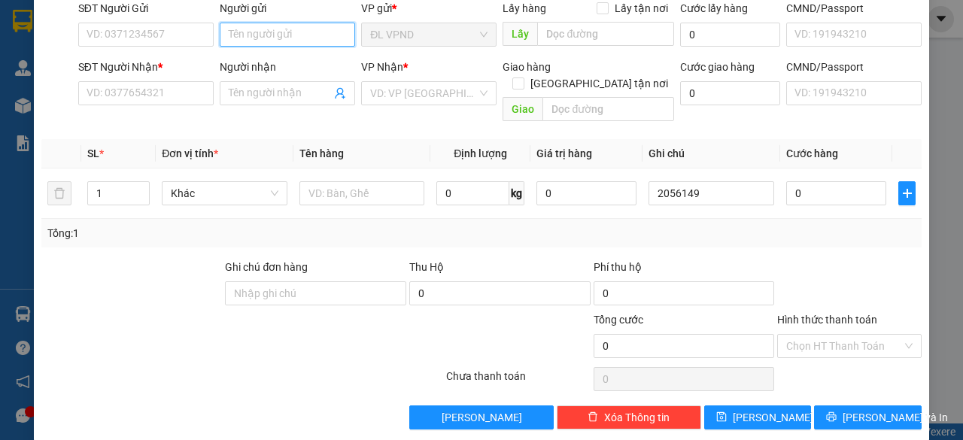
click at [281, 40] on input "Người gửi" at bounding box center [287, 35] width 135 height 24
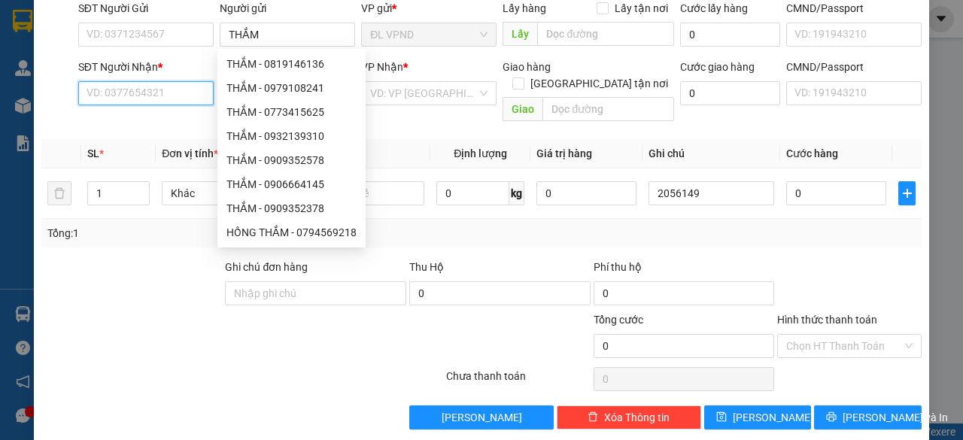
click at [152, 92] on input "SĐT Người Nhận *" at bounding box center [145, 93] width 135 height 24
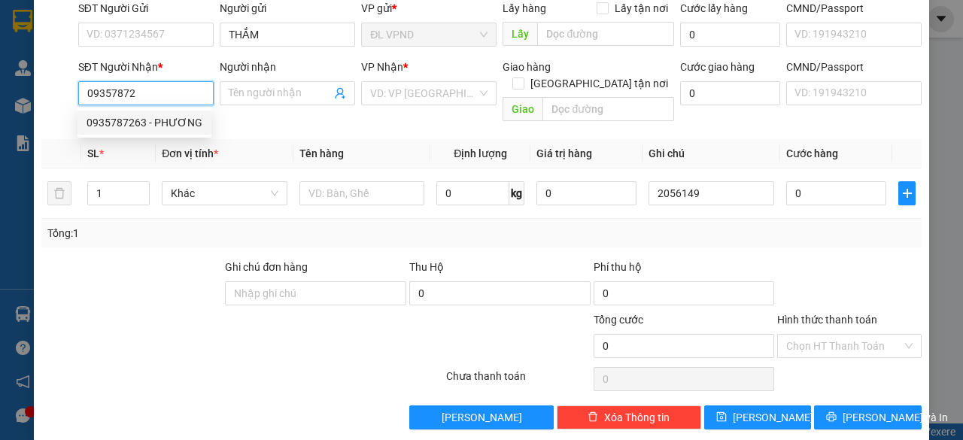
click at [103, 117] on div "0935787263 - PHƯƠNG" at bounding box center [145, 122] width 116 height 17
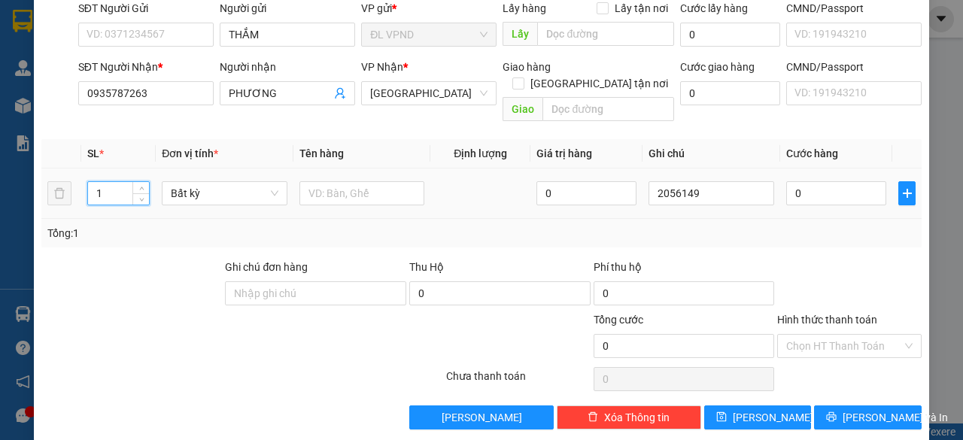
drag, startPoint x: 81, startPoint y: 181, endPoint x: 51, endPoint y: 191, distance: 31.6
click at [52, 190] on tr "1 Bất kỳ 0 2056149 0" at bounding box center [481, 194] width 880 height 50
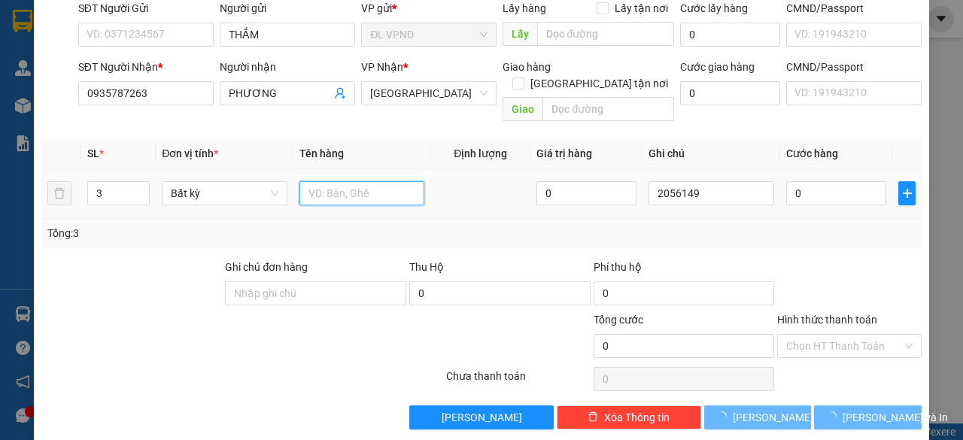
click at [369, 181] on input "text" at bounding box center [362, 193] width 126 height 24
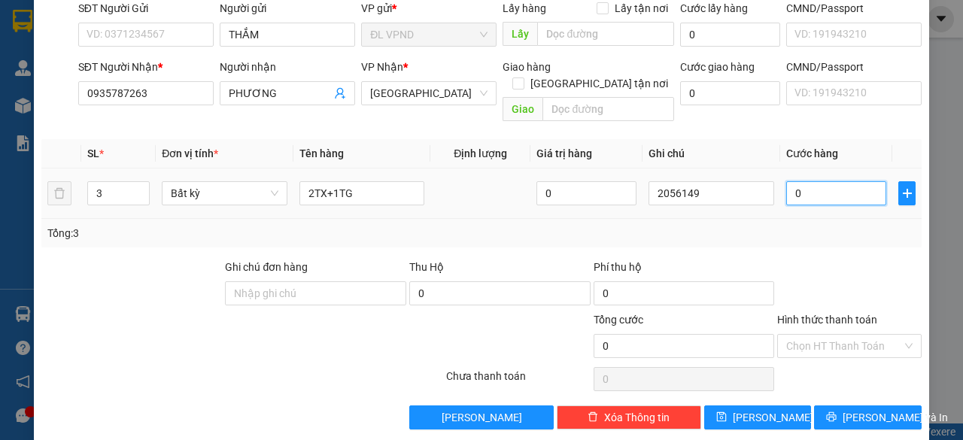
click at [856, 181] on input "0" at bounding box center [836, 193] width 100 height 24
click at [808, 335] on input "Hình thức thanh toán" at bounding box center [844, 346] width 116 height 23
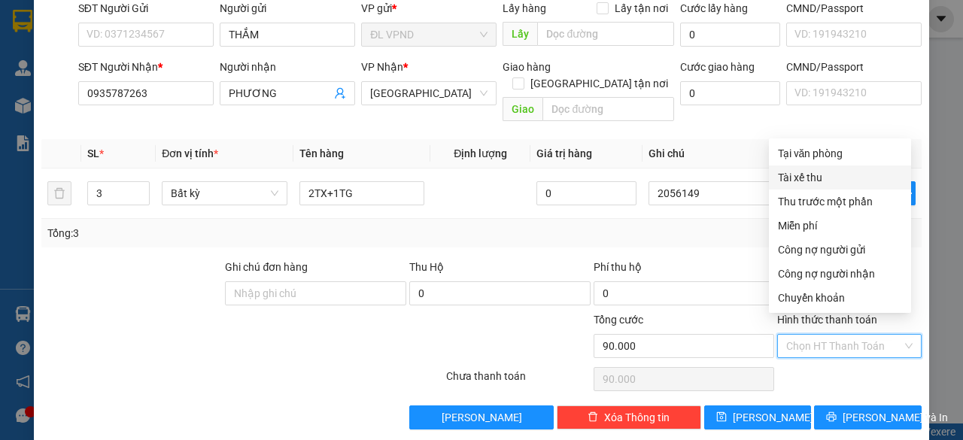
click at [831, 157] on div "Tại văn phòng" at bounding box center [840, 153] width 124 height 17
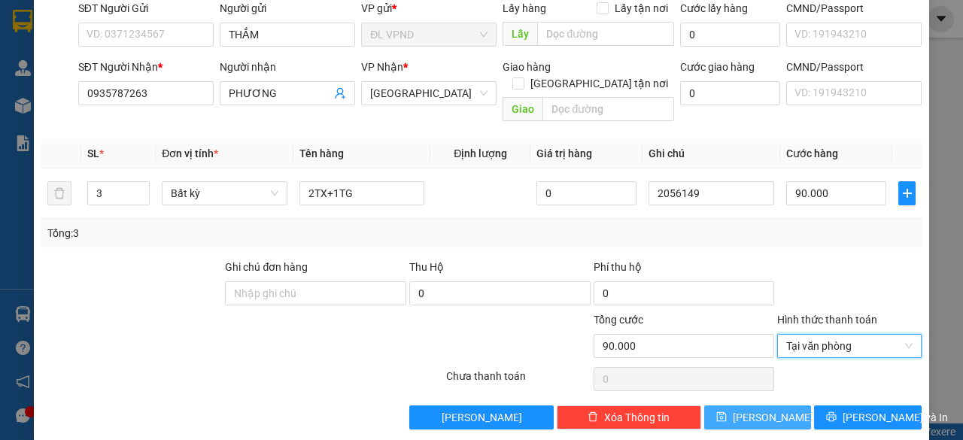
click at [755, 409] on span "[PERSON_NAME]" at bounding box center [773, 417] width 80 height 17
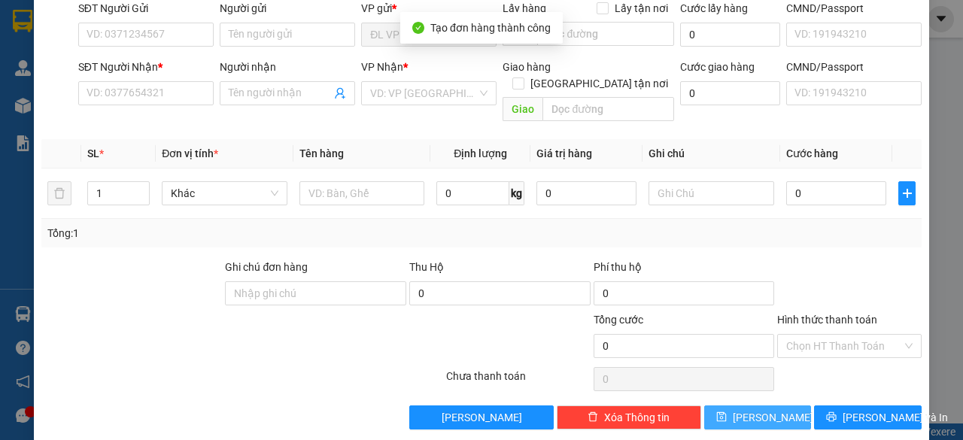
scroll to position [0, 0]
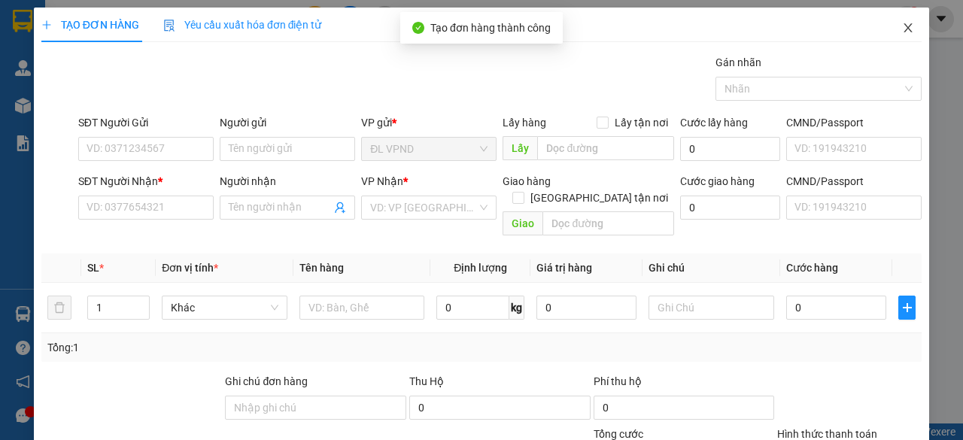
click at [904, 25] on icon "close" at bounding box center [908, 27] width 8 height 9
click at [25, 99] on img at bounding box center [23, 106] width 16 height 16
click at [15, 106] on img at bounding box center [23, 106] width 16 height 16
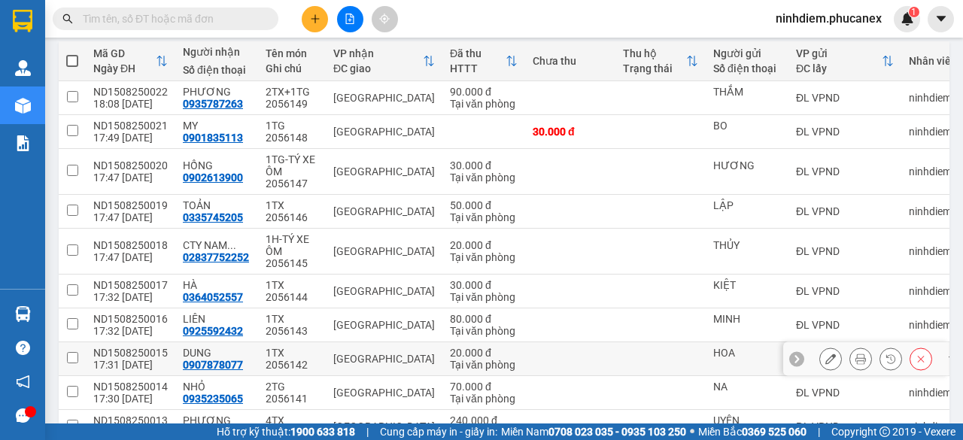
scroll to position [260, 0]
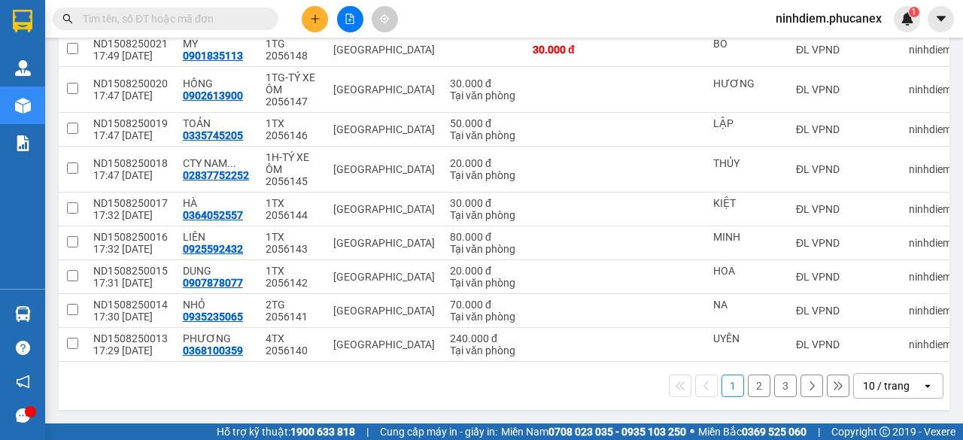
click at [876, 390] on div "10 / trang" at bounding box center [886, 385] width 47 height 15
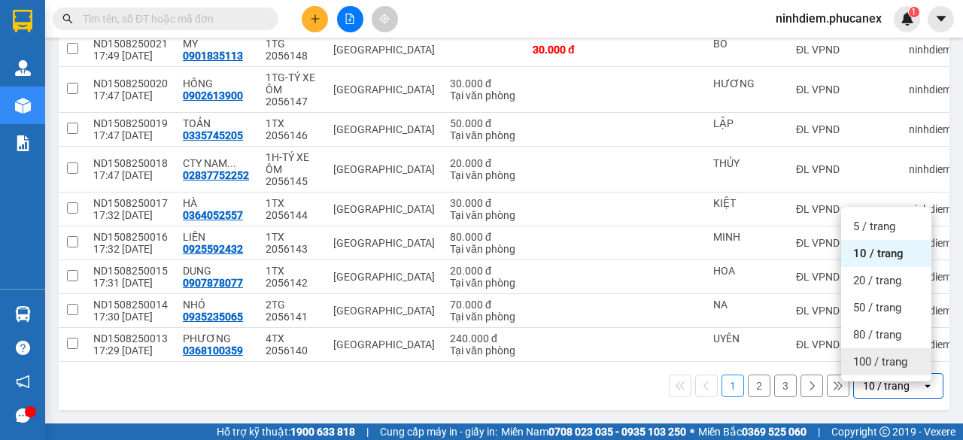
click at [873, 356] on span "100 / trang" at bounding box center [880, 361] width 54 height 15
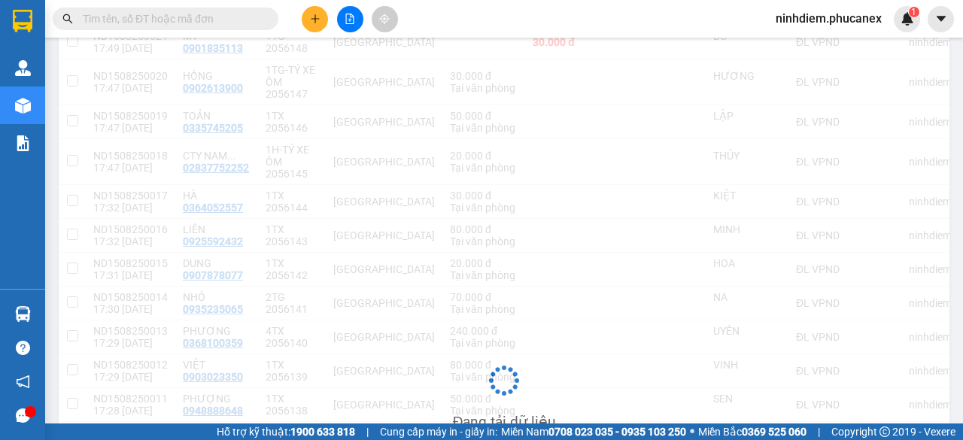
scroll to position [0, 0]
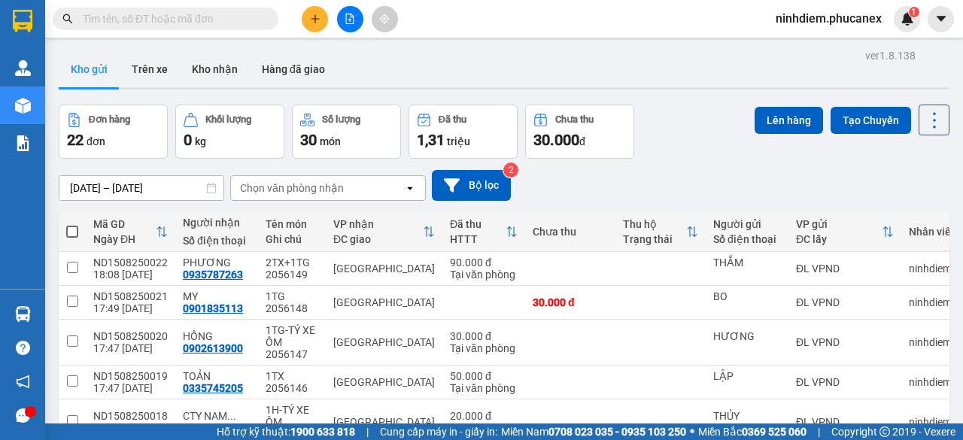
click at [72, 226] on span at bounding box center [72, 232] width 12 height 12
click at [72, 224] on input "checkbox" at bounding box center [72, 224] width 0 height 0
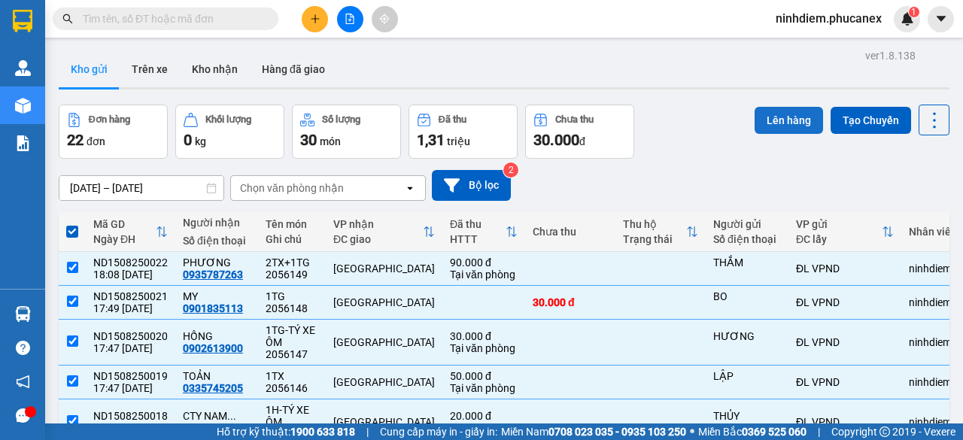
click at [779, 117] on button "Lên hàng" at bounding box center [789, 120] width 68 height 27
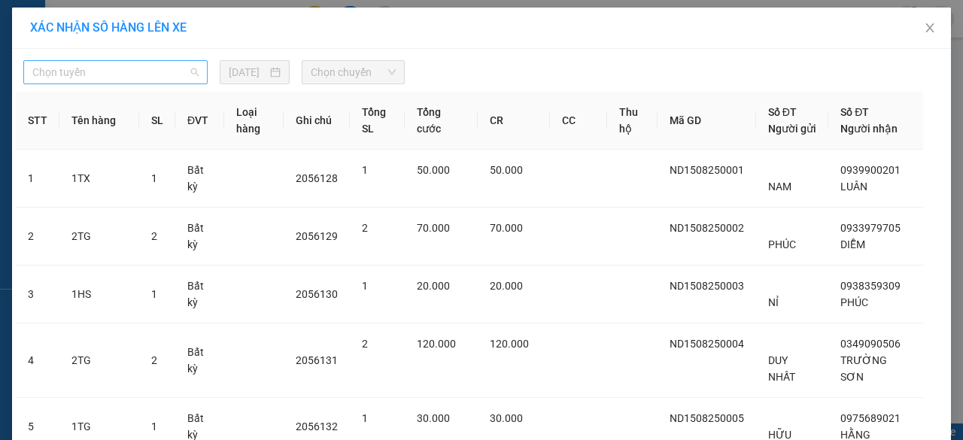
click at [105, 68] on span "Chọn tuyến" at bounding box center [115, 72] width 166 height 23
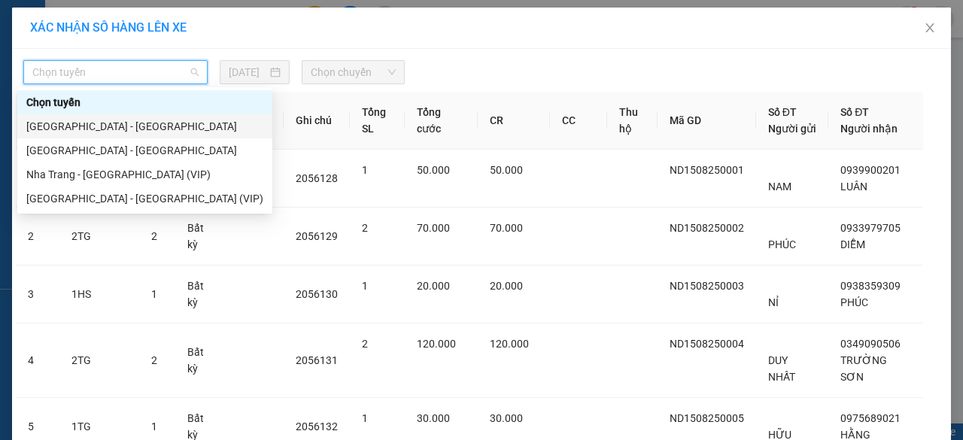
click at [90, 132] on div "[GEOGRAPHIC_DATA] - [GEOGRAPHIC_DATA]" at bounding box center [144, 126] width 237 height 17
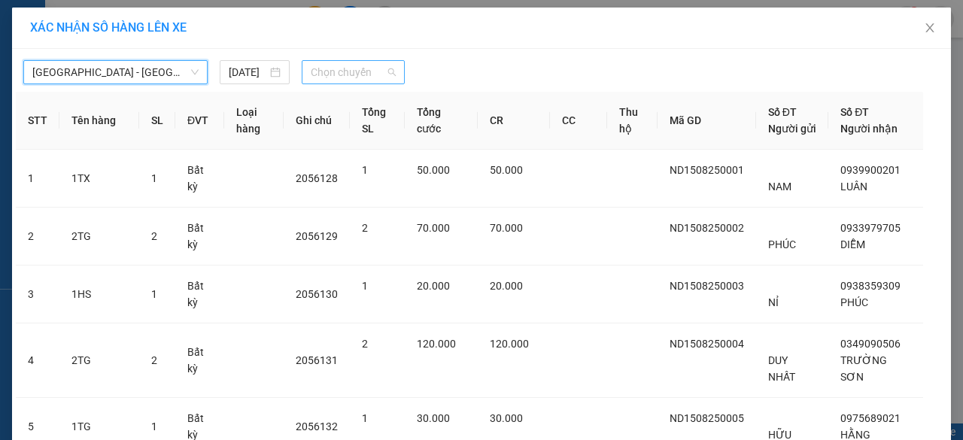
click at [355, 72] on span "Chọn chuyến" at bounding box center [353, 72] width 84 height 23
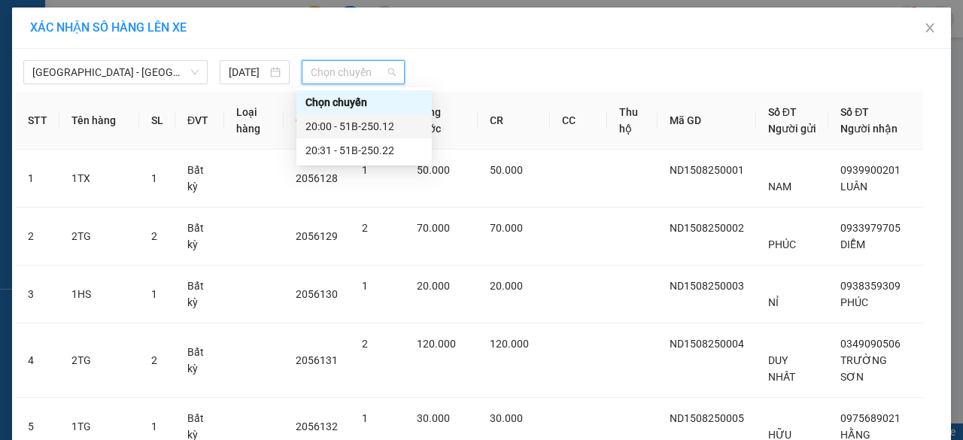
click at [360, 125] on div "20:00 - 51B-250.12" at bounding box center [363, 126] width 117 height 17
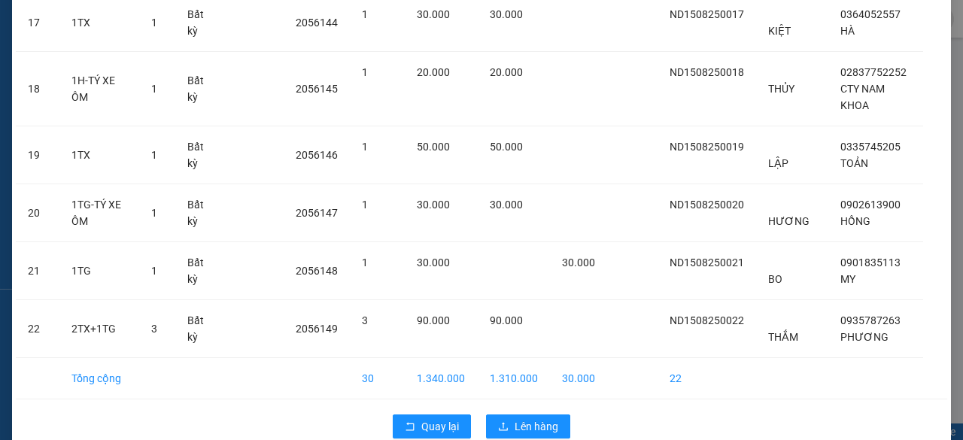
scroll to position [1170, 0]
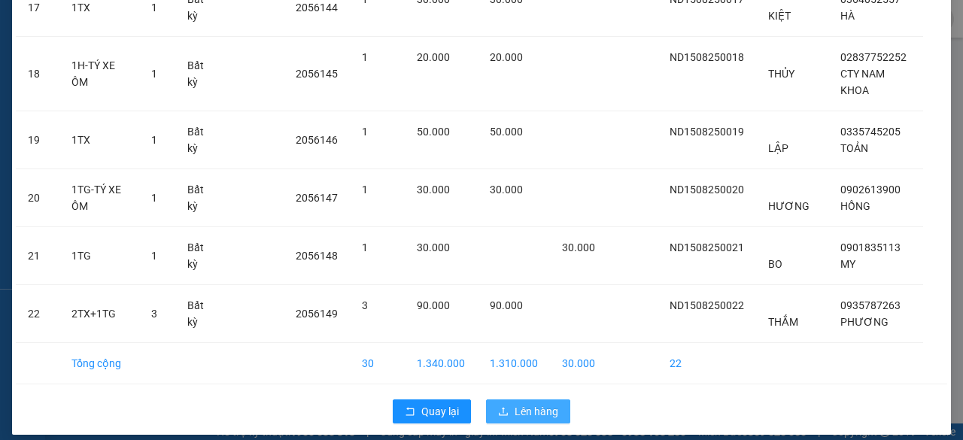
click at [542, 403] on span "Lên hàng" at bounding box center [537, 411] width 44 height 17
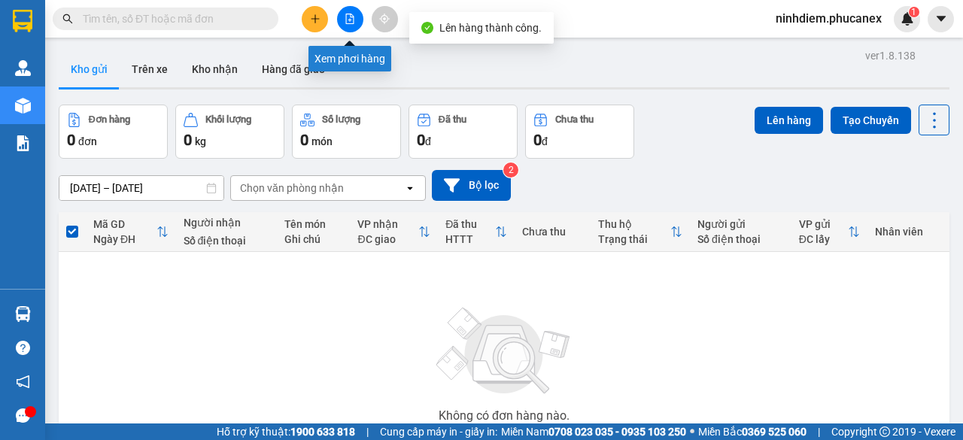
click at [354, 16] on icon "file-add" at bounding box center [350, 19] width 11 height 11
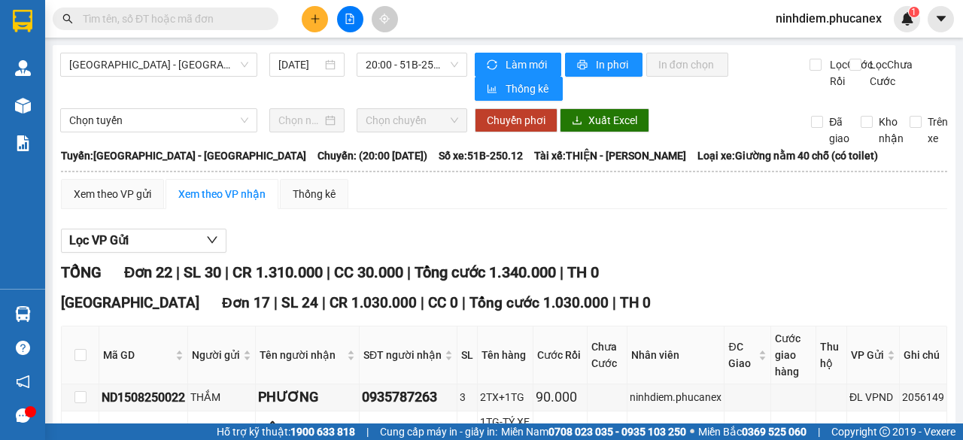
drag, startPoint x: 223, startPoint y: 96, endPoint x: 296, endPoint y: 93, distance: 73.8
click at [223, 96] on div "[GEOGRAPHIC_DATA] - [GEOGRAPHIC_DATA] [DATE] 20:00 - 51B-250.12" at bounding box center [263, 77] width 407 height 48
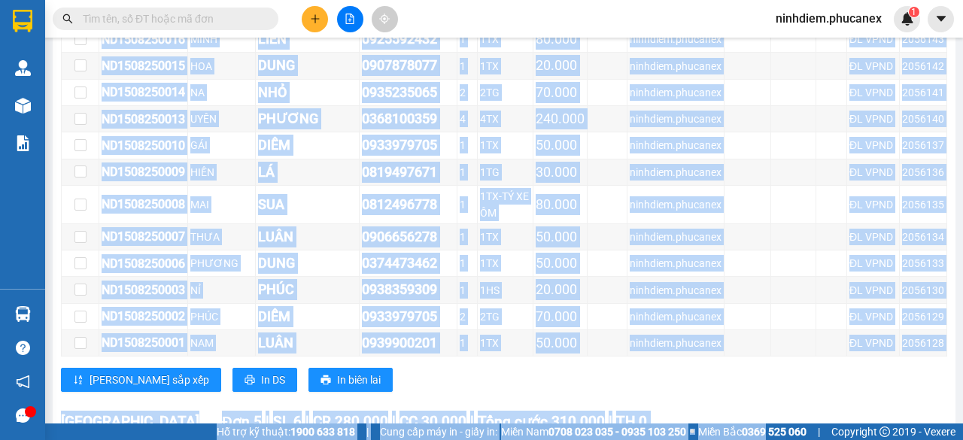
scroll to position [802, 0]
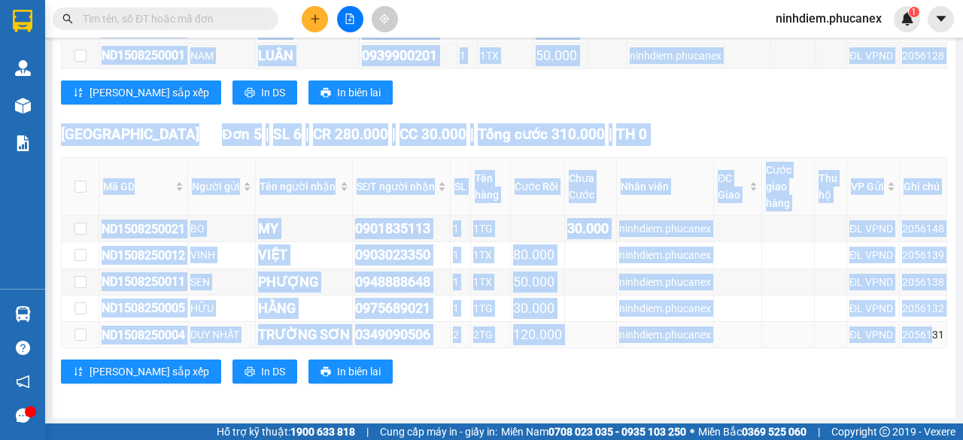
drag, startPoint x: 101, startPoint y: 170, endPoint x: 924, endPoint y: 345, distance: 841.5
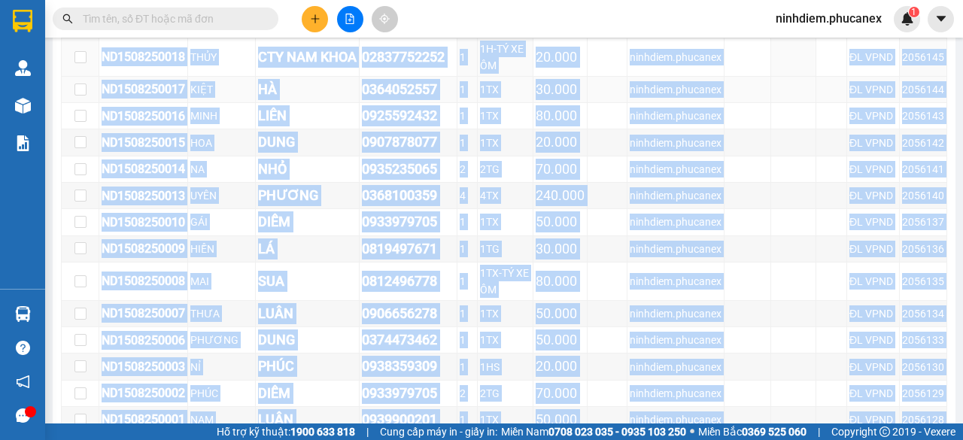
scroll to position [351, 0]
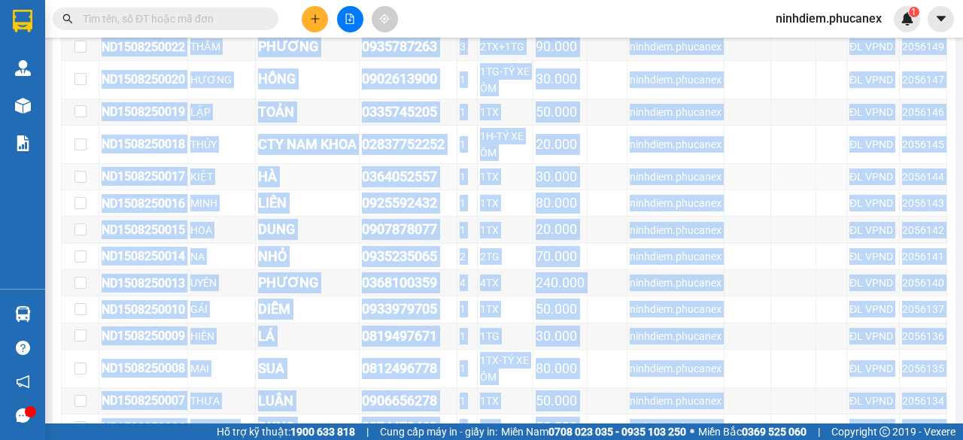
click at [354, 168] on td "HÀ" at bounding box center [308, 177] width 104 height 26
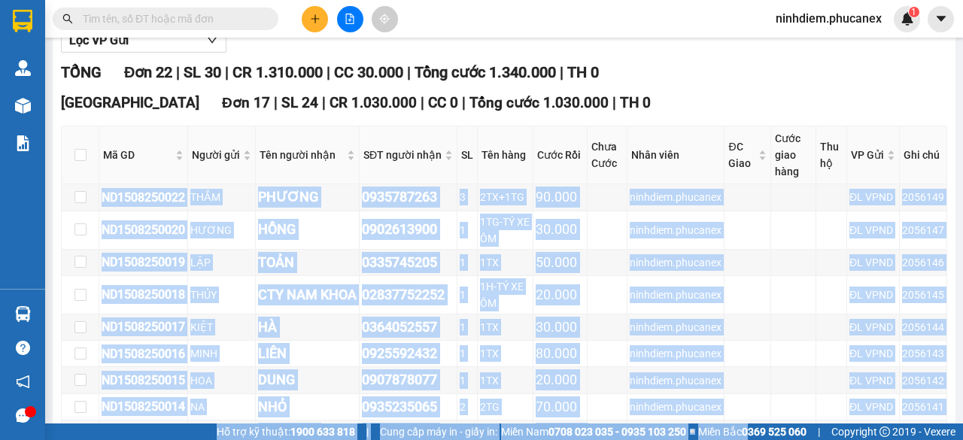
scroll to position [802, 0]
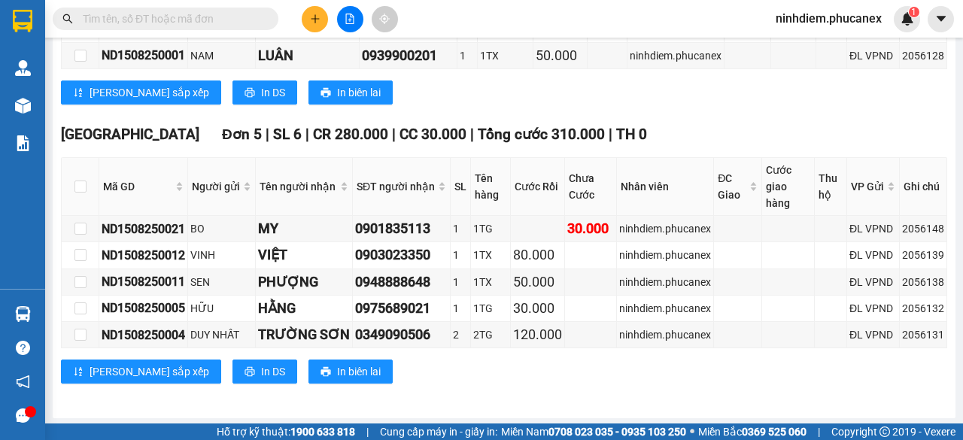
drag, startPoint x: 102, startPoint y: 198, endPoint x: 944, endPoint y: 339, distance: 854.4
click at [944, 339] on main "[GEOGRAPHIC_DATA] - [GEOGRAPHIC_DATA] [DATE] 20:00 - 51B-250.12 Làm mới In phơi…" at bounding box center [481, 212] width 963 height 424
copy table "Phúc An Express 1900 06 68 06 215 Phạm [GEOGRAPHIC_DATA], [GEOGRAPHIC_DATA] PHƠ…"
